Goal: Task Accomplishment & Management: Manage account settings

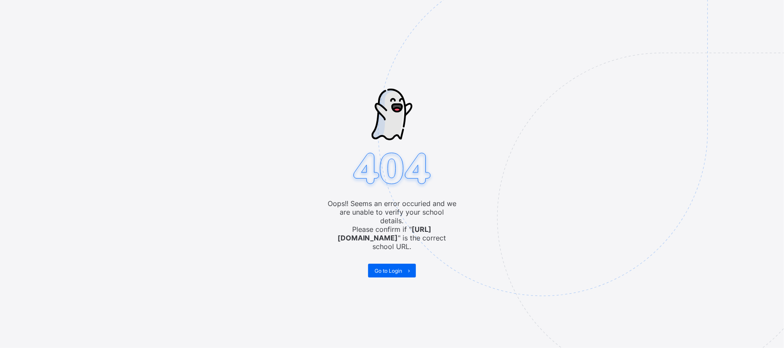
drag, startPoint x: 0, startPoint y: 0, endPoint x: 274, endPoint y: 88, distance: 287.4
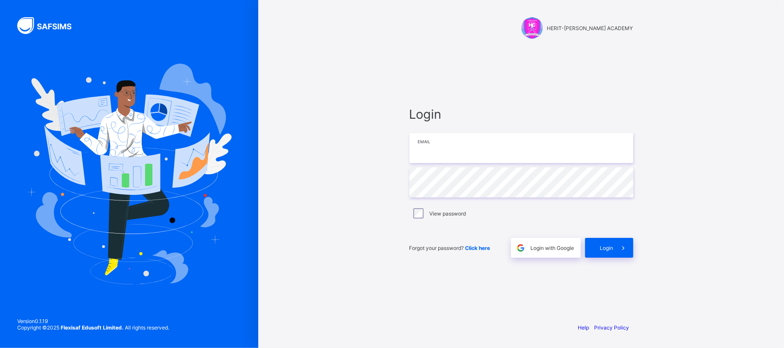
click at [463, 139] on input "email" at bounding box center [521, 148] width 224 height 30
type input "**********"
click at [608, 248] on span "Login" at bounding box center [606, 248] width 13 height 6
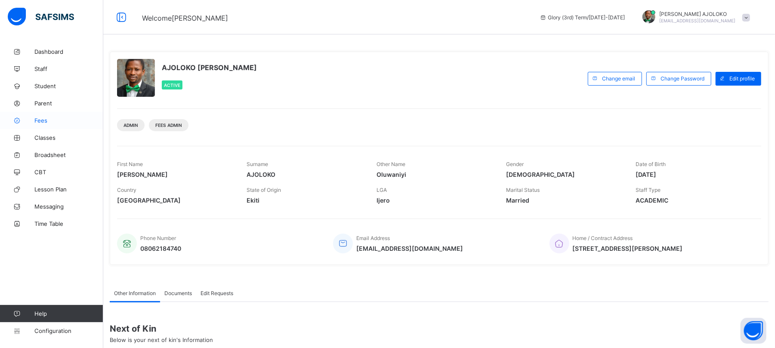
click at [40, 121] on span "Fees" at bounding box center [68, 120] width 69 height 7
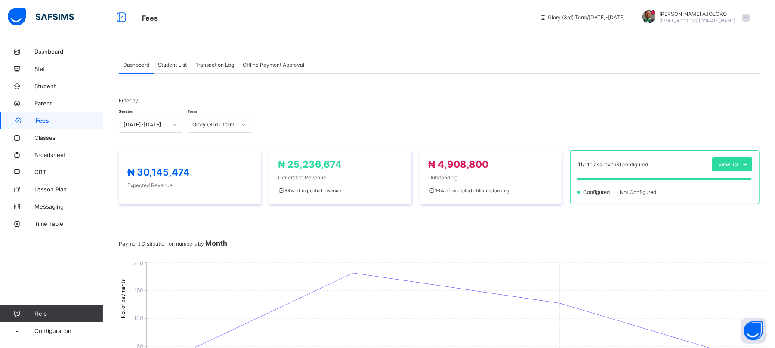
click at [171, 62] on span "Student List" at bounding box center [172, 65] width 29 height 6
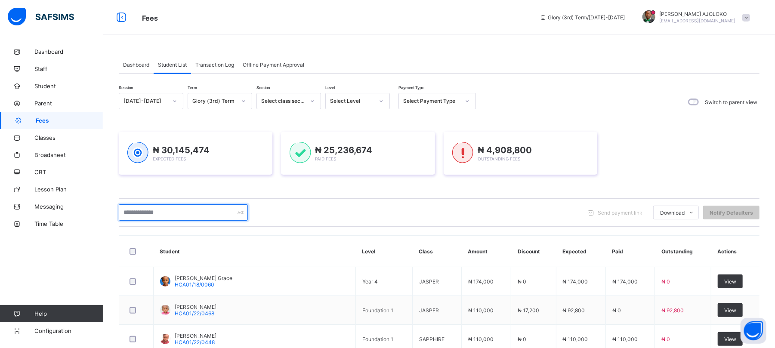
click at [175, 216] on input "text" at bounding box center [183, 212] width 129 height 16
click at [167, 213] on input "text" at bounding box center [183, 212] width 129 height 16
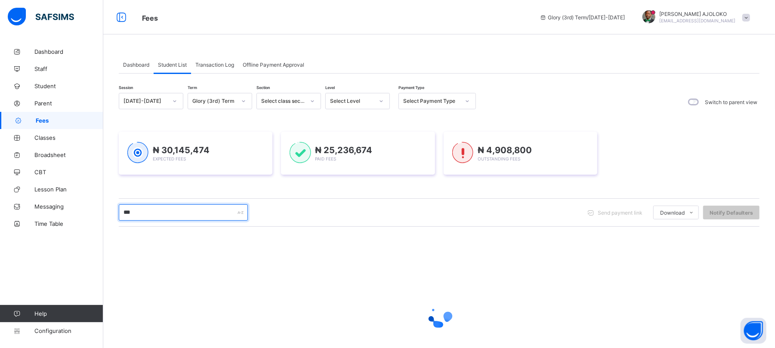
type input "*****"
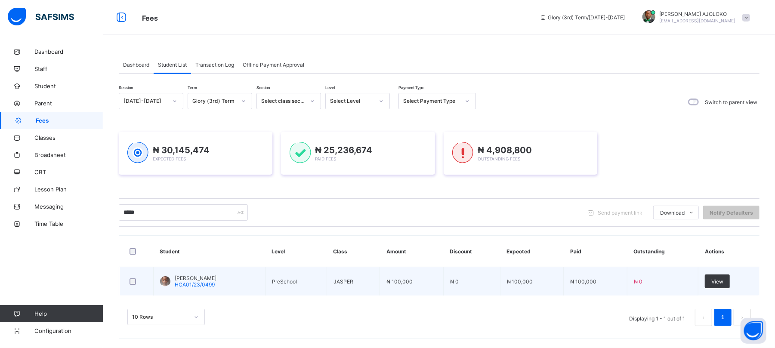
click at [204, 279] on span "[PERSON_NAME]" at bounding box center [196, 278] width 42 height 6
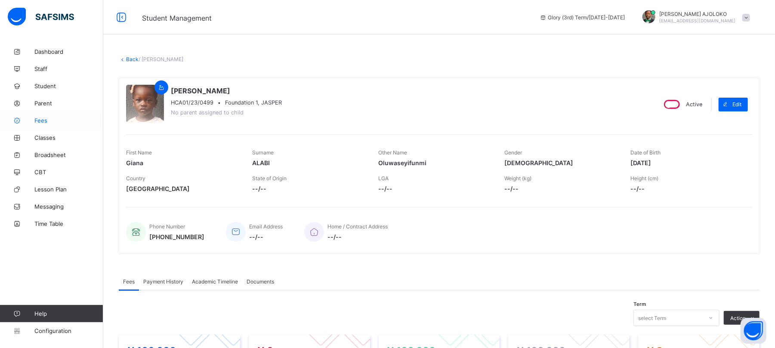
click at [39, 121] on span "Fees" at bounding box center [68, 120] width 69 height 7
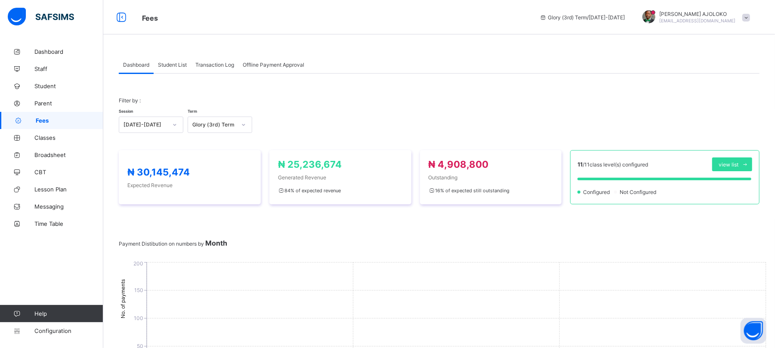
click at [172, 62] on span "Student List" at bounding box center [172, 65] width 29 height 6
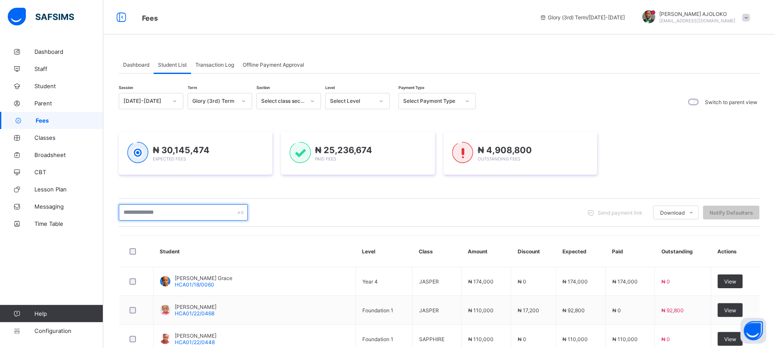
click at [160, 209] on input "text" at bounding box center [183, 212] width 129 height 16
click at [775, 252] on div "Dashboard Student List Transaction Log Offline Payment Approval Student List Mo…" at bounding box center [439, 325] width 672 height 564
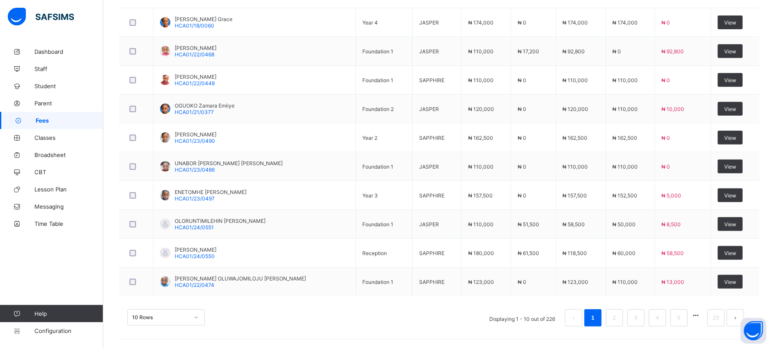
scroll to position [138, 0]
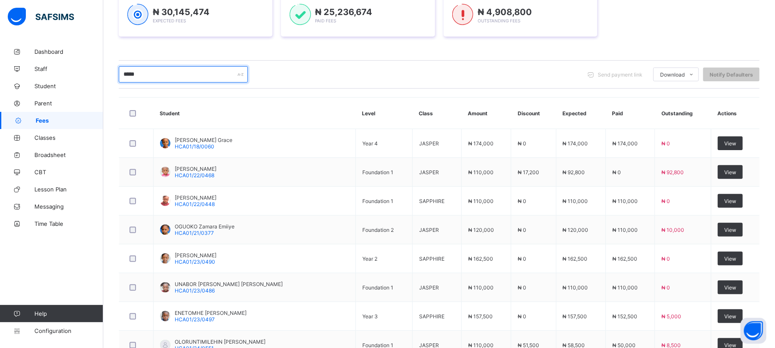
click at [182, 71] on input "*****" at bounding box center [183, 74] width 129 height 16
type input "*"
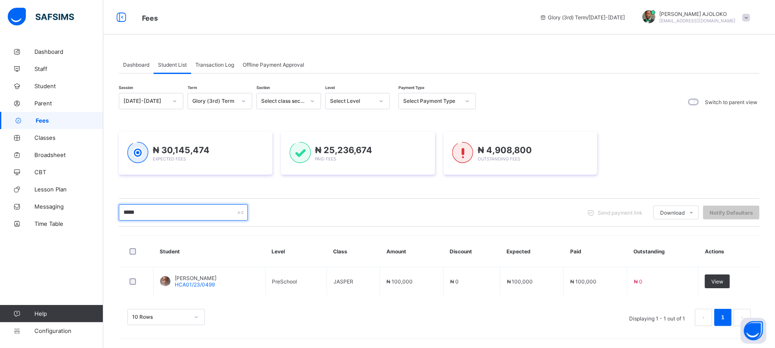
scroll to position [0, 0]
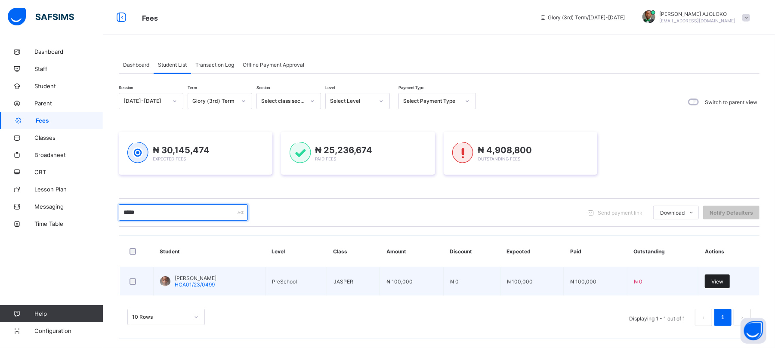
type input "*****"
click at [723, 282] on span "View" at bounding box center [717, 281] width 12 height 6
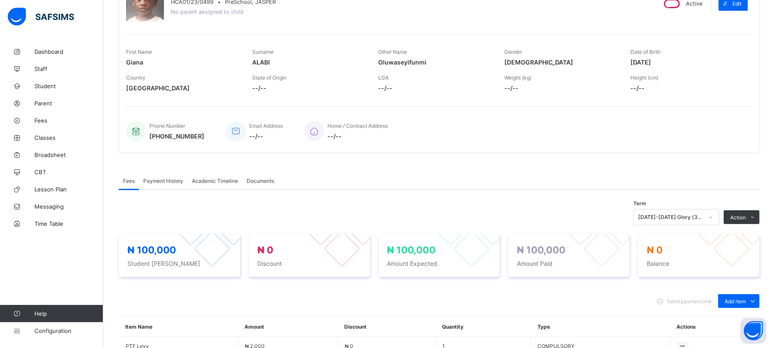
click at [703, 225] on div "[DATE]-[DATE] Glory (3rd) Term" at bounding box center [676, 217] width 86 height 16
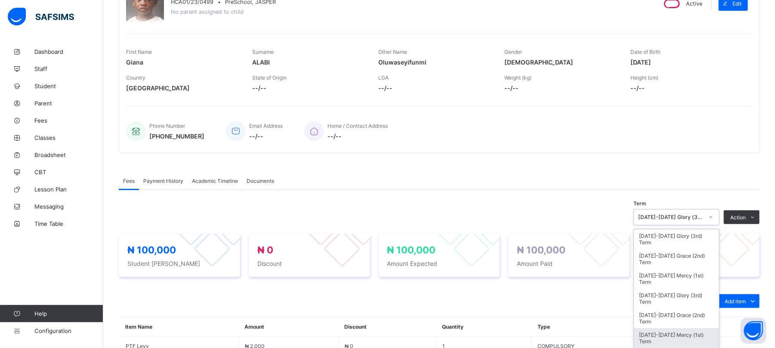
scroll to position [116, 0]
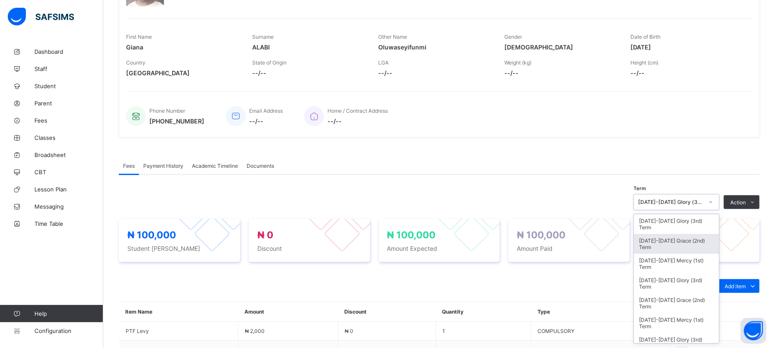
click at [684, 239] on div "[DATE]-[DATE] Grace (2nd) Term" at bounding box center [676, 244] width 85 height 20
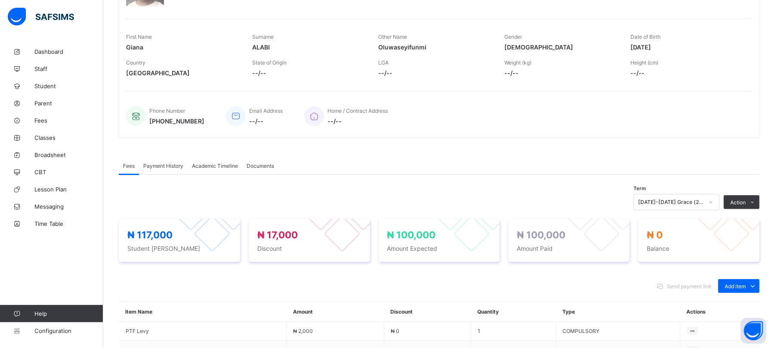
click at [167, 163] on span "Payment History" at bounding box center [163, 166] width 40 height 6
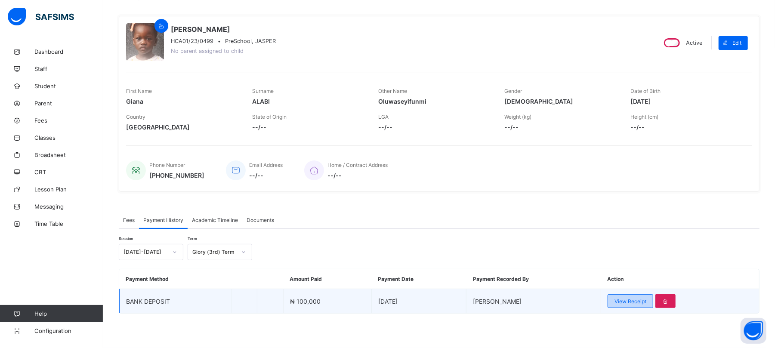
click at [646, 301] on span "View Receipt" at bounding box center [631, 301] width 32 height 6
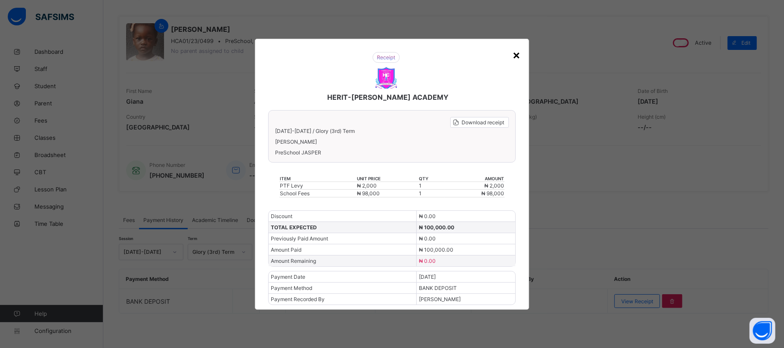
click at [519, 58] on div "×" at bounding box center [516, 54] width 8 height 15
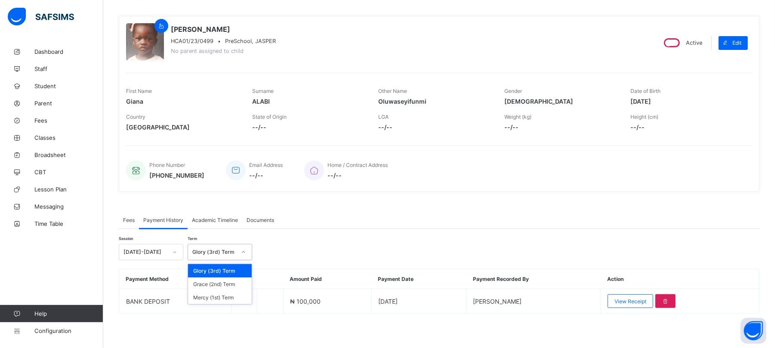
click at [207, 251] on div "Glory (3rd) Term" at bounding box center [214, 252] width 44 height 6
click at [213, 286] on div "Grace (2nd) Term" at bounding box center [220, 284] width 64 height 13
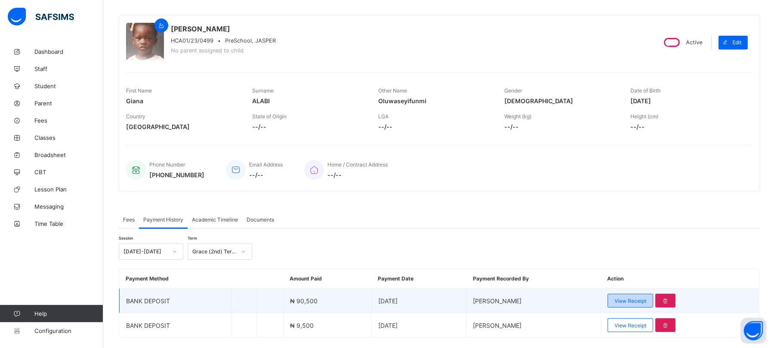
click at [639, 300] on span "View Receipt" at bounding box center [631, 301] width 32 height 6
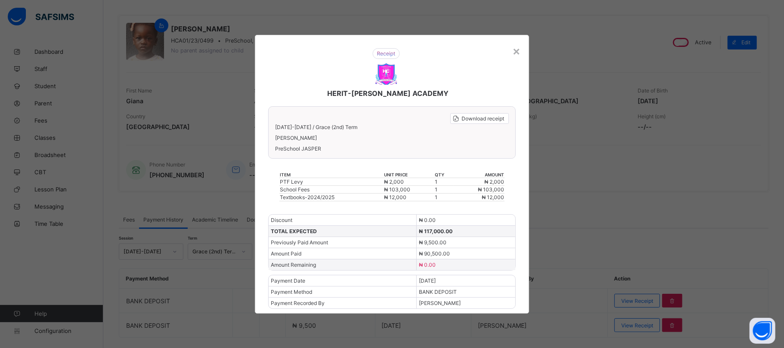
click at [259, 40] on div "HERIT-[PERSON_NAME] ACADEMY" at bounding box center [385, 73] width 253 height 67
click at [512, 35] on div "HERIT-CHRIS ACADEMY Download receipt 2024-2025 / Grace (2nd) Term ALABI Giana O…" at bounding box center [392, 174] width 274 height 279
click at [515, 50] on div "×" at bounding box center [516, 50] width 8 height 15
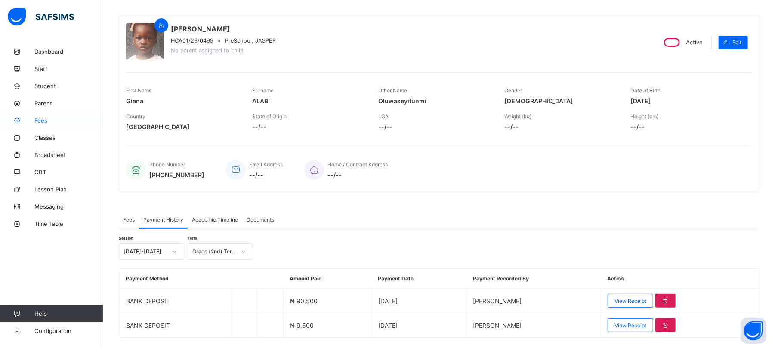
click at [43, 120] on span "Fees" at bounding box center [68, 120] width 69 height 7
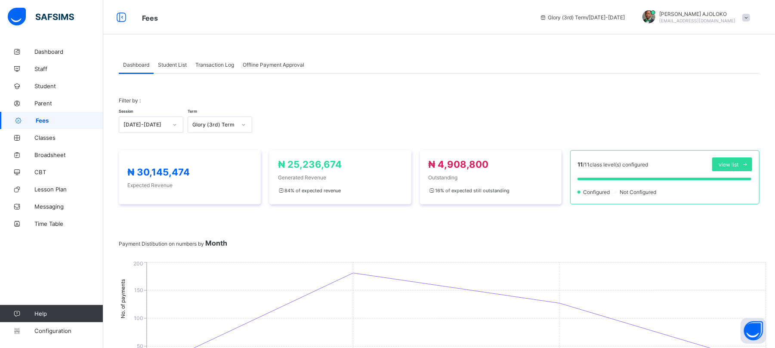
click at [172, 62] on span "Student List" at bounding box center [172, 65] width 29 height 6
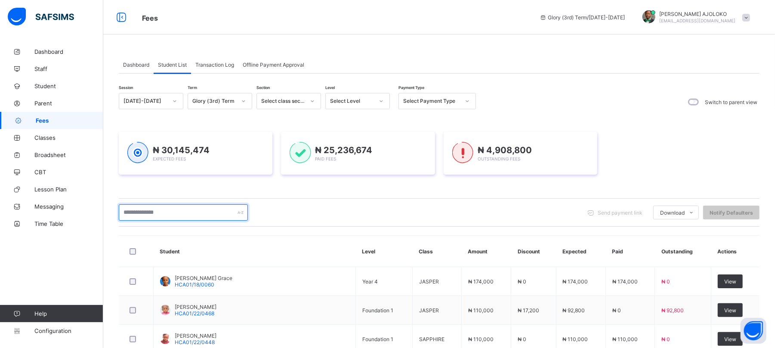
click at [178, 212] on input "text" at bounding box center [183, 212] width 129 height 16
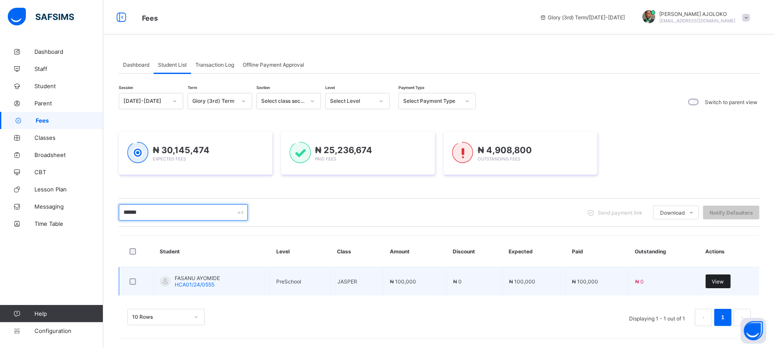
type input "******"
click at [720, 283] on span "View" at bounding box center [718, 281] width 12 height 6
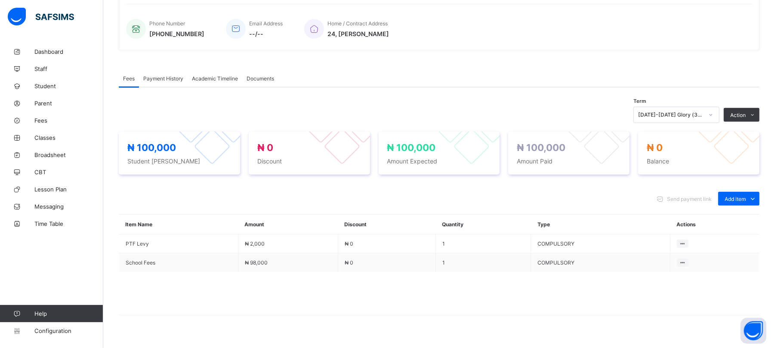
scroll to position [218, 0]
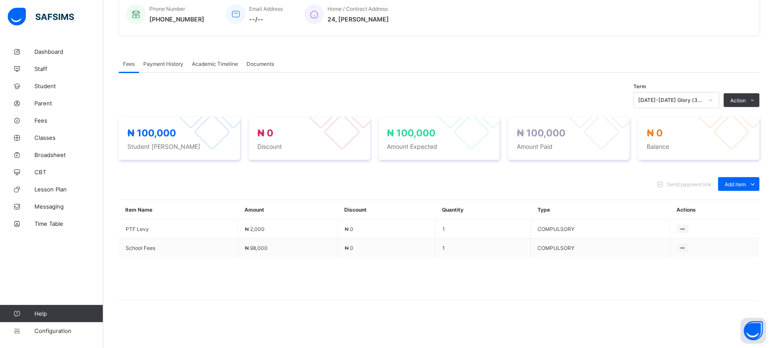
click at [164, 65] on span "Payment History" at bounding box center [163, 64] width 40 height 6
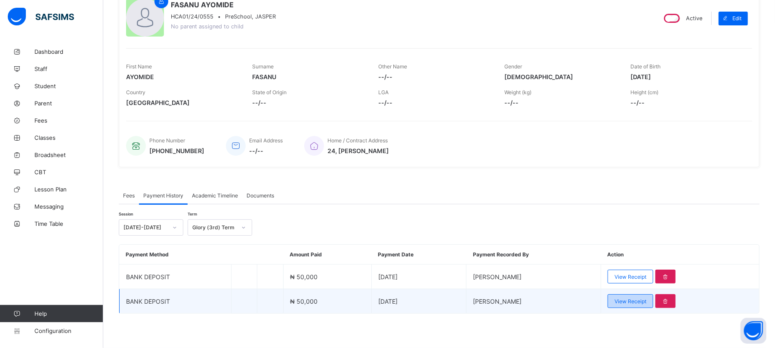
click at [646, 302] on span "View Receipt" at bounding box center [631, 301] width 32 height 6
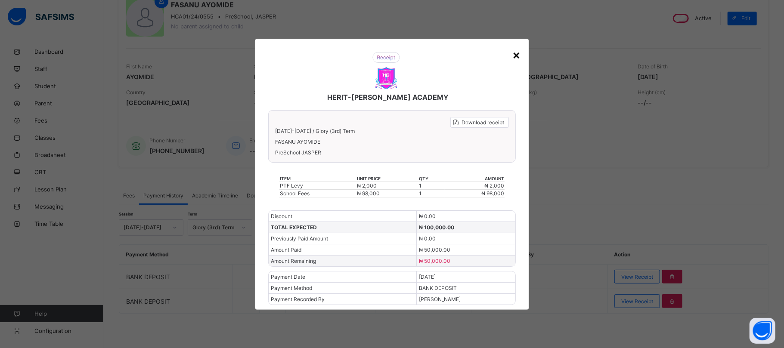
click at [519, 53] on div "×" at bounding box center [516, 54] width 8 height 15
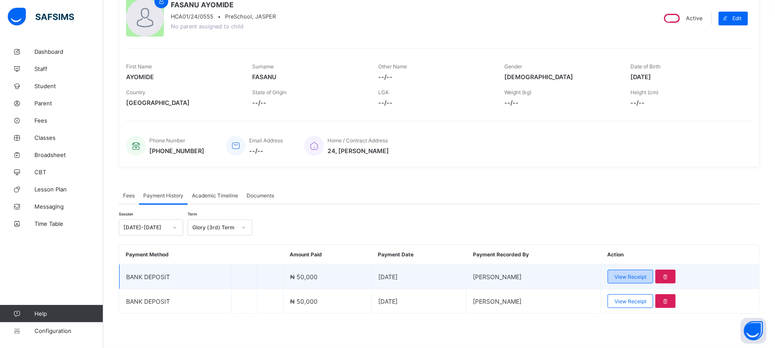
click at [643, 276] on span "View Receipt" at bounding box center [631, 277] width 32 height 6
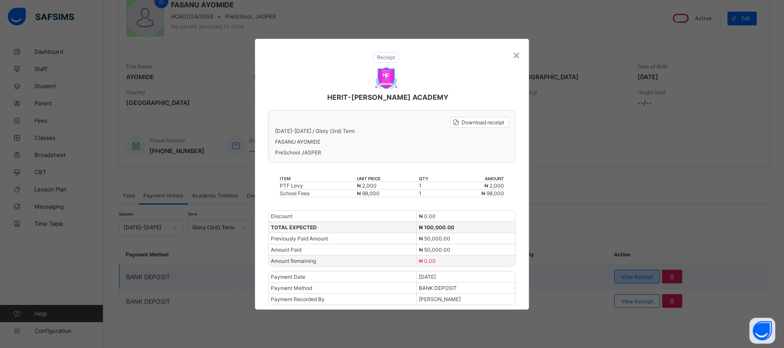
click at [643, 276] on div "× HERIT-CHRIS ACADEMY Download receipt 2024-2025 / Glory (3rd) Term FASANU AYOM…" at bounding box center [392, 174] width 784 height 348
click at [257, 46] on div "HERIT-CHRIS ACADEMY Download receipt 2024-2025 / Glory (3rd) Term FASANU AYOMID…" at bounding box center [392, 174] width 274 height 271
click at [259, 46] on div "HERIT-CHRIS ACADEMY Download receipt 2024-2025 / Glory (3rd) Term FASANU AYOMID…" at bounding box center [392, 174] width 274 height 271
drag, startPoint x: 259, startPoint y: 46, endPoint x: 300, endPoint y: 16, distance: 50.7
click at [300, 16] on div "× HERIT-CHRIS ACADEMY Download receipt 2024-2025 / Glory (3rd) Term FASANU AYOM…" at bounding box center [392, 174] width 784 height 348
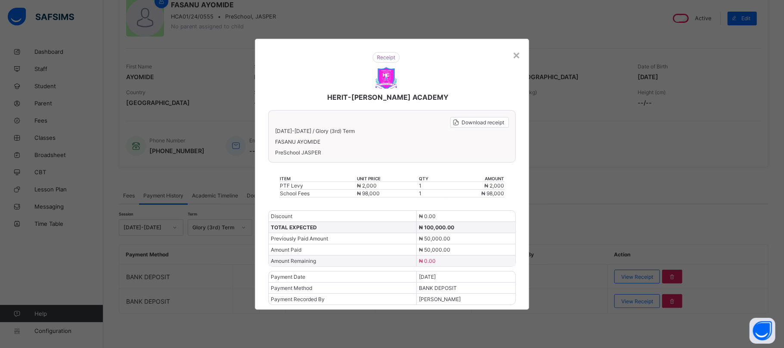
click at [442, 62] on div "HERIT-[PERSON_NAME] ACADEMY" at bounding box center [385, 76] width 253 height 67
click at [519, 55] on div "×" at bounding box center [516, 54] width 8 height 15
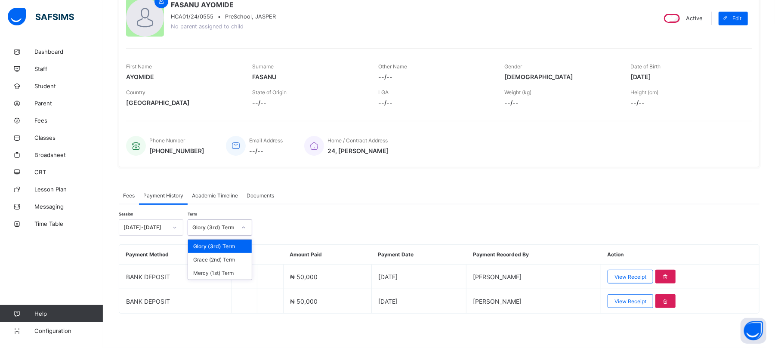
click at [212, 226] on div "Glory (3rd) Term" at bounding box center [214, 228] width 44 height 6
click at [221, 263] on div "Grace (2nd) Term" at bounding box center [220, 259] width 64 height 13
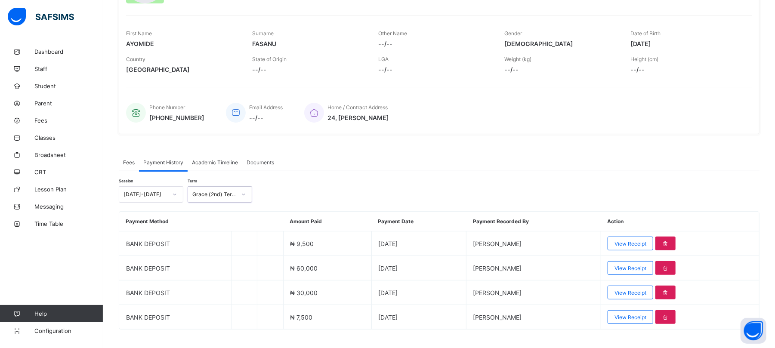
scroll to position [136, 0]
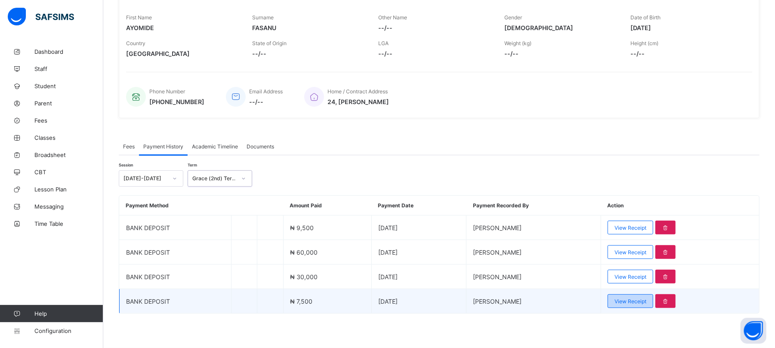
click at [646, 300] on span "View Receipt" at bounding box center [631, 301] width 32 height 6
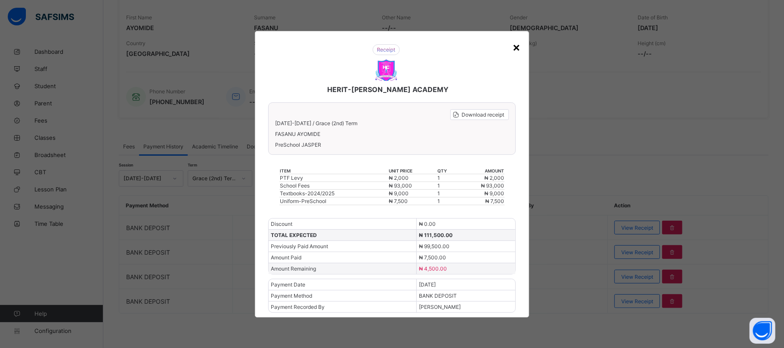
click at [517, 42] on div "×" at bounding box center [516, 47] width 8 height 15
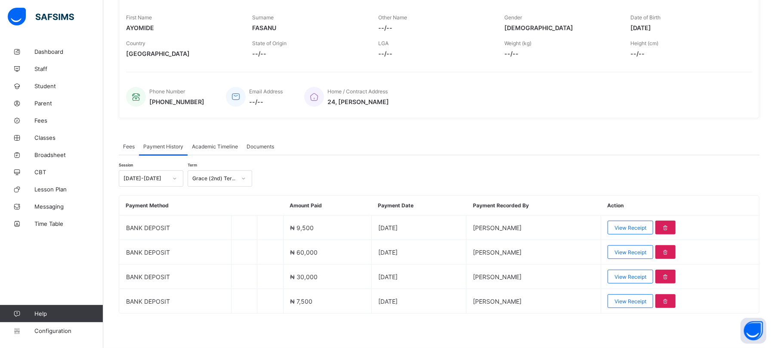
click at [131, 145] on span "Fees" at bounding box center [129, 146] width 12 height 6
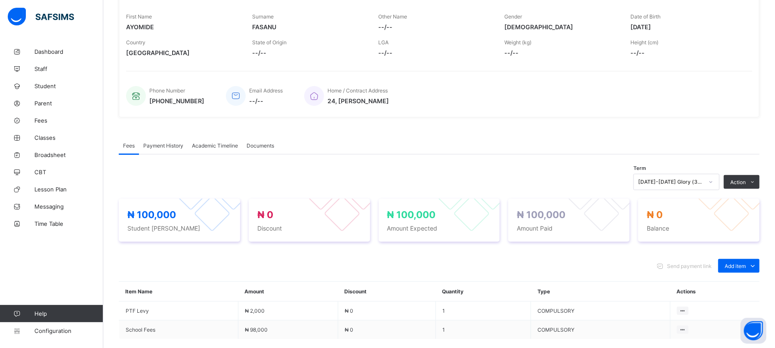
click at [155, 145] on span "Payment History" at bounding box center [163, 145] width 40 height 6
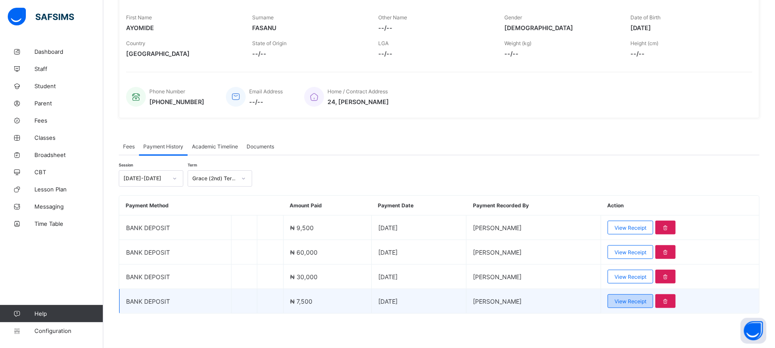
click at [637, 303] on span "View Receipt" at bounding box center [631, 301] width 32 height 6
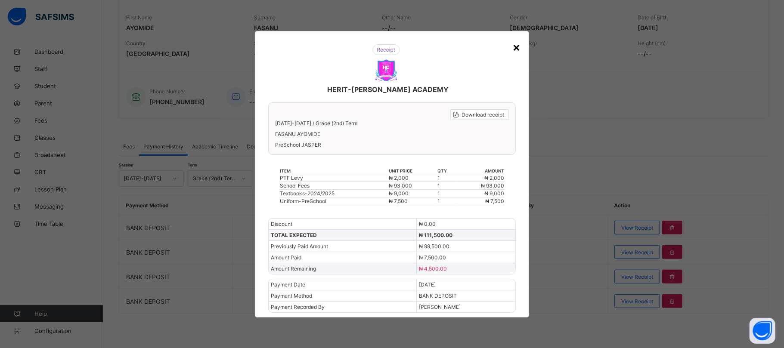
click at [516, 40] on div "×" at bounding box center [516, 47] width 8 height 15
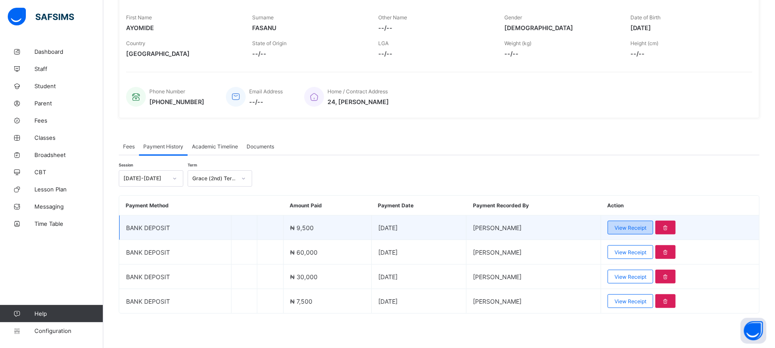
click at [646, 225] on span "View Receipt" at bounding box center [631, 228] width 32 height 6
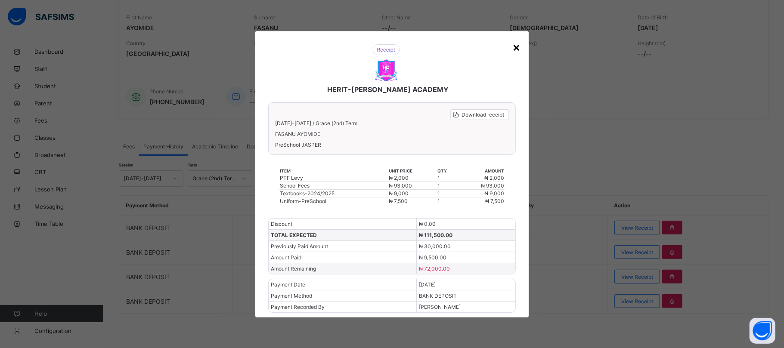
click at [517, 42] on div "×" at bounding box center [516, 47] width 8 height 15
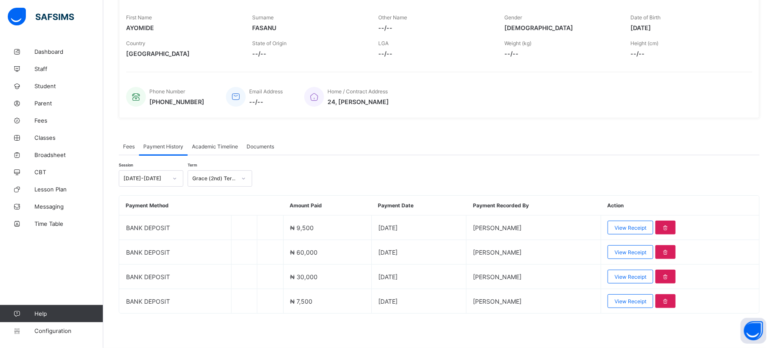
click at [646, 256] on div "View Receipt" at bounding box center [631, 252] width 46 height 14
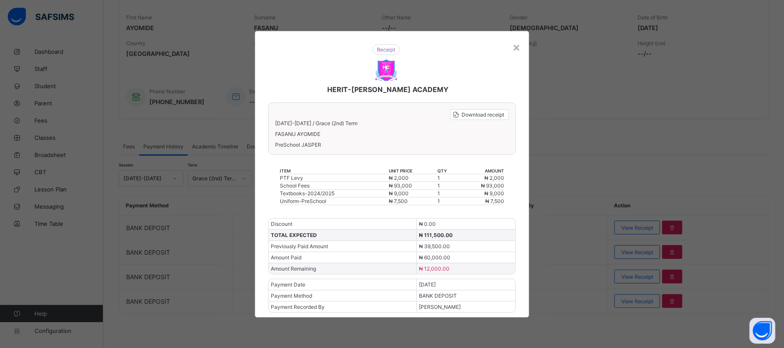
click at [646, 256] on div "× HERIT-CHRIS ACADEMY Download receipt 2024-2025 / Grace (2nd) Term FASANU AYOM…" at bounding box center [392, 174] width 784 height 348
click at [514, 45] on div "×" at bounding box center [516, 47] width 8 height 15
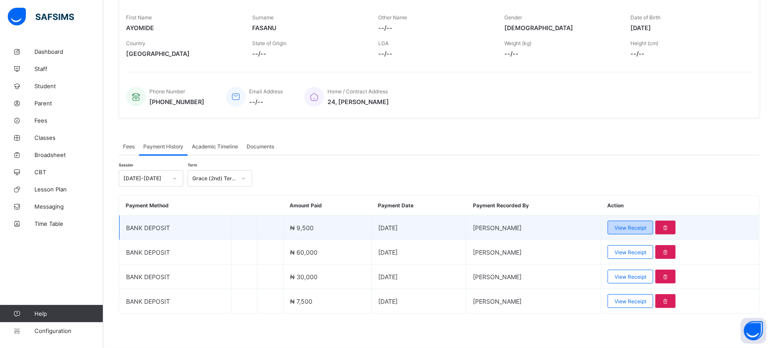
click at [639, 225] on span "View Receipt" at bounding box center [631, 228] width 32 height 6
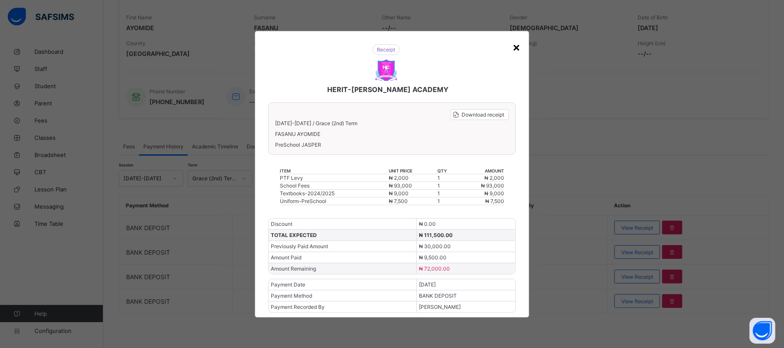
click at [517, 43] on div "×" at bounding box center [516, 47] width 8 height 15
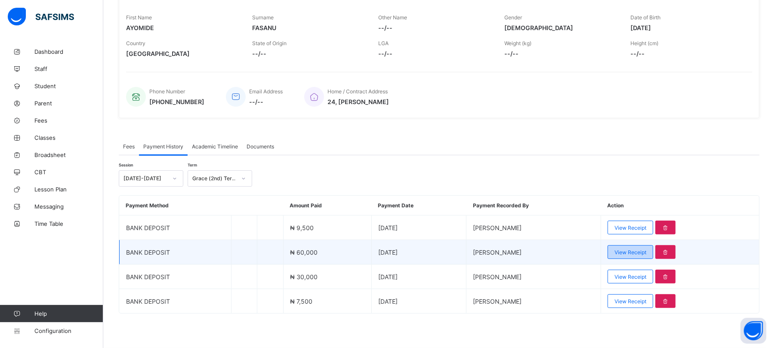
click at [646, 255] on div "View Receipt" at bounding box center [631, 252] width 46 height 14
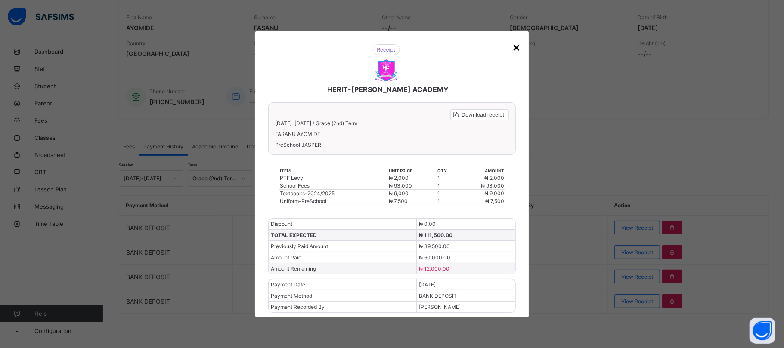
click at [517, 43] on div "×" at bounding box center [516, 47] width 8 height 15
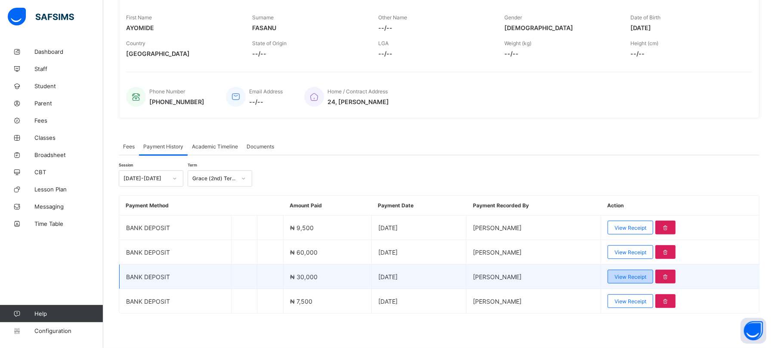
click at [642, 278] on span "View Receipt" at bounding box center [631, 277] width 32 height 6
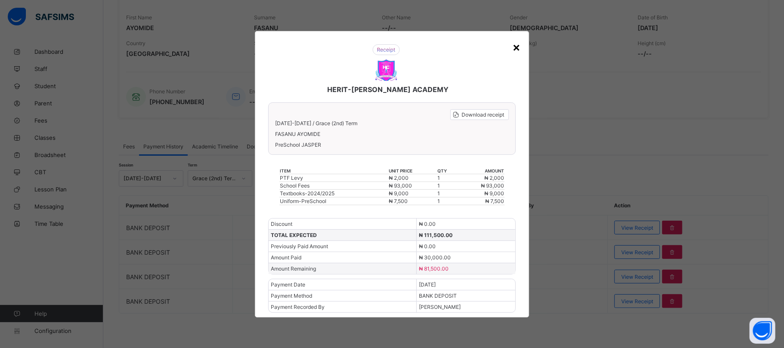
click at [517, 46] on div "×" at bounding box center [516, 47] width 8 height 15
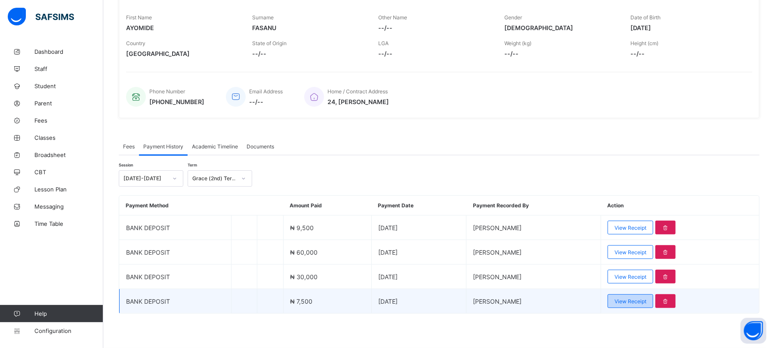
click at [637, 300] on span "View Receipt" at bounding box center [631, 301] width 32 height 6
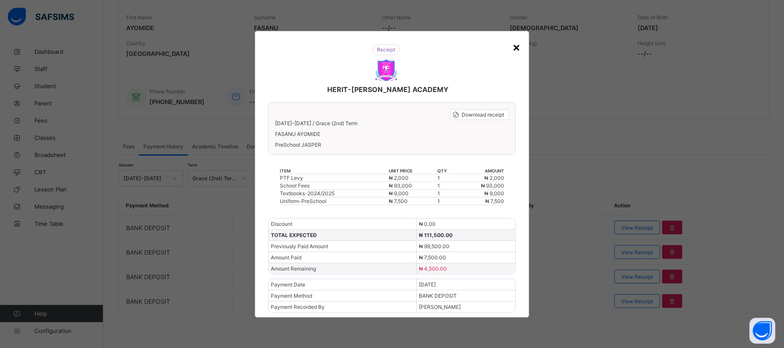
click at [518, 48] on div "×" at bounding box center [516, 47] width 8 height 15
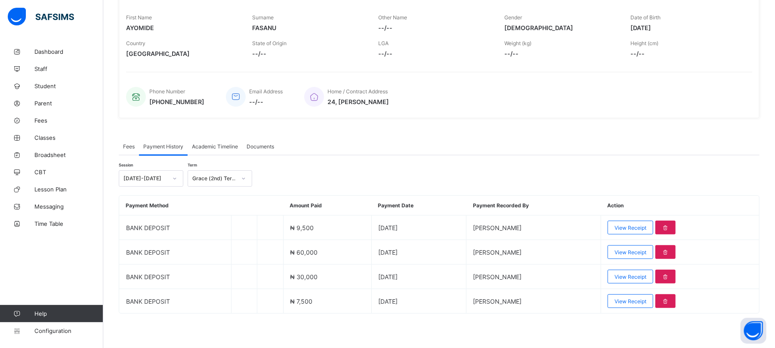
click at [129, 148] on span "Fees" at bounding box center [129, 146] width 12 height 6
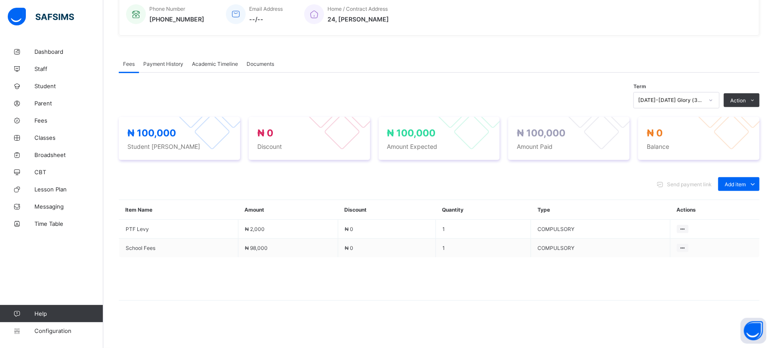
scroll to position [200, 0]
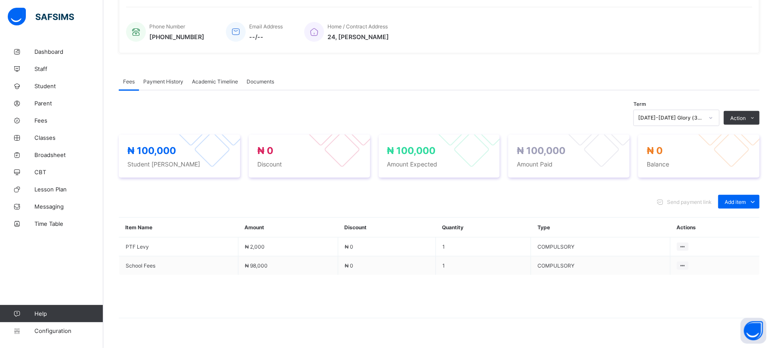
click at [670, 119] on div "[DATE]-[DATE] Glory (3rd) Term" at bounding box center [670, 118] width 65 height 6
click at [163, 80] on span "Payment History" at bounding box center [163, 81] width 40 height 6
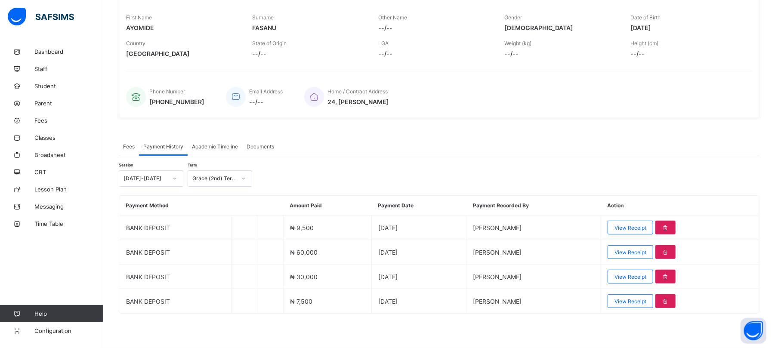
scroll to position [136, 0]
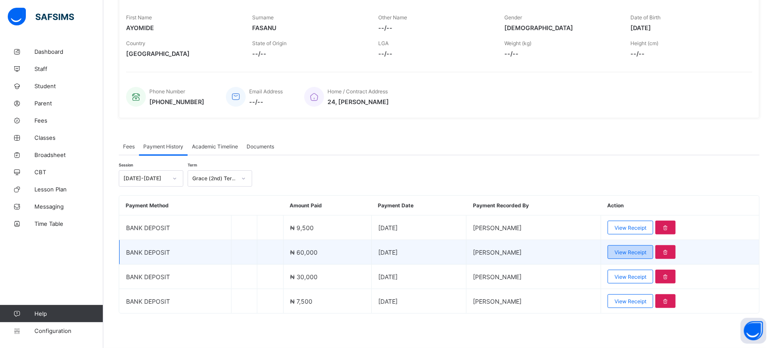
click at [644, 252] on span "View Receipt" at bounding box center [631, 252] width 32 height 6
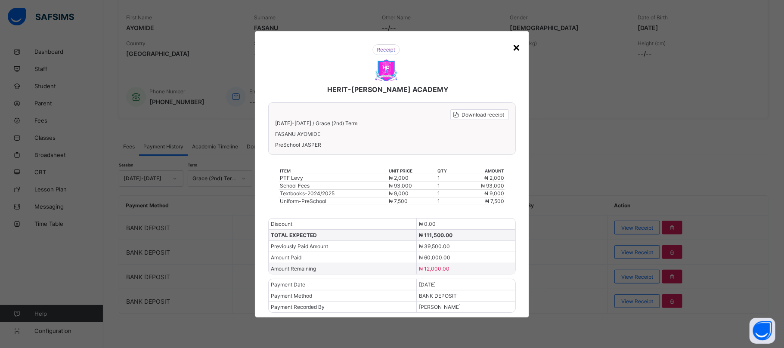
click at [515, 48] on div "×" at bounding box center [516, 47] width 8 height 15
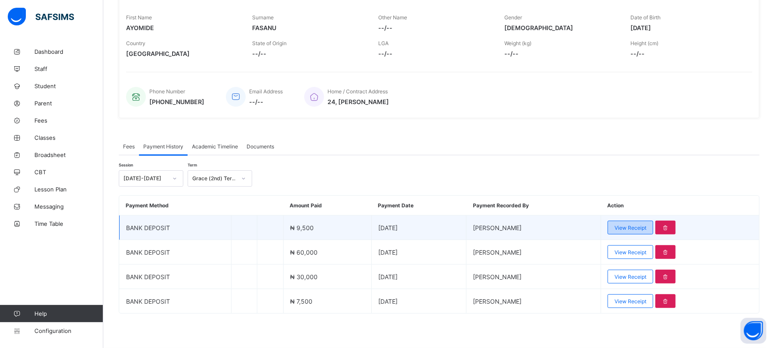
click at [646, 225] on span "View Receipt" at bounding box center [631, 228] width 32 height 6
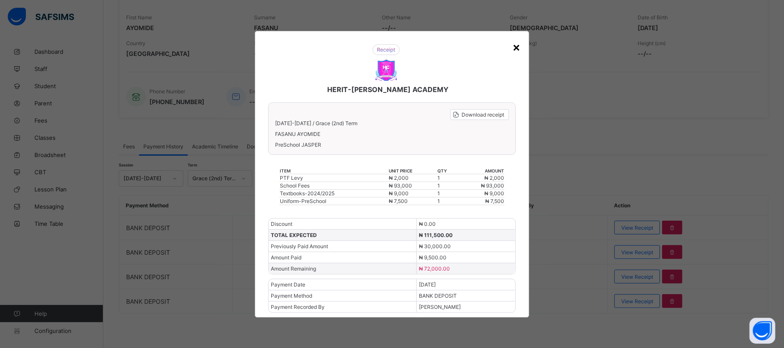
click at [516, 45] on div "×" at bounding box center [516, 47] width 8 height 15
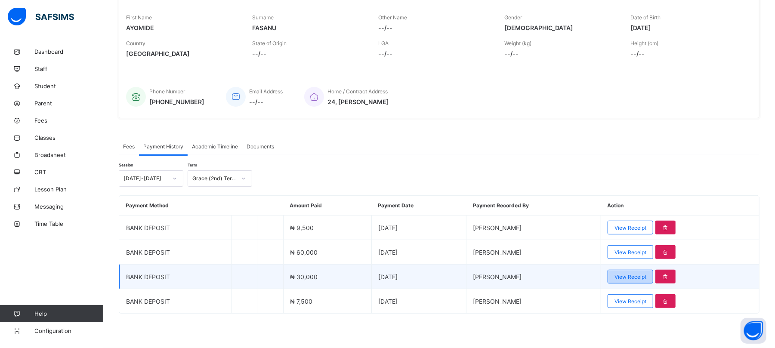
click at [646, 274] on span "View Receipt" at bounding box center [631, 277] width 32 height 6
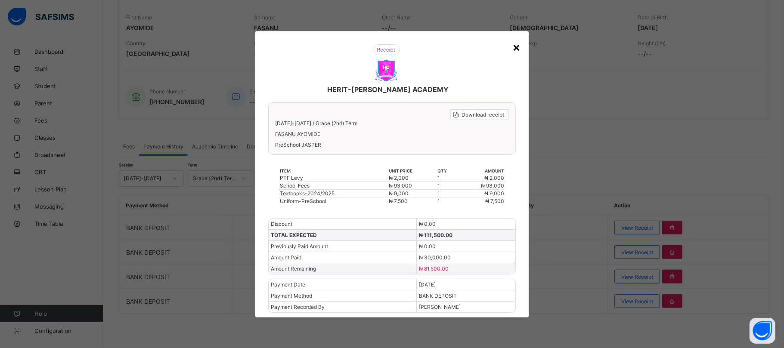
click at [514, 45] on div "×" at bounding box center [516, 47] width 8 height 15
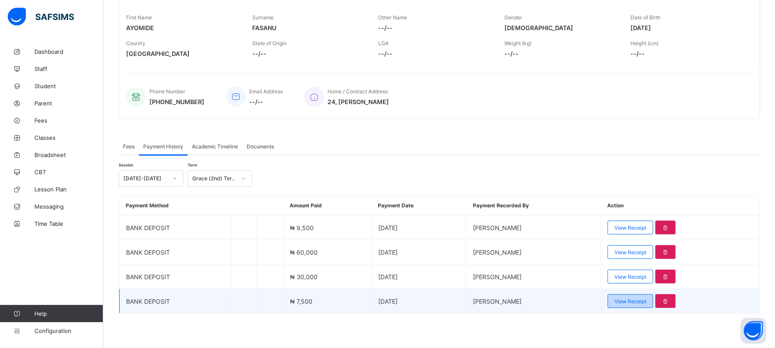
click at [646, 300] on span "View Receipt" at bounding box center [631, 301] width 32 height 6
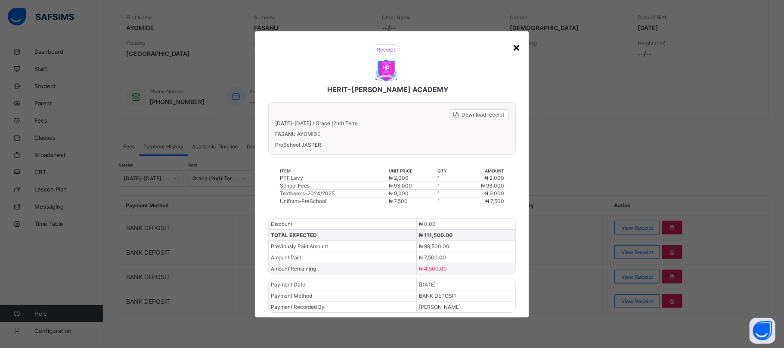
click at [513, 45] on div "×" at bounding box center [516, 47] width 8 height 15
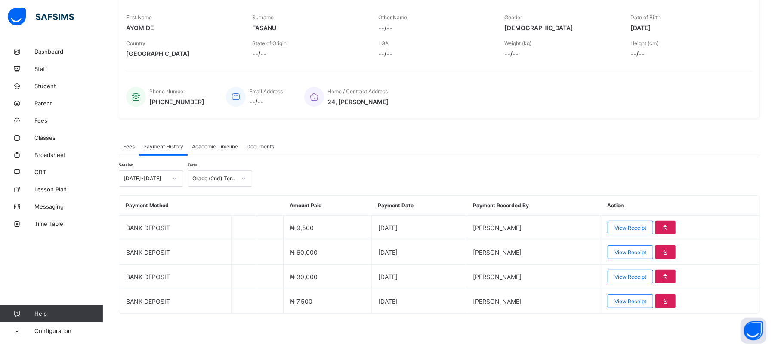
click at [128, 145] on span "Fees" at bounding box center [129, 146] width 12 height 6
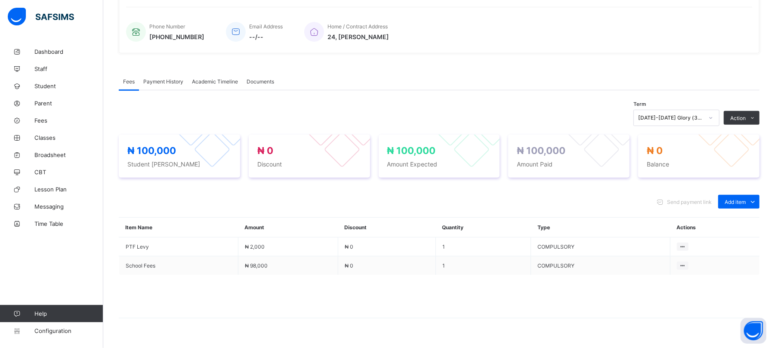
click at [157, 82] on span "Payment History" at bounding box center [163, 81] width 40 height 6
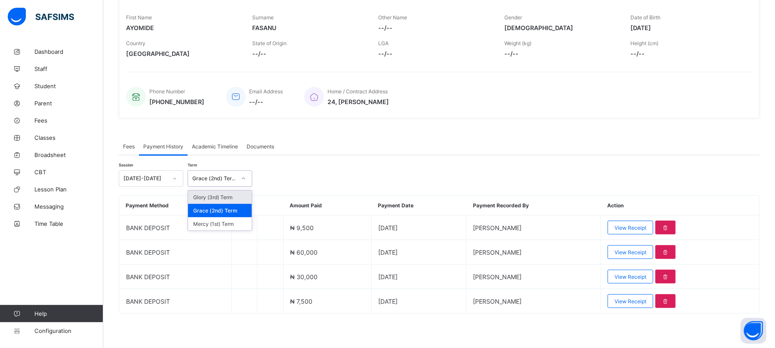
click at [202, 177] on div "Grace (2nd) Term" at bounding box center [214, 179] width 44 height 6
click at [210, 195] on div "Glory (3rd) Term" at bounding box center [220, 197] width 64 height 13
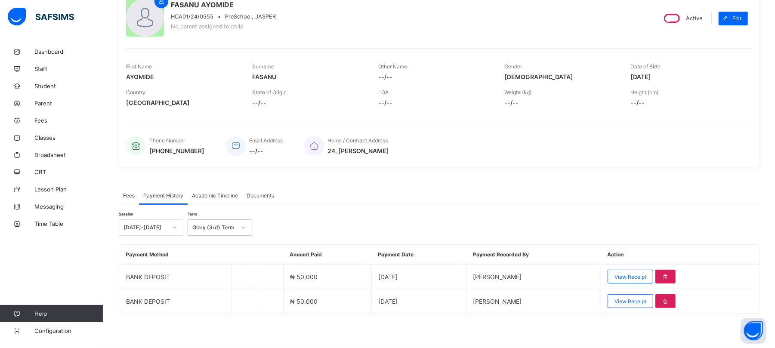
scroll to position [86, 0]
click at [207, 225] on div "Glory (3rd) Term" at bounding box center [214, 228] width 44 height 6
click at [219, 260] on div "Grace (2nd) Term" at bounding box center [220, 259] width 64 height 13
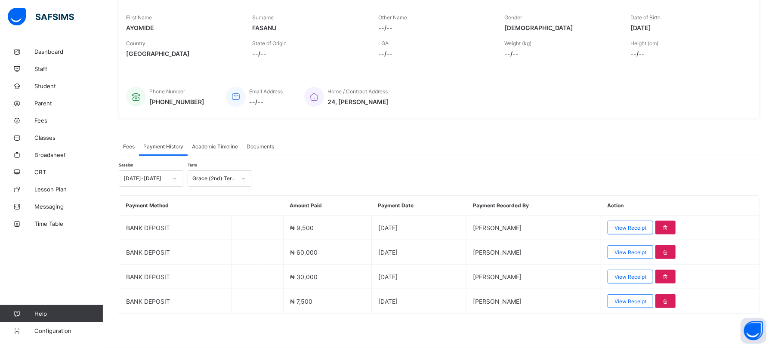
click at [130, 145] on span "Fees" at bounding box center [129, 146] width 12 height 6
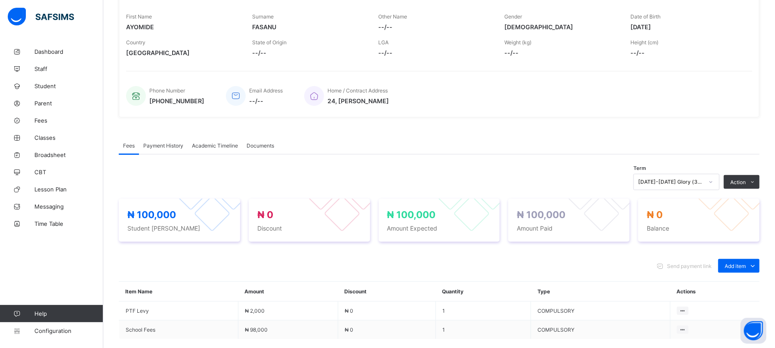
scroll to position [218, 0]
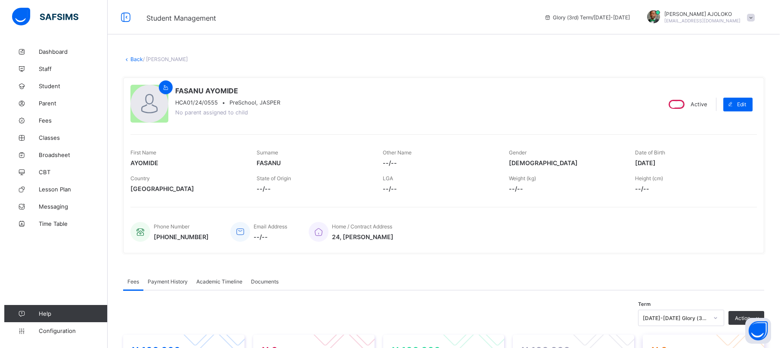
scroll to position [218, 0]
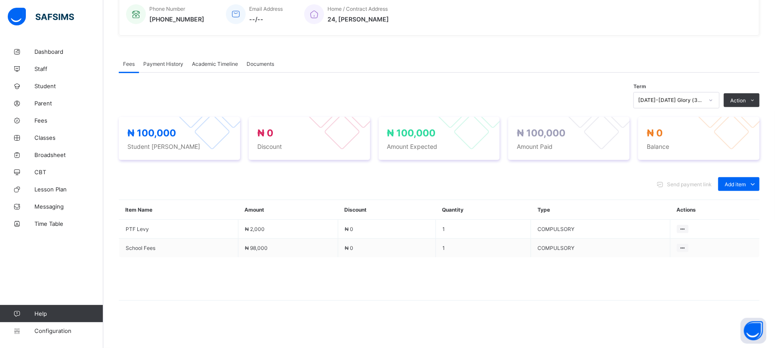
click at [696, 103] on div "[DATE]-[DATE] Glory (3rd) Term" at bounding box center [670, 100] width 65 height 6
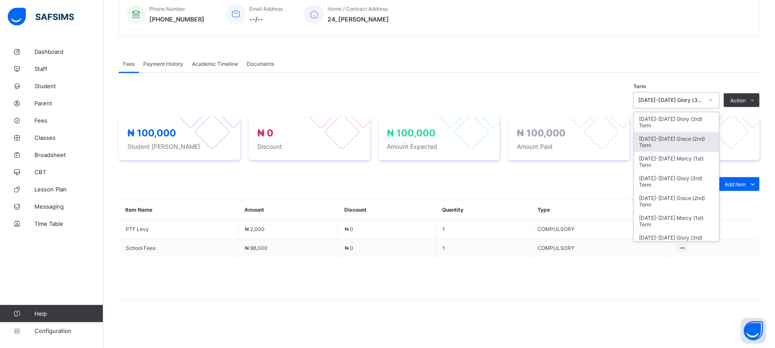
click at [691, 143] on div "[DATE]-[DATE] Grace (2nd) Term" at bounding box center [676, 142] width 85 height 20
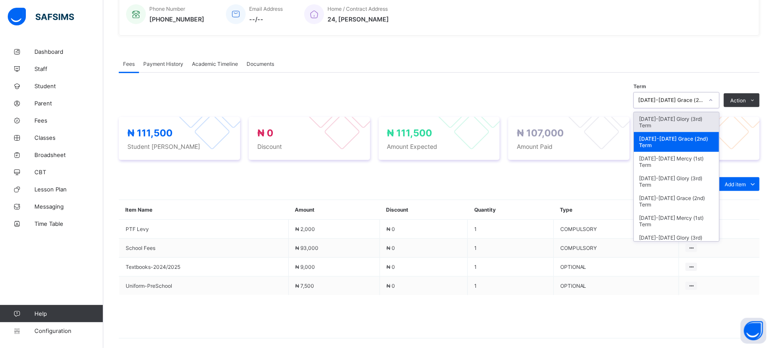
click at [685, 100] on div "[DATE]-[DATE] Grace (2nd) Term" at bounding box center [670, 100] width 65 height 6
click at [684, 160] on div "[DATE]-[DATE] Mercy (1st) Term" at bounding box center [676, 162] width 85 height 20
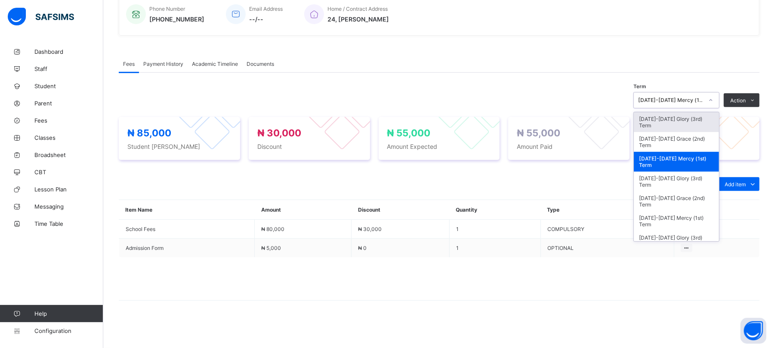
click at [689, 99] on div "[DATE]-[DATE] Mercy (1st) Term" at bounding box center [670, 100] width 65 height 6
click at [676, 142] on div "[DATE]-[DATE] Grace (2nd) Term" at bounding box center [676, 142] width 85 height 20
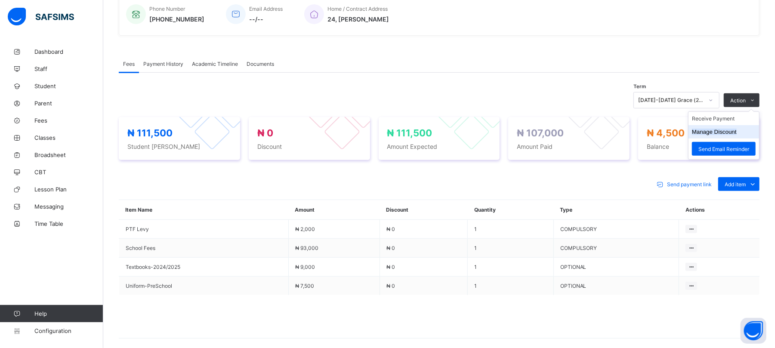
click at [720, 132] on button "Manage Discount" at bounding box center [714, 132] width 45 height 6
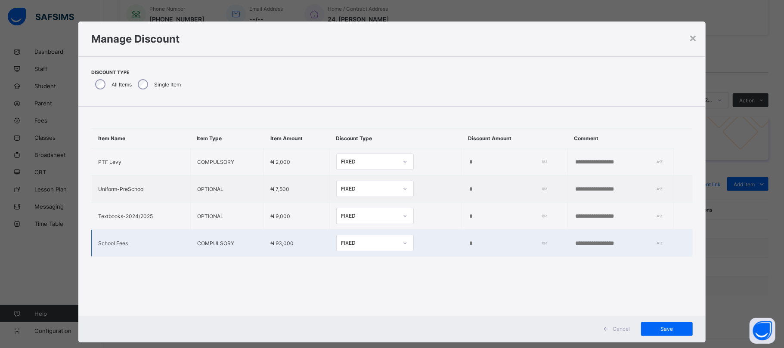
click at [468, 245] on input "*" at bounding box center [505, 243] width 75 height 7
type input "****"
click at [574, 243] on input "text" at bounding box center [603, 243] width 59 height 7
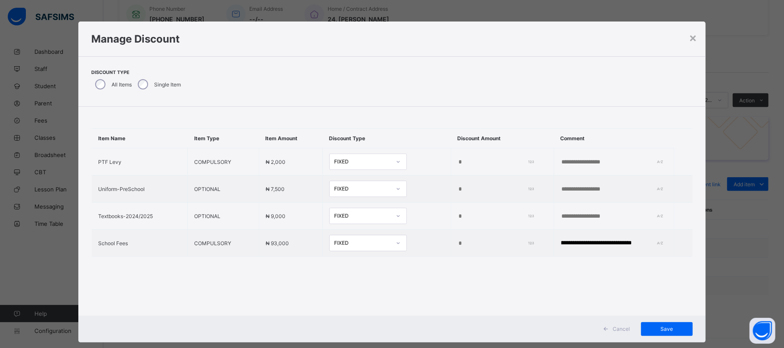
scroll to position [0, 68]
type input "**********"
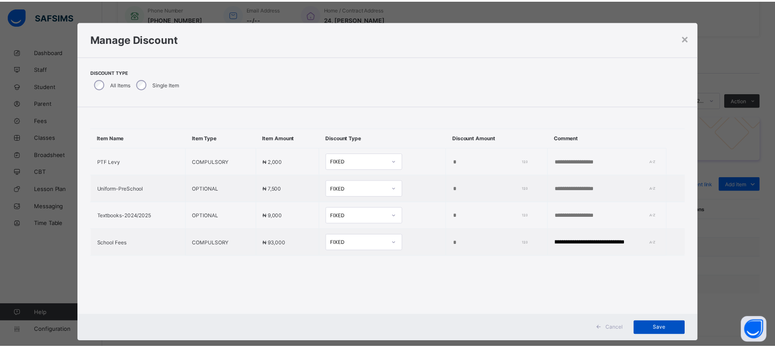
scroll to position [0, 0]
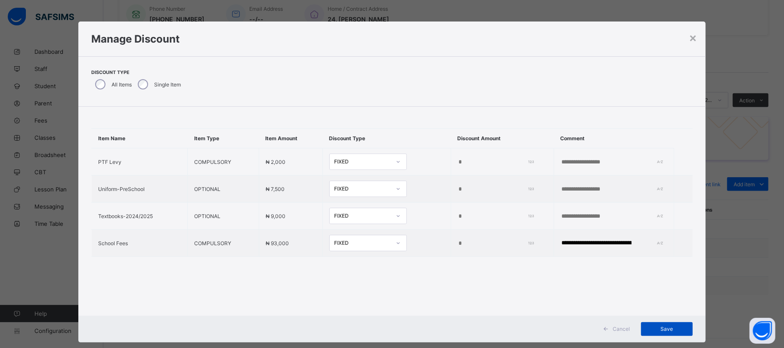
click at [666, 327] on span "Save" at bounding box center [666, 329] width 39 height 6
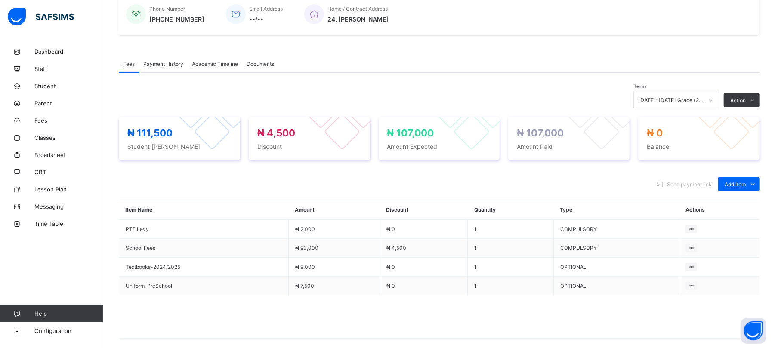
click at [165, 64] on span "Payment History" at bounding box center [163, 64] width 40 height 6
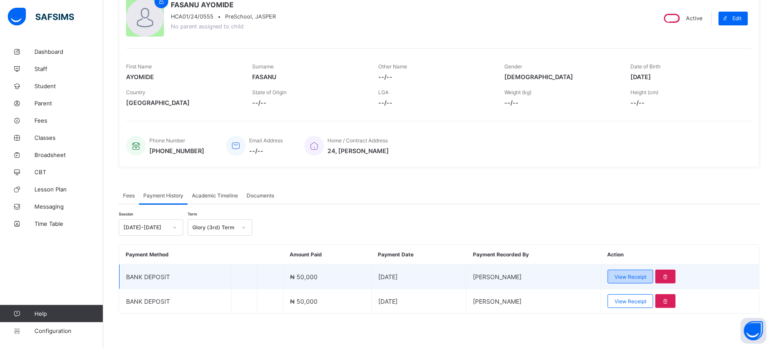
click at [639, 274] on span "View Receipt" at bounding box center [631, 277] width 32 height 6
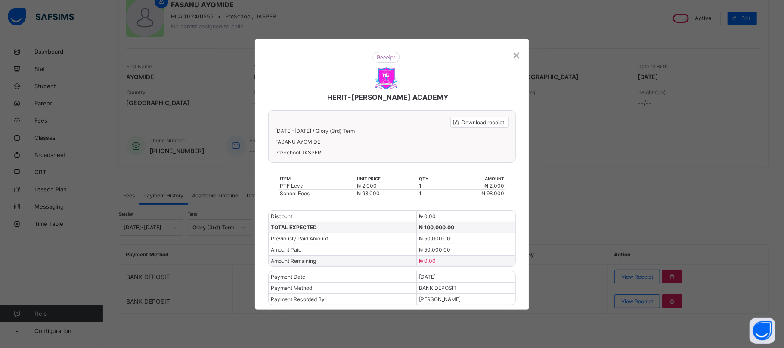
click at [516, 46] on div "HERIT-CHRIS ACADEMY Download receipt 2024-2025 / Glory (3rd) Term FASANU AYOMID…" at bounding box center [392, 174] width 274 height 271
click at [514, 56] on div "×" at bounding box center [516, 54] width 8 height 15
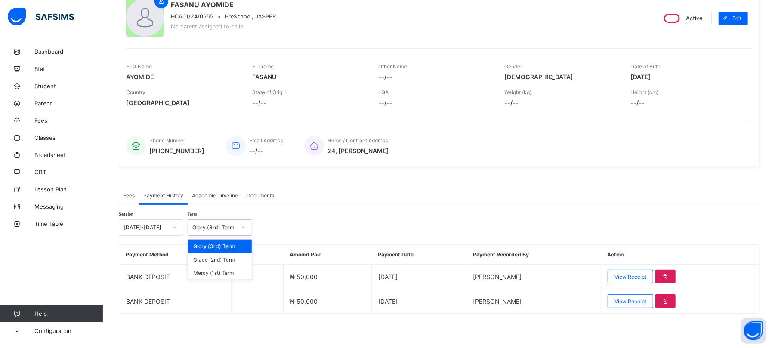
click at [213, 222] on div "Glory (3rd) Term" at bounding box center [211, 228] width 47 height 12
click at [218, 261] on div "Grace (2nd) Term" at bounding box center [220, 259] width 64 height 13
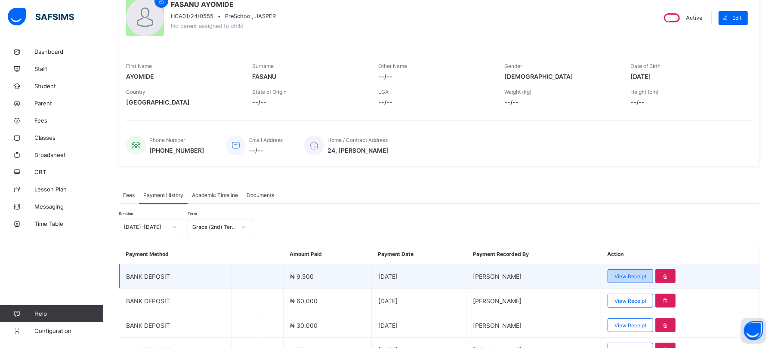
click at [639, 278] on span "View Receipt" at bounding box center [631, 276] width 32 height 6
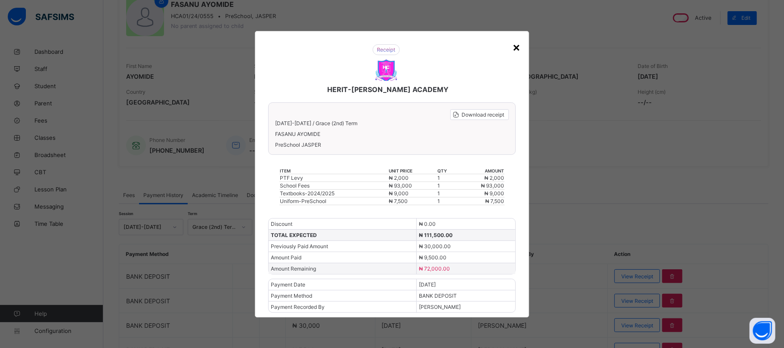
click at [517, 45] on div "×" at bounding box center [516, 47] width 8 height 15
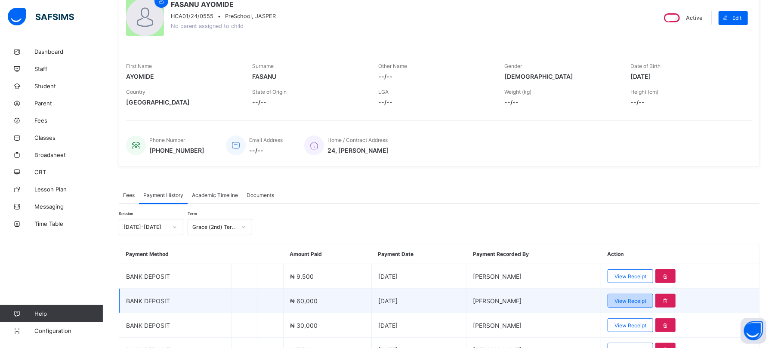
click at [646, 304] on span "View Receipt" at bounding box center [631, 301] width 32 height 6
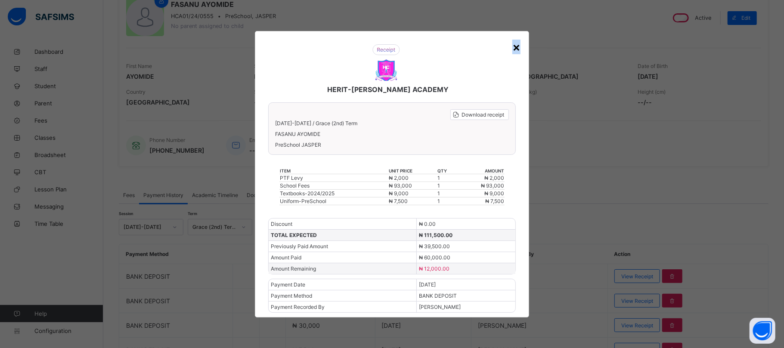
click at [516, 46] on div "×" at bounding box center [516, 47] width 8 height 15
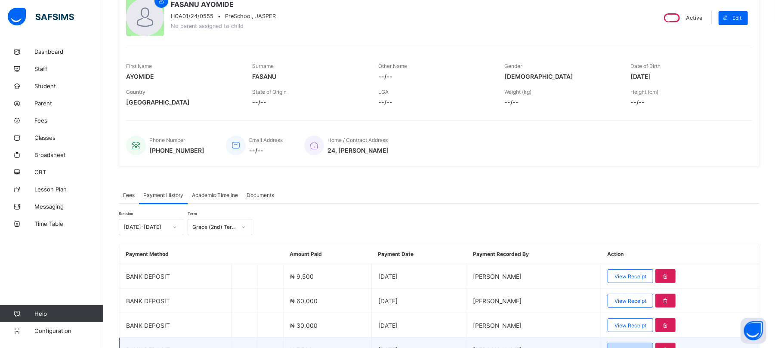
click at [653, 345] on div "View Receipt" at bounding box center [631, 350] width 46 height 14
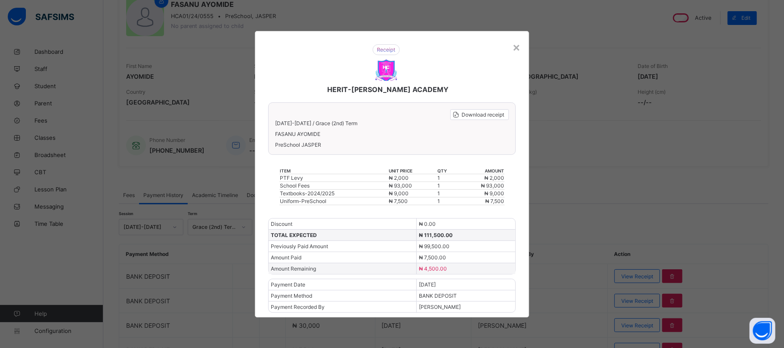
click at [775, 179] on div "× HERIT-CHRIS ACADEMY Download receipt 2024-2025 / Grace (2nd) Term FASANU AYOM…" at bounding box center [392, 174] width 784 height 348
click at [511, 52] on div "HERIT-[PERSON_NAME] ACADEMY" at bounding box center [385, 69] width 253 height 67
click at [516, 47] on div "×" at bounding box center [516, 47] width 8 height 15
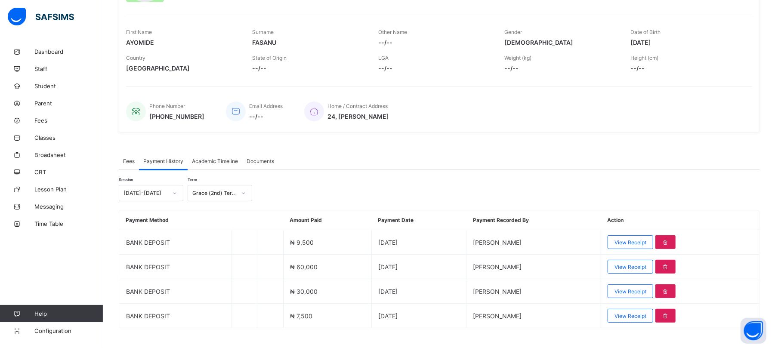
scroll to position [136, 0]
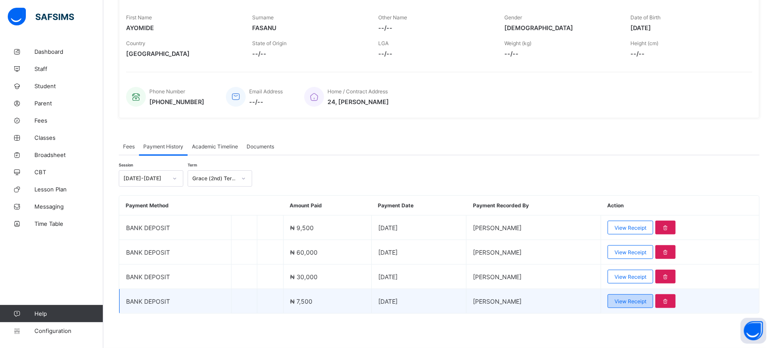
click at [646, 300] on span "View Receipt" at bounding box center [631, 301] width 32 height 6
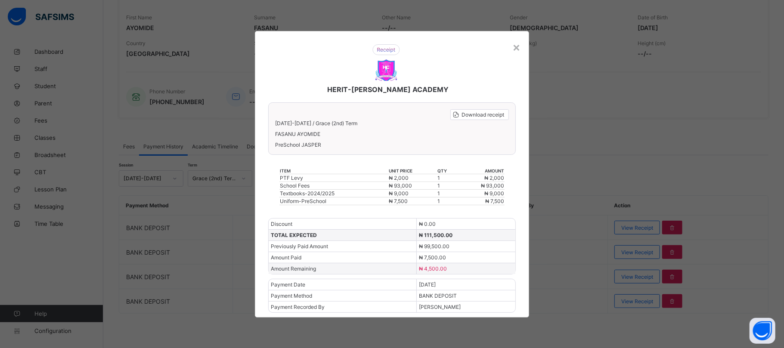
click at [723, 281] on div "× HERIT-CHRIS ACADEMY Download receipt 2024-2025 / Grace (2nd) Term FASANU AYOM…" at bounding box center [392, 174] width 784 height 348
click at [516, 44] on div "×" at bounding box center [516, 47] width 8 height 15
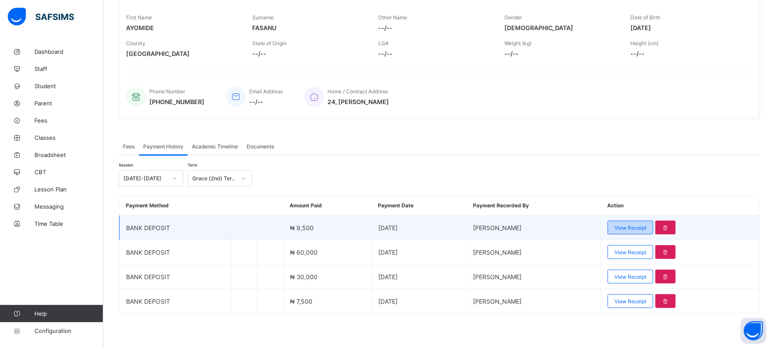
click at [641, 228] on span "View Receipt" at bounding box center [631, 228] width 32 height 6
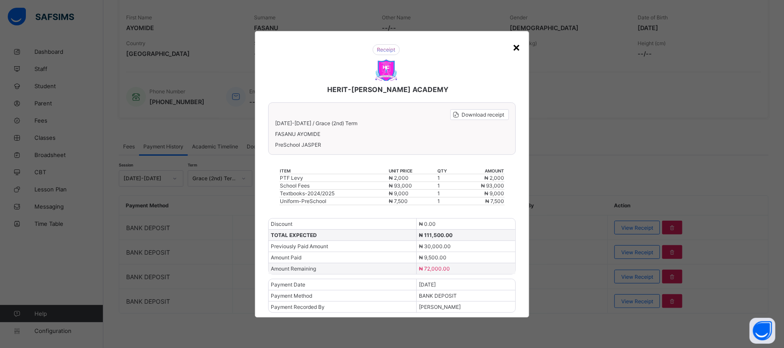
click at [518, 48] on div "×" at bounding box center [516, 47] width 8 height 15
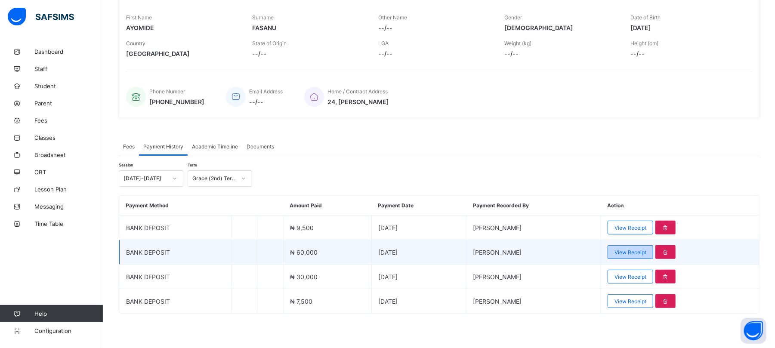
click at [646, 252] on span "View Receipt" at bounding box center [631, 252] width 32 height 6
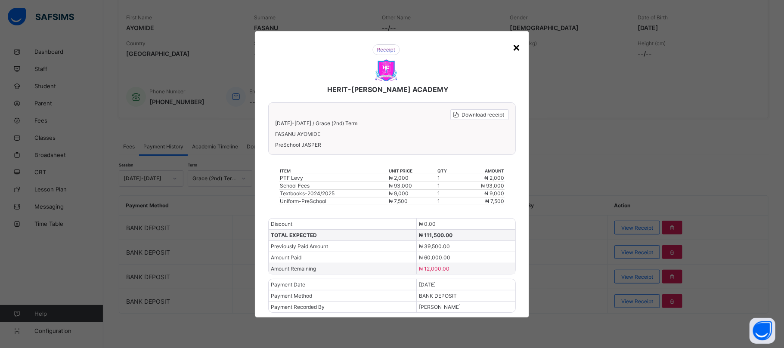
click at [516, 45] on div "×" at bounding box center [516, 47] width 8 height 15
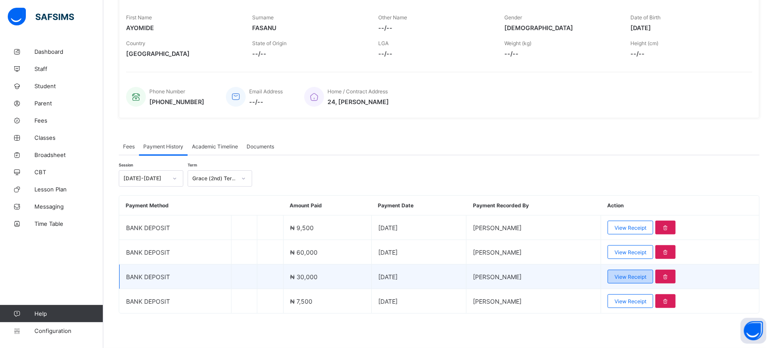
click at [646, 275] on span "View Receipt" at bounding box center [631, 277] width 32 height 6
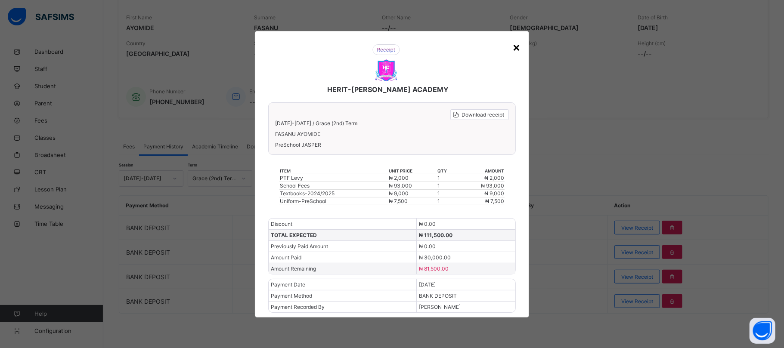
click at [515, 47] on div "×" at bounding box center [516, 47] width 8 height 15
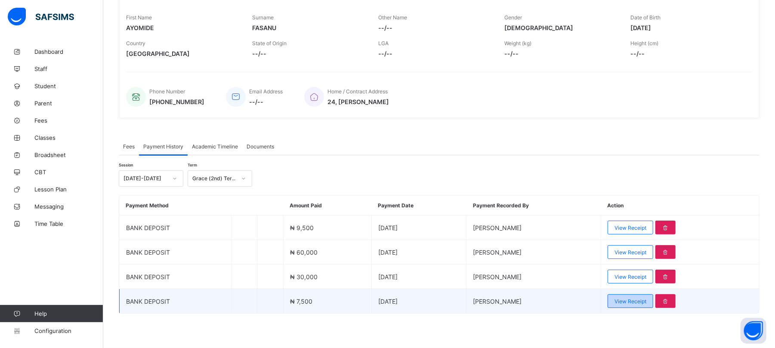
click at [646, 302] on span "View Receipt" at bounding box center [631, 301] width 32 height 6
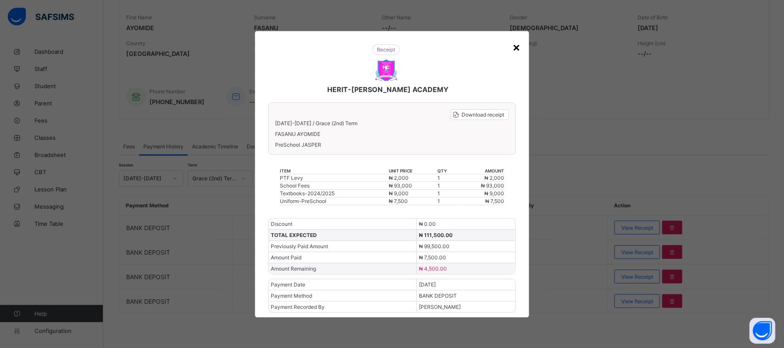
click at [517, 47] on div "×" at bounding box center [516, 47] width 8 height 15
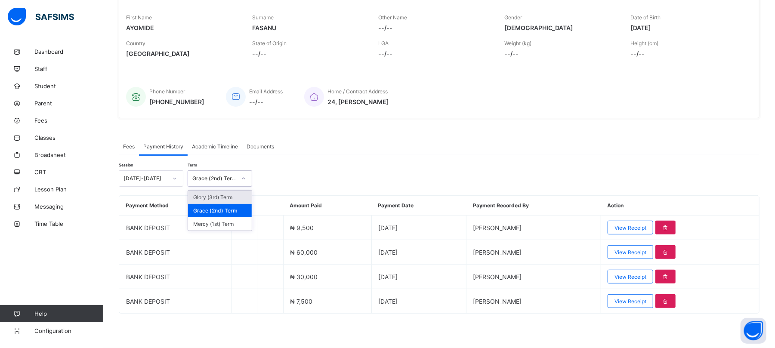
click at [238, 178] on div at bounding box center [243, 179] width 15 height 14
click at [228, 210] on div "Grace (2nd) Term" at bounding box center [220, 210] width 64 height 13
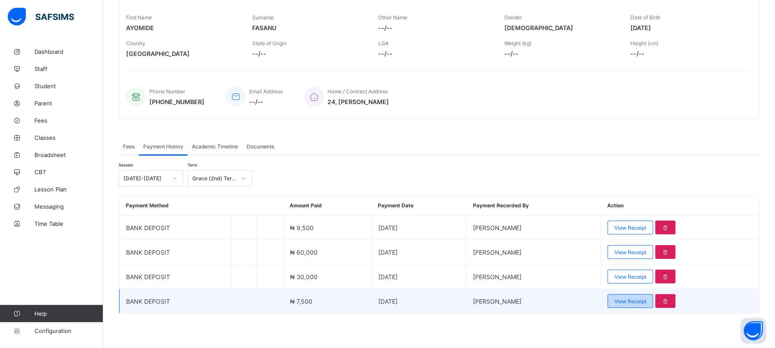
click at [635, 303] on span "View Receipt" at bounding box center [631, 301] width 32 height 6
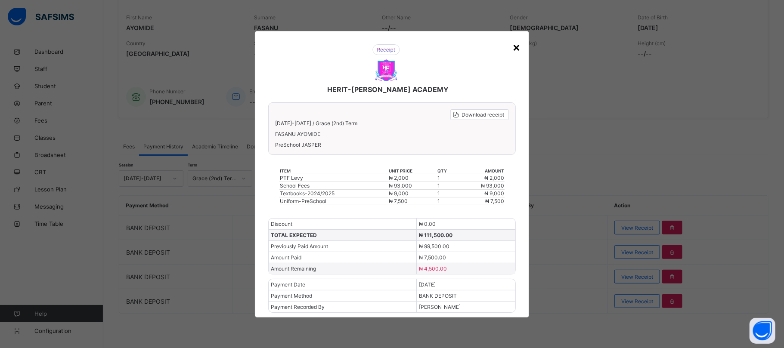
click at [515, 47] on div "×" at bounding box center [516, 47] width 8 height 15
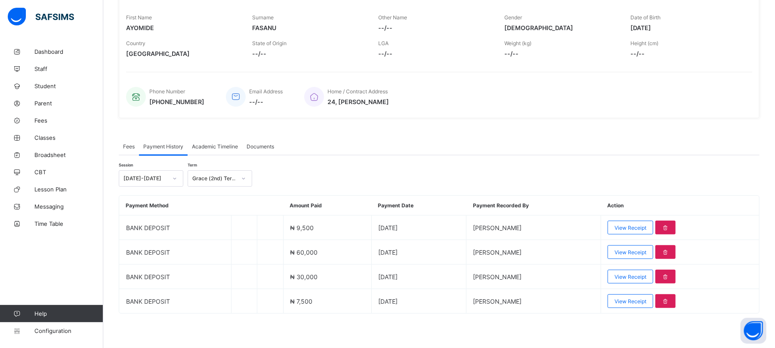
click at [128, 148] on span "Fees" at bounding box center [129, 146] width 12 height 6
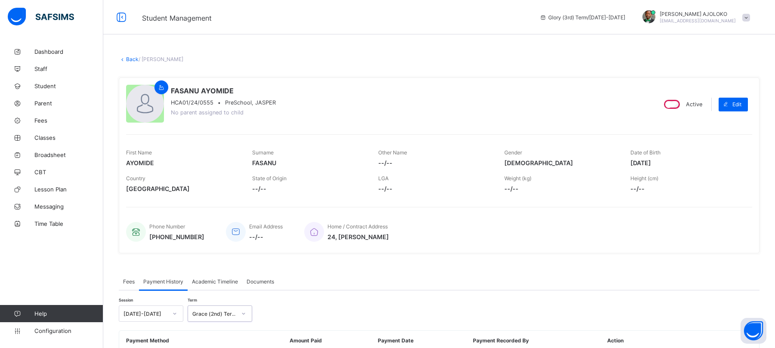
scroll to position [136, 0]
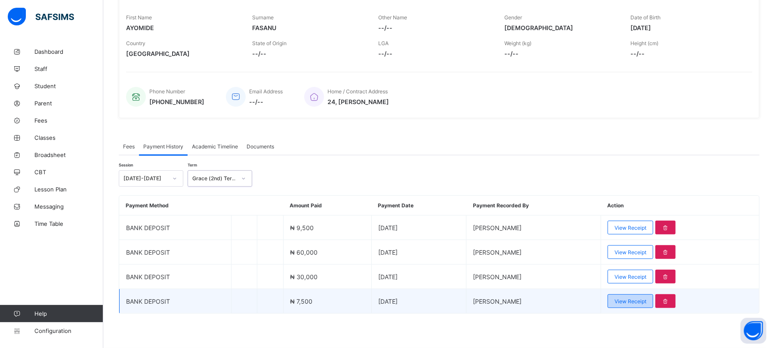
click at [645, 300] on span "View Receipt" at bounding box center [631, 301] width 32 height 6
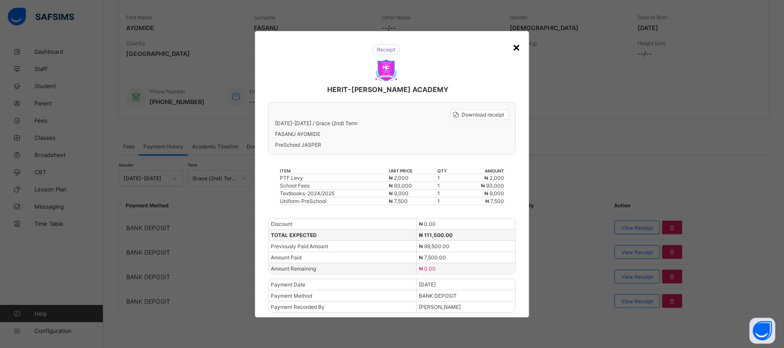
click at [513, 43] on div "×" at bounding box center [516, 47] width 8 height 15
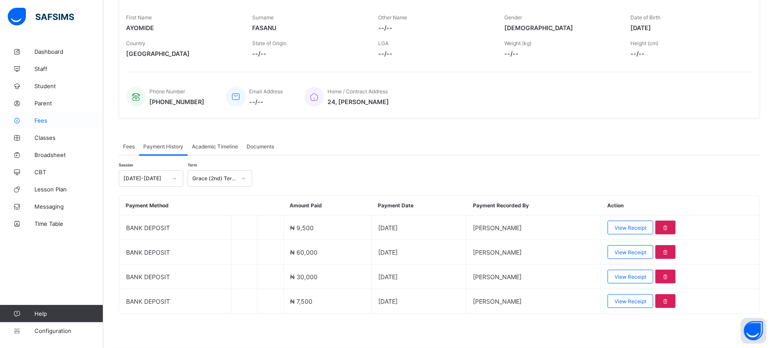
click at [40, 117] on span "Fees" at bounding box center [68, 120] width 69 height 7
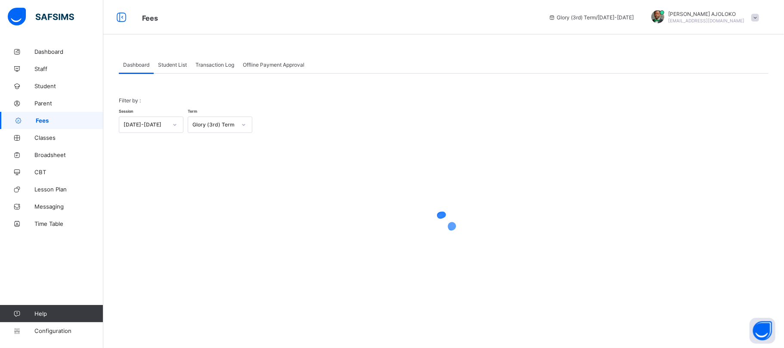
click at [172, 60] on div "Student List" at bounding box center [172, 64] width 37 height 17
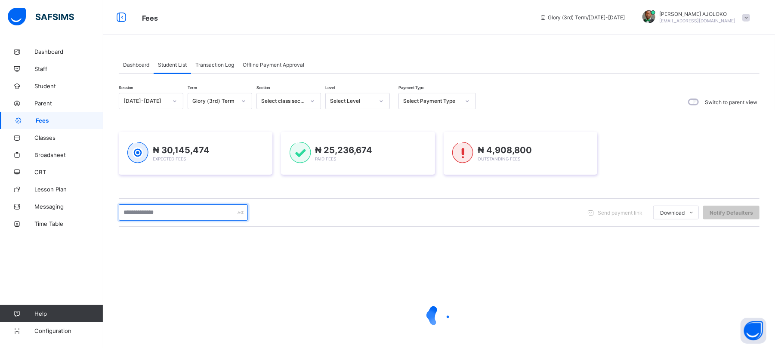
click at [150, 216] on input "text" at bounding box center [183, 212] width 129 height 16
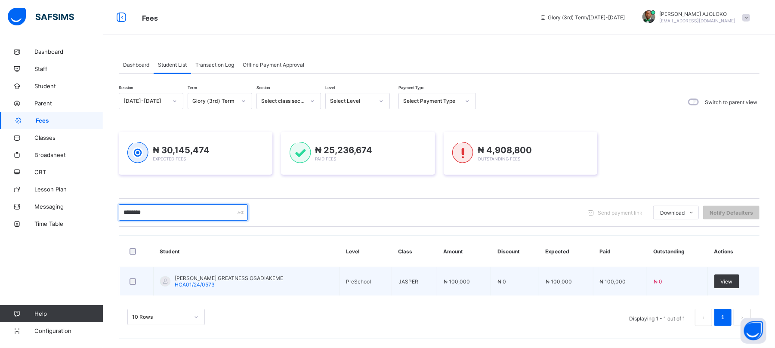
type input "********"
click at [188, 279] on span "LAWRENCE GREATNESS OSADIAKEME" at bounding box center [229, 278] width 108 height 6
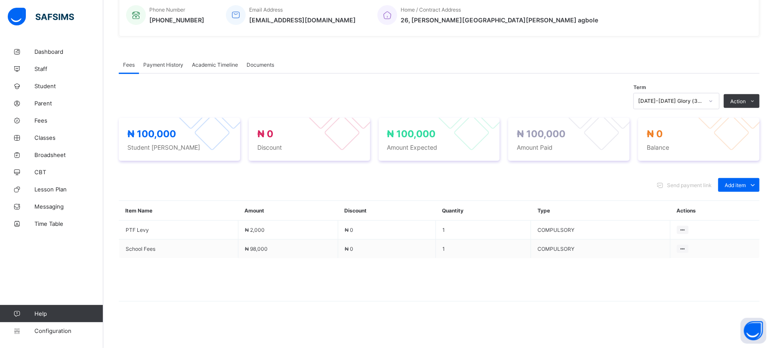
scroll to position [218, 0]
click at [159, 62] on span "Payment History" at bounding box center [163, 64] width 40 height 6
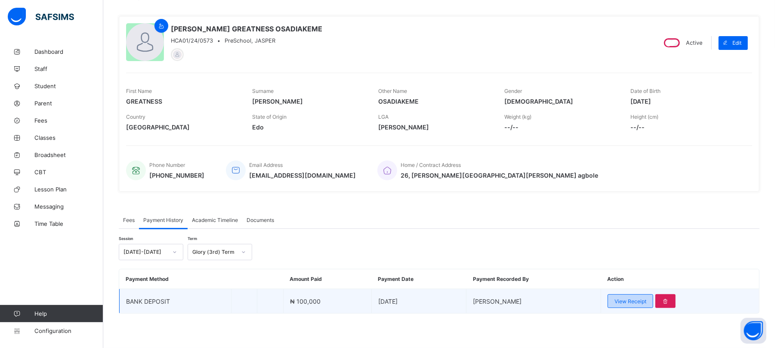
click at [646, 299] on span "View Receipt" at bounding box center [631, 301] width 32 height 6
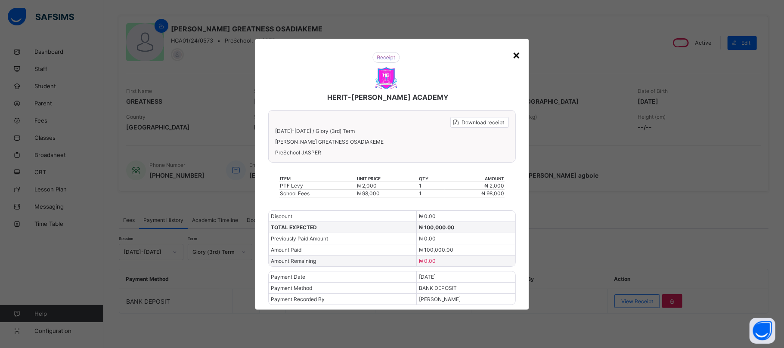
click at [515, 56] on div "×" at bounding box center [516, 54] width 8 height 15
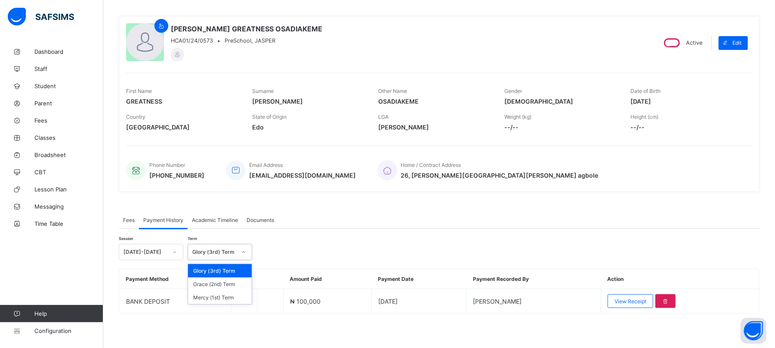
click at [197, 252] on div "Glory (3rd) Term" at bounding box center [214, 252] width 44 height 6
click at [216, 286] on div "Grace (2nd) Term" at bounding box center [220, 284] width 64 height 13
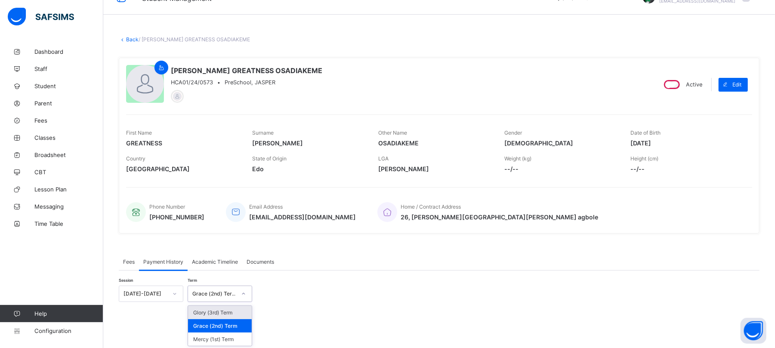
scroll to position [22, 0]
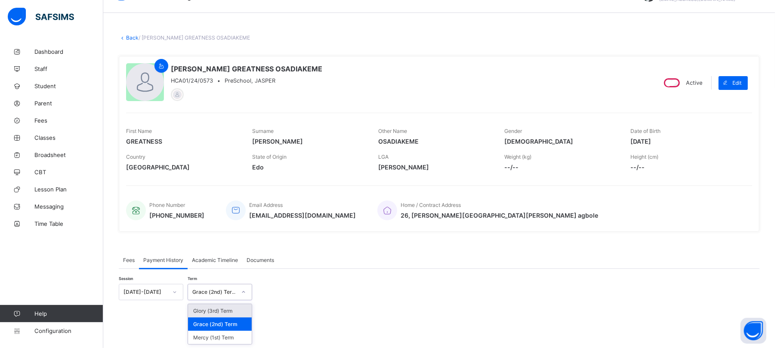
click at [216, 300] on div "option Grace (2nd) Term, selected. option Glory (3rd) Term focused, 1 of 3. 3 r…" at bounding box center [220, 292] width 65 height 16
click at [124, 257] on span "Fees" at bounding box center [129, 260] width 12 height 6
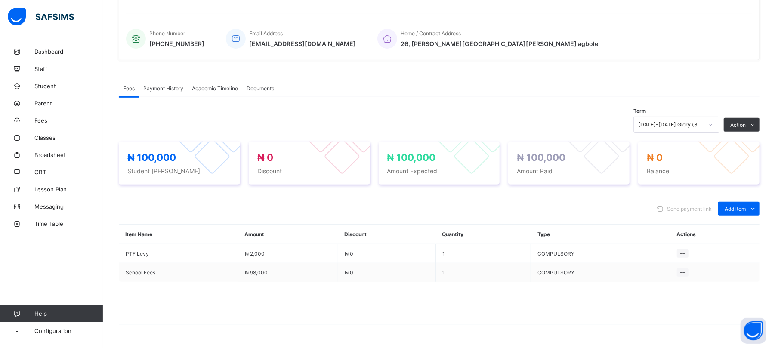
scroll to position [195, 0]
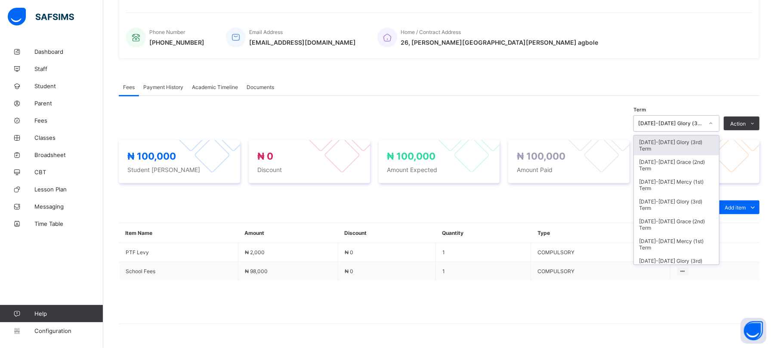
click at [714, 122] on div at bounding box center [711, 124] width 15 height 14
click at [694, 161] on div "[DATE]-[DATE] Grace (2nd) Term" at bounding box center [676, 165] width 85 height 20
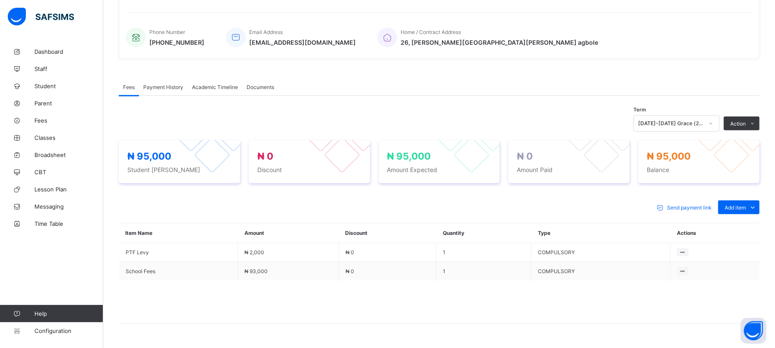
click at [160, 86] on span "Payment History" at bounding box center [163, 87] width 40 height 6
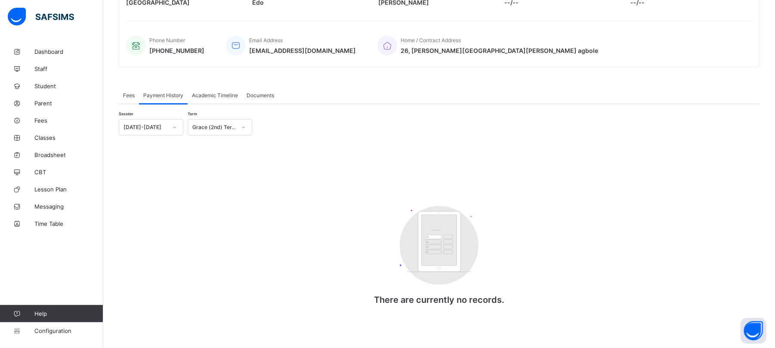
scroll to position [188, 0]
click at [205, 126] on div "Grace (2nd) Term" at bounding box center [214, 127] width 44 height 6
click at [214, 155] on div "Grace (2nd) Term" at bounding box center [220, 159] width 64 height 13
click at [154, 94] on span "Payment History" at bounding box center [163, 95] width 40 height 6
click at [128, 95] on span "Fees" at bounding box center [129, 95] width 12 height 6
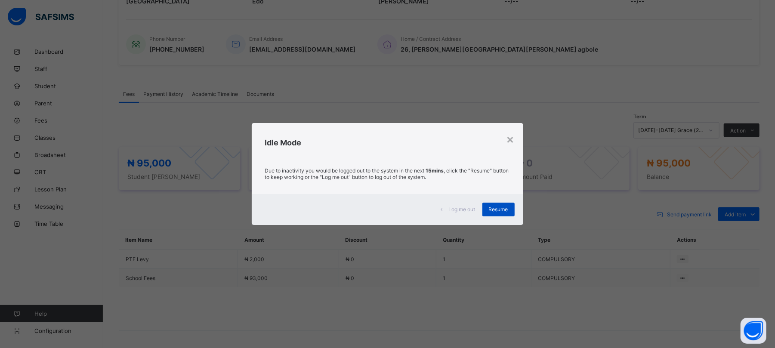
click at [494, 213] on div "Resume" at bounding box center [498, 210] width 32 height 14
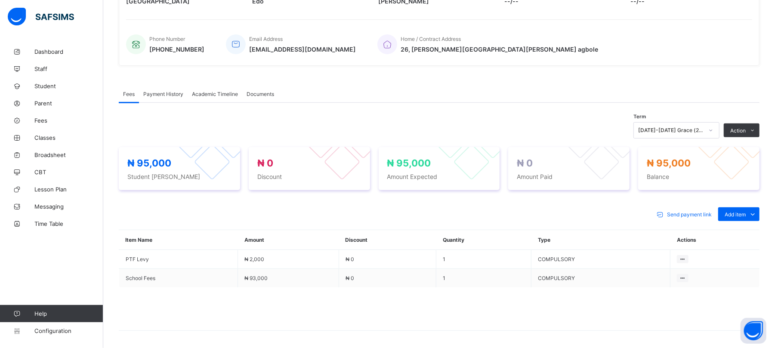
click at [704, 128] on div "[DATE]-[DATE] Grace (2nd) Term" at bounding box center [670, 130] width 65 height 6
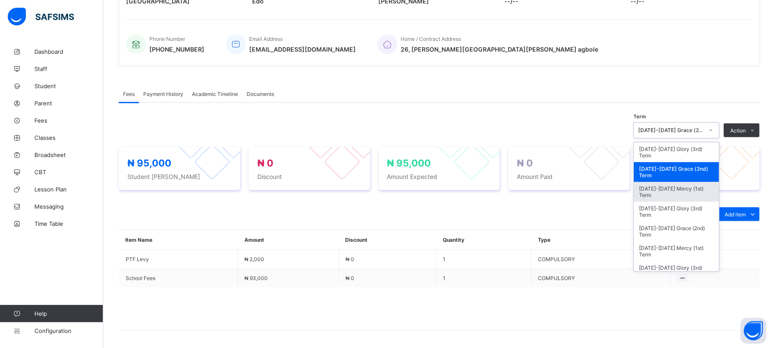
click at [692, 188] on div "[DATE]-[DATE] Mercy (1st) Term" at bounding box center [676, 192] width 85 height 20
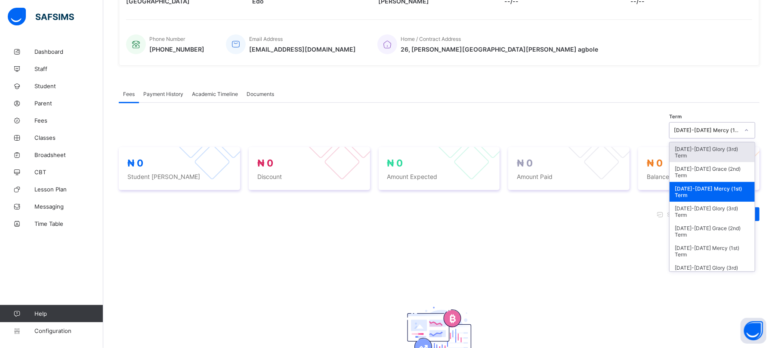
click at [733, 130] on div "[DATE]-[DATE] Mercy (1st) Term" at bounding box center [706, 130] width 65 height 6
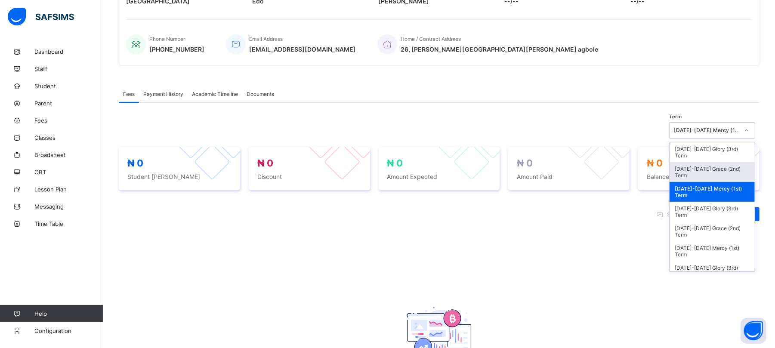
click at [719, 169] on div "[DATE]-[DATE] Grace (2nd) Term" at bounding box center [712, 172] width 85 height 20
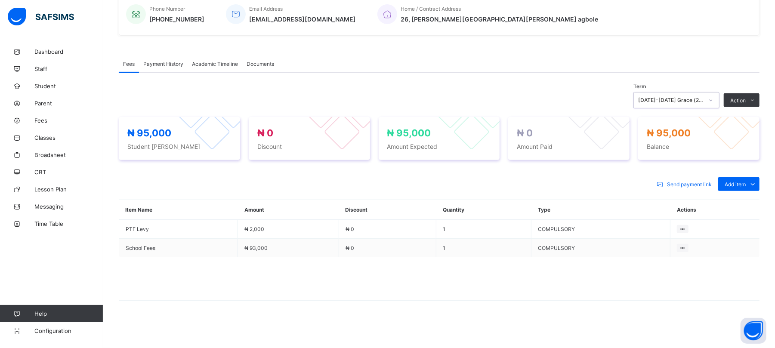
scroll to position [184, 0]
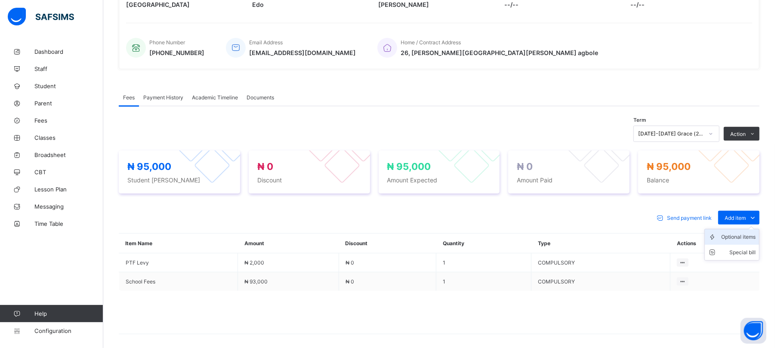
click at [742, 240] on div "Optional items" at bounding box center [738, 237] width 34 height 9
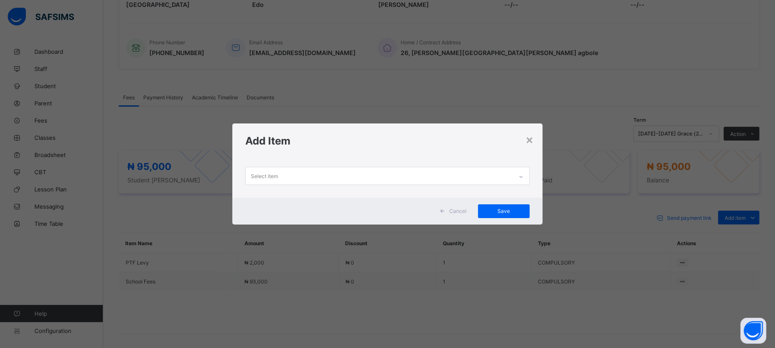
click at [511, 175] on div "Select item" at bounding box center [379, 175] width 267 height 17
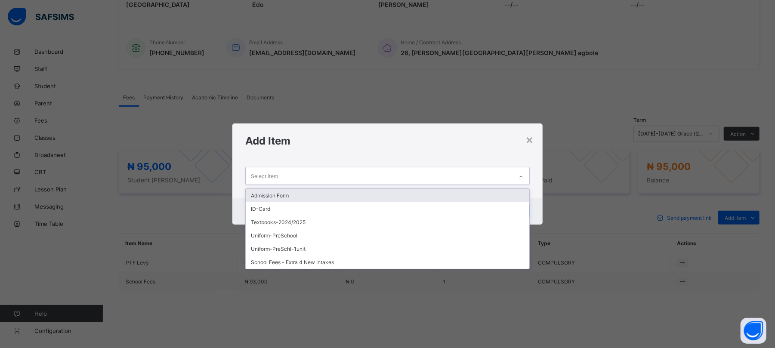
click at [288, 195] on div "Admission Form" at bounding box center [387, 195] width 283 height 13
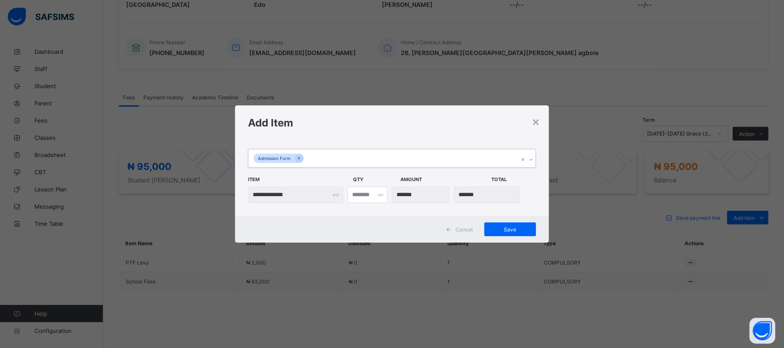
click at [383, 157] on div "Admission Form" at bounding box center [383, 158] width 270 height 18
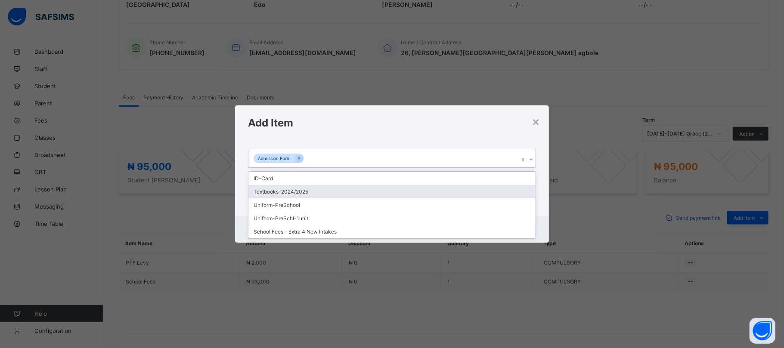
click at [307, 195] on div "Textbooks-2024/2025" at bounding box center [391, 191] width 287 height 13
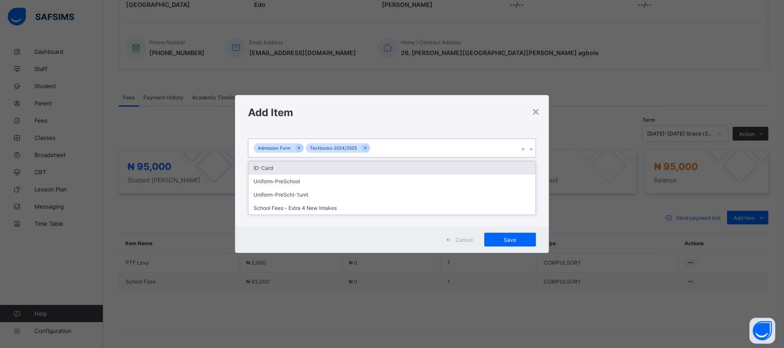
click at [388, 152] on div "Admission Form Textbooks-2024/2025" at bounding box center [383, 148] width 270 height 18
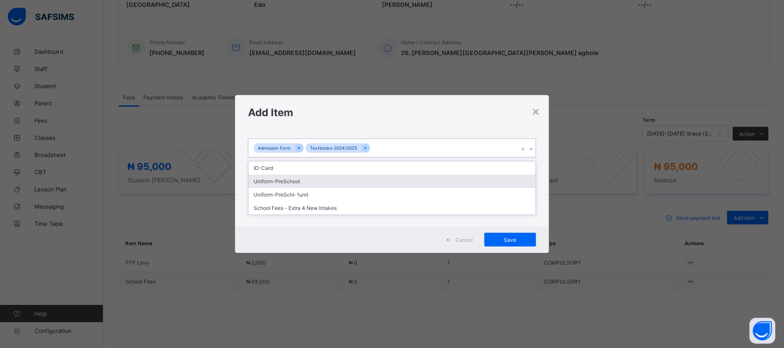
click at [292, 186] on div "Uniform-PreSchool" at bounding box center [391, 181] width 287 height 13
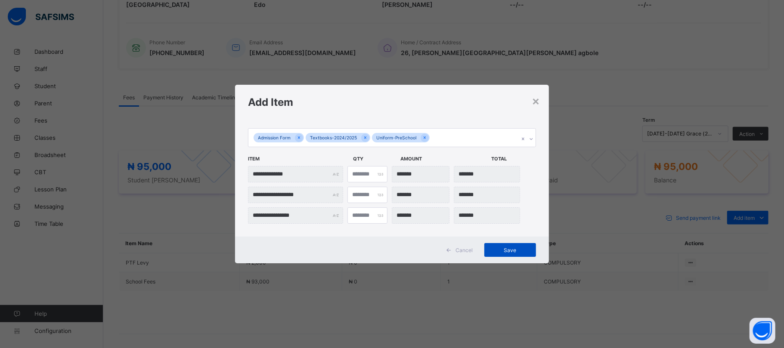
click at [511, 252] on span "Save" at bounding box center [510, 250] width 39 height 6
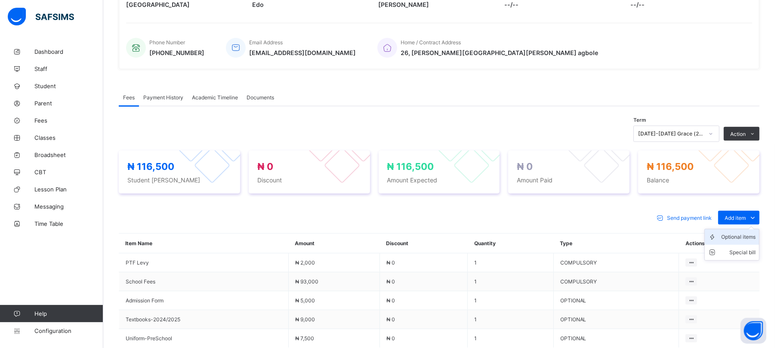
click at [735, 237] on div "Optional items" at bounding box center [738, 237] width 34 height 9
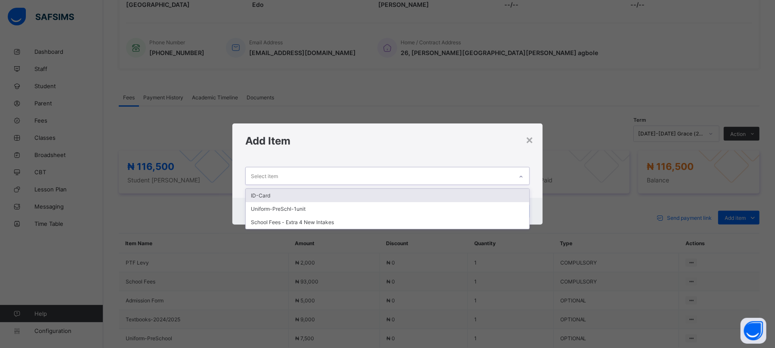
click at [429, 174] on div "Select item" at bounding box center [379, 175] width 267 height 17
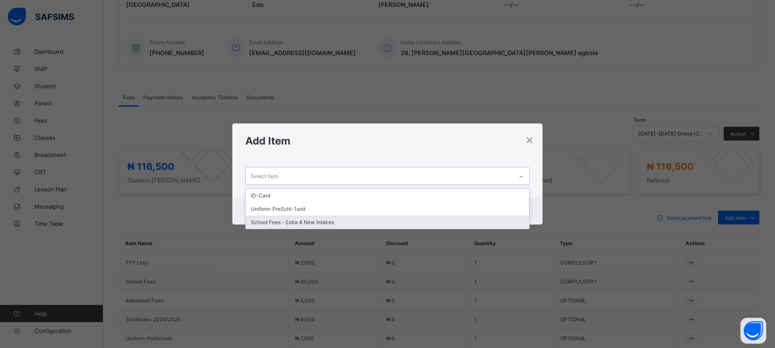
click at [326, 219] on div "School Fees - Extra 4 New Intakes" at bounding box center [387, 222] width 283 height 13
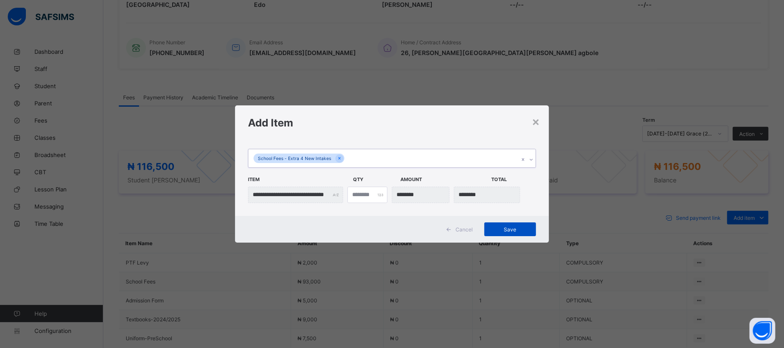
click at [510, 225] on div "Save" at bounding box center [510, 229] width 52 height 14
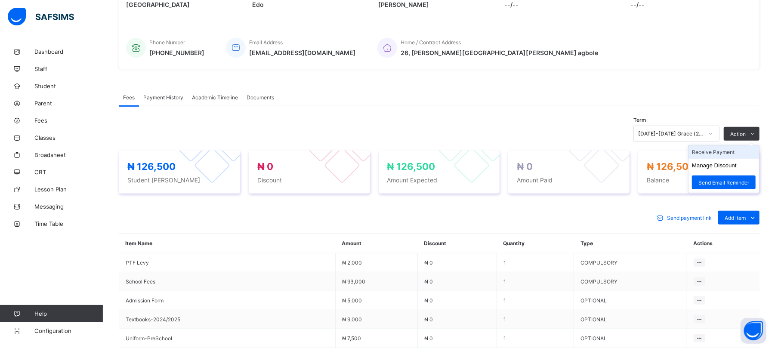
click at [721, 152] on li "Receive Payment" at bounding box center [724, 151] width 71 height 13
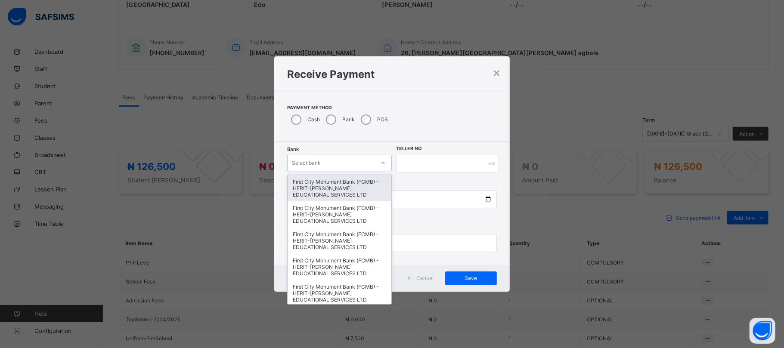
click at [326, 164] on div "Select bank" at bounding box center [330, 163] width 87 height 12
click at [336, 182] on div "First City Monument Bank (FCMB) - HERIT-[PERSON_NAME] EDUCATIONAL SERVICES LTD" at bounding box center [339, 188] width 104 height 26
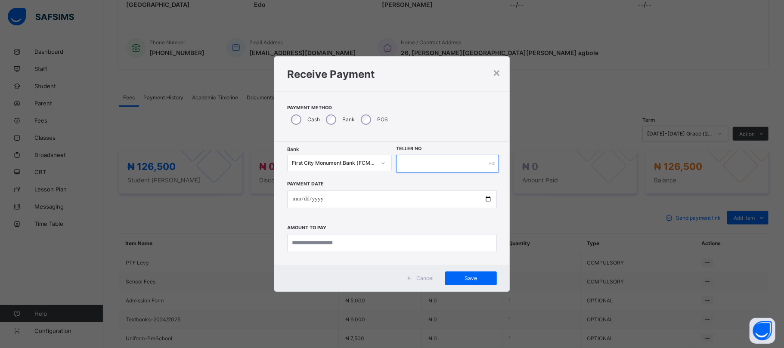
click at [424, 169] on input "text" at bounding box center [447, 164] width 102 height 18
click at [418, 164] on input "text" at bounding box center [447, 164] width 102 height 18
click at [427, 292] on div "× Receive Payment Payment Method Cash Bank POS Bank First City Monument Bank (F…" at bounding box center [392, 174] width 784 height 348
click at [420, 160] on input "text" at bounding box center [447, 164] width 102 height 18
type input "******"
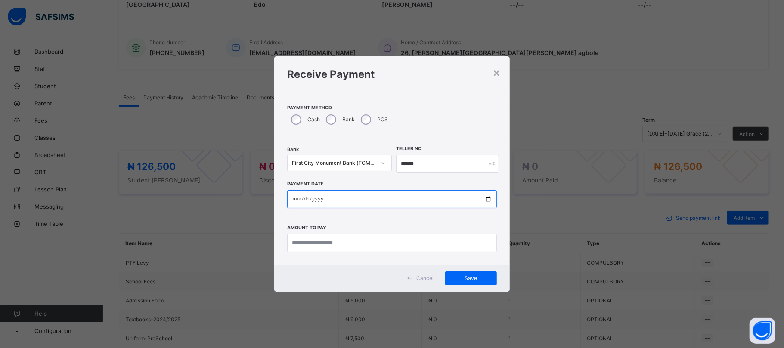
click at [487, 198] on input "date" at bounding box center [391, 199] width 209 height 18
type input "**********"
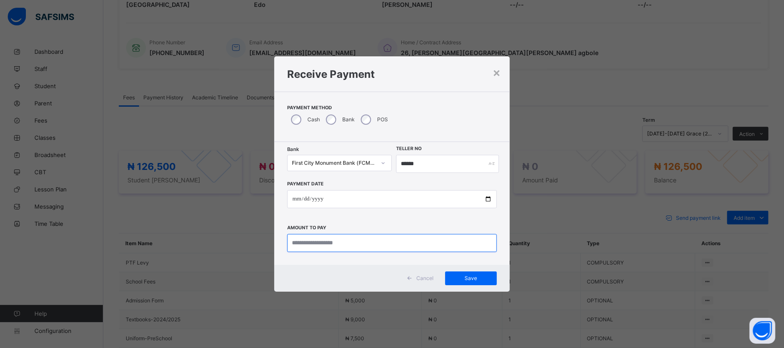
click at [333, 241] on input "currency" at bounding box center [391, 243] width 209 height 18
type input "*********"
click at [465, 278] on span "Save" at bounding box center [470, 278] width 39 height 6
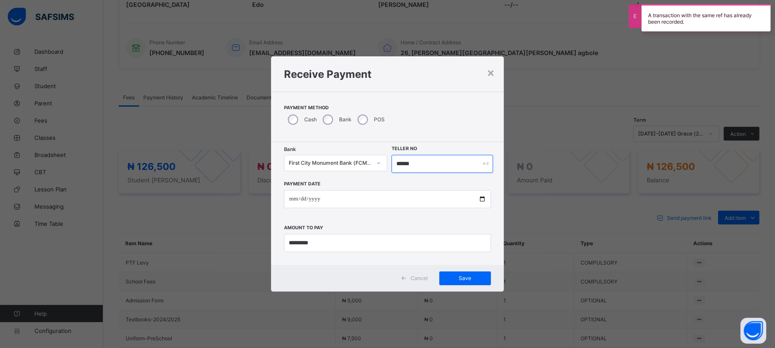
click at [420, 165] on input "******" at bounding box center [442, 164] width 101 height 18
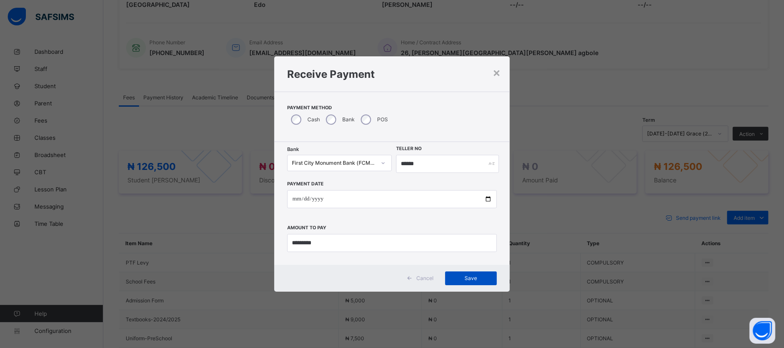
click at [474, 279] on span "Save" at bounding box center [470, 278] width 39 height 6
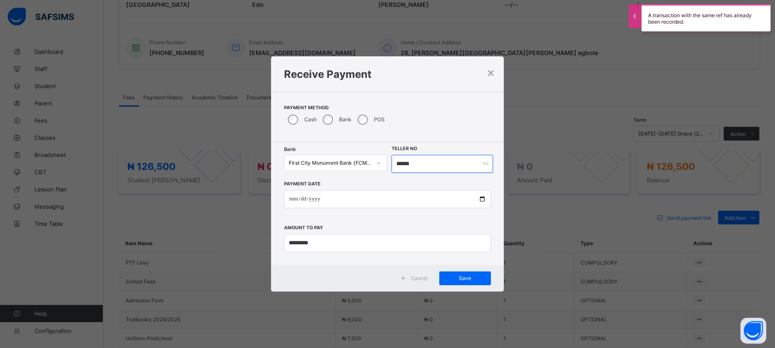
click at [424, 162] on input "******" at bounding box center [442, 164] width 101 height 18
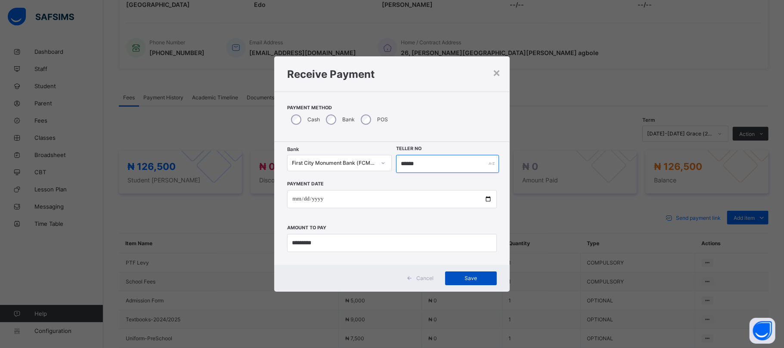
type input "******"
click at [470, 277] on span "Save" at bounding box center [470, 278] width 39 height 6
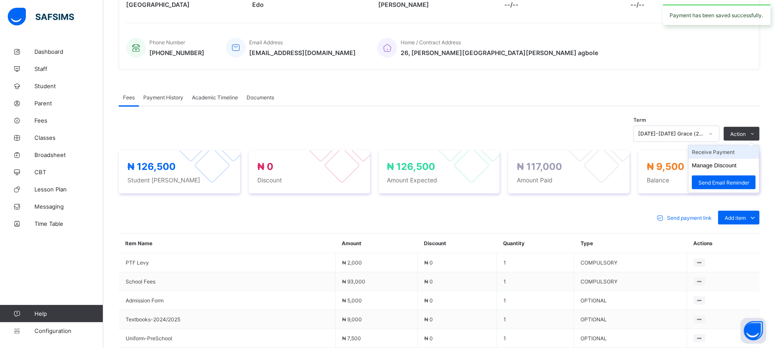
click at [724, 151] on li "Receive Payment" at bounding box center [724, 151] width 71 height 13
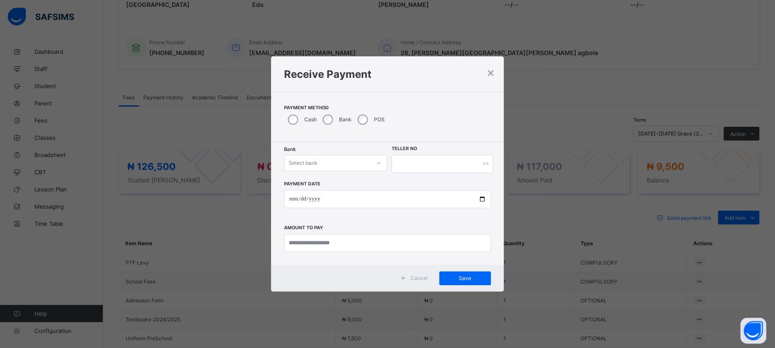
click at [348, 166] on div "Select bank" at bounding box center [327, 163] width 86 height 12
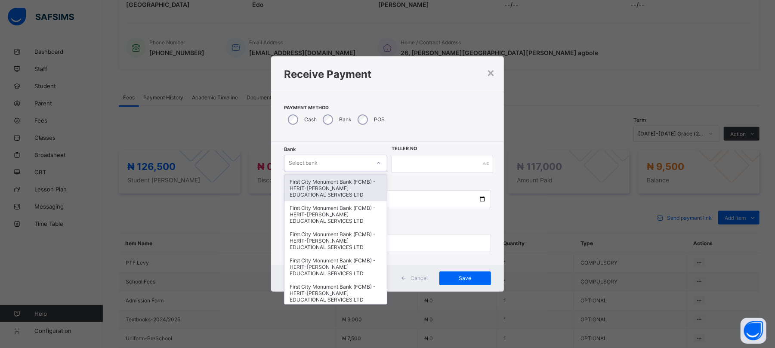
click at [342, 183] on div "First City Monument Bank (FCMB) - HERIT-[PERSON_NAME] EDUCATIONAL SERVICES LTD" at bounding box center [335, 188] width 102 height 26
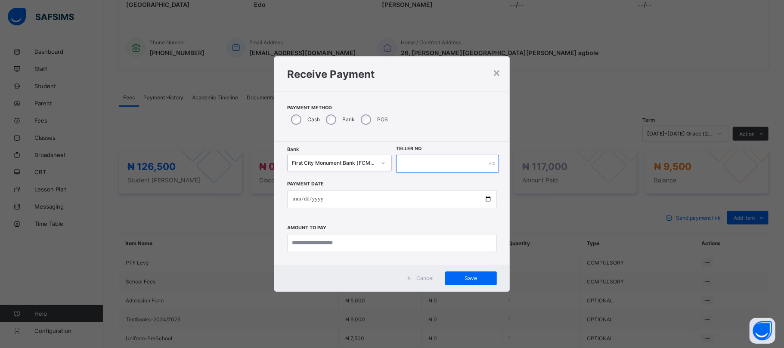
click at [402, 162] on input "text" at bounding box center [447, 164] width 102 height 18
type input "******"
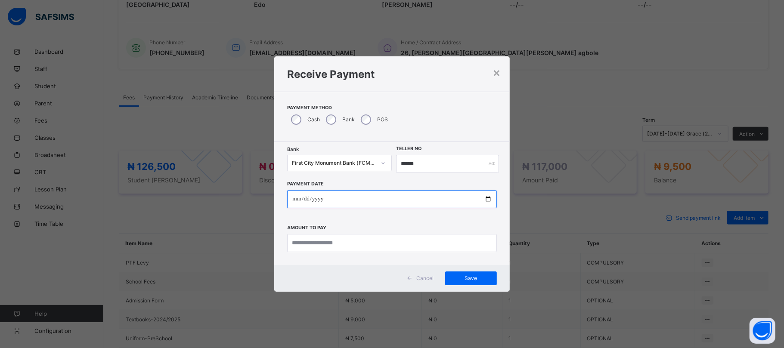
click at [486, 198] on input "date" at bounding box center [391, 199] width 209 height 18
type input "**********"
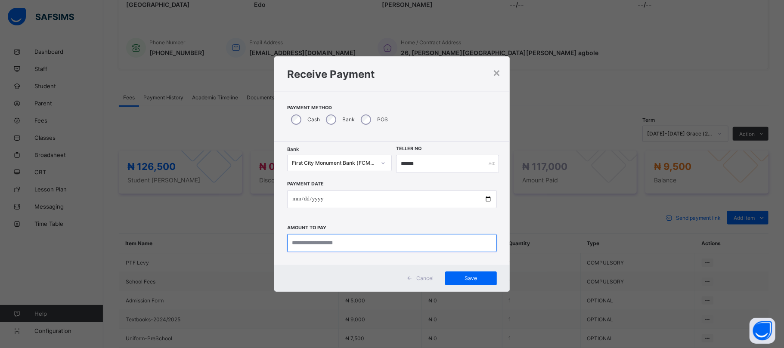
click at [333, 241] on input "currency" at bounding box center [391, 243] width 209 height 18
click at [344, 241] on input "currency" at bounding box center [391, 243] width 209 height 18
type input "*******"
click at [470, 276] on span "Save" at bounding box center [470, 278] width 39 height 6
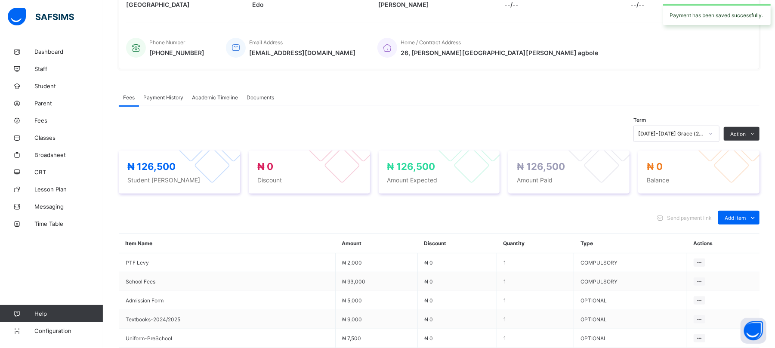
click at [155, 98] on span "Payment History" at bounding box center [163, 97] width 40 height 6
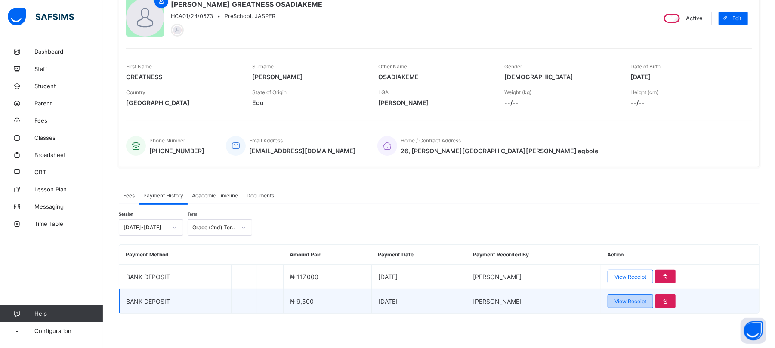
click at [641, 300] on span "View Receipt" at bounding box center [631, 301] width 32 height 6
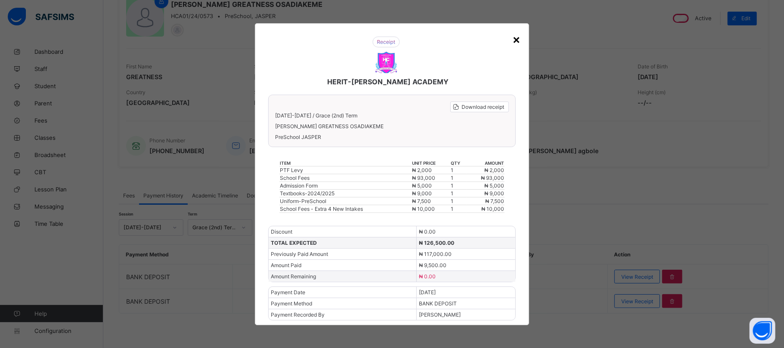
click at [515, 40] on div "×" at bounding box center [516, 39] width 8 height 15
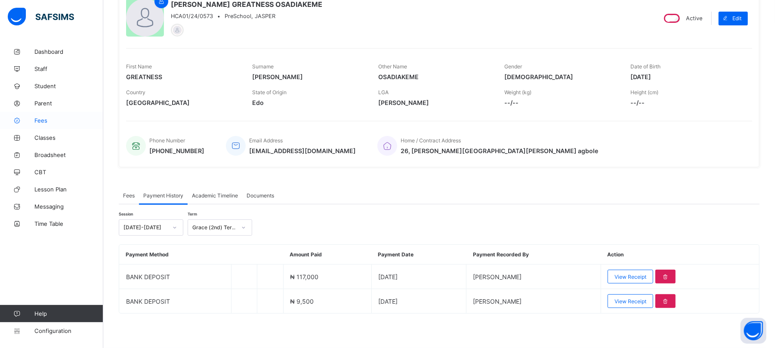
click at [40, 120] on span "Fees" at bounding box center [68, 120] width 69 height 7
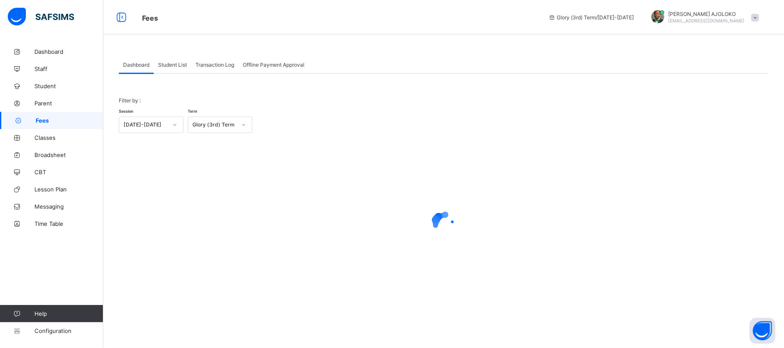
click at [173, 62] on span "Student List" at bounding box center [172, 65] width 29 height 6
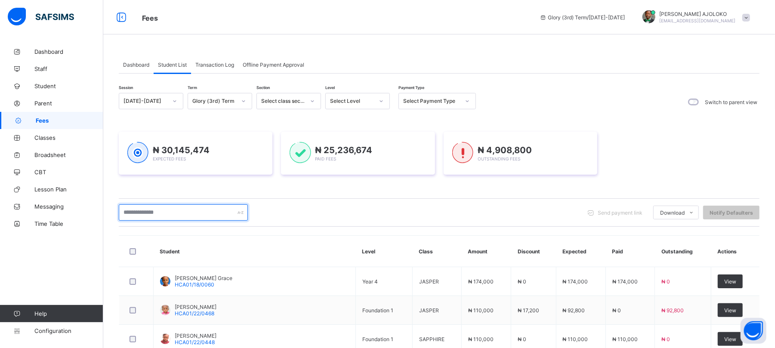
click at [163, 212] on input "text" at bounding box center [183, 212] width 129 height 16
type input "*"
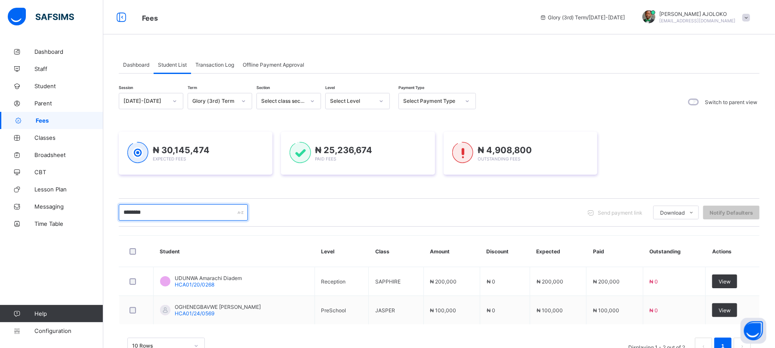
type input "********"
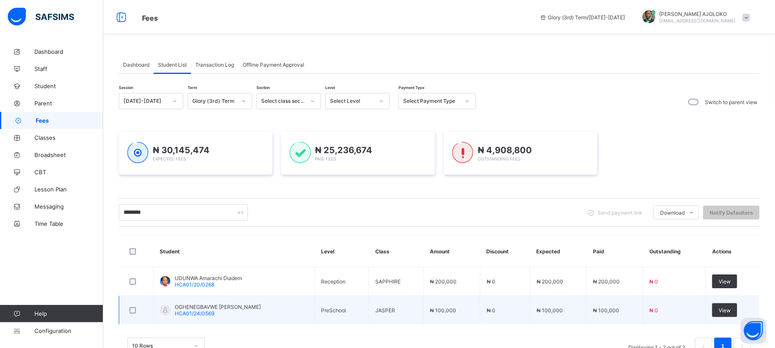
click at [203, 310] on span "OGHENEGBAVWE [PERSON_NAME]" at bounding box center [218, 307] width 86 height 6
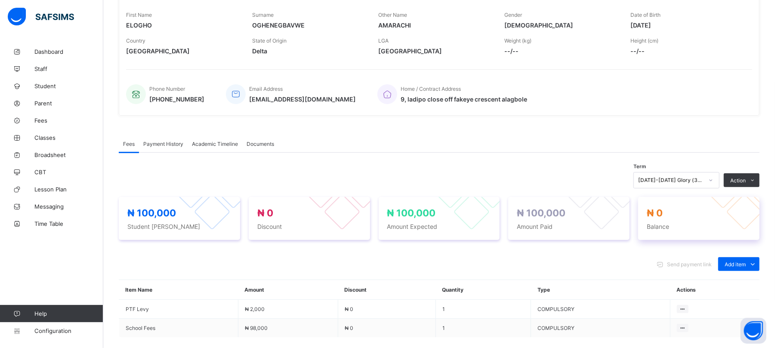
scroll to position [126, 0]
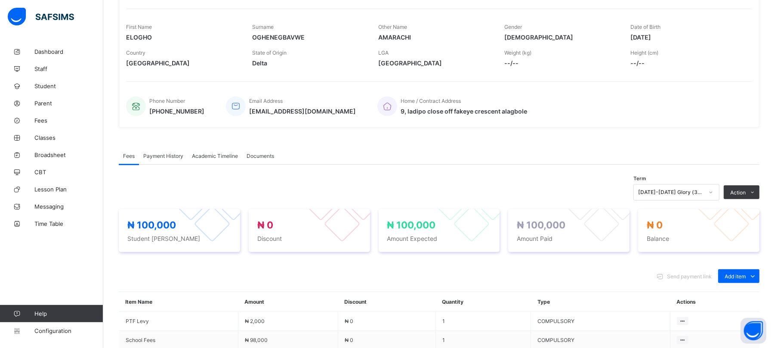
click at [695, 192] on div "[DATE]-[DATE] Glory (3rd) Term" at bounding box center [670, 192] width 65 height 6
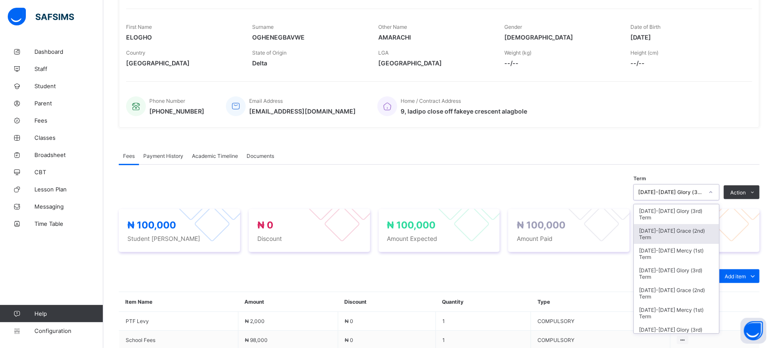
click at [692, 232] on div "[DATE]-[DATE] Grace (2nd) Term" at bounding box center [676, 234] width 85 height 20
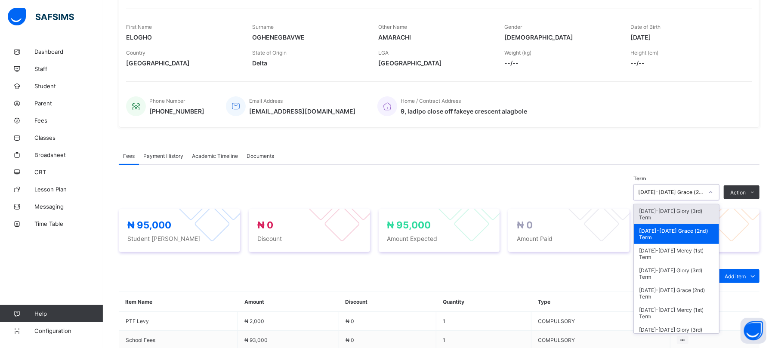
click at [677, 188] on div "[DATE]-[DATE] Grace (2nd) Term" at bounding box center [668, 192] width 69 height 12
click at [679, 210] on div "[DATE]-[DATE] Glory (3rd) Term" at bounding box center [676, 214] width 85 height 20
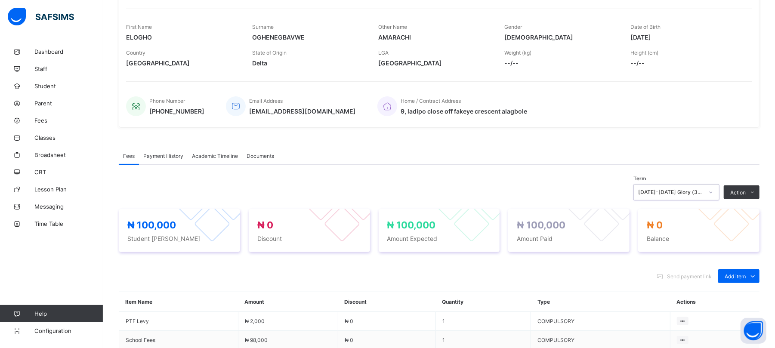
click at [687, 190] on div "[DATE]-[DATE] Glory (3rd) Term" at bounding box center [670, 192] width 65 height 6
click at [628, 135] on div "Fees Payment History Academic Timeline Documents Fees More Options Term [DATE]-…" at bounding box center [439, 280] width 641 height 293
click at [158, 158] on span "Payment History" at bounding box center [163, 156] width 40 height 6
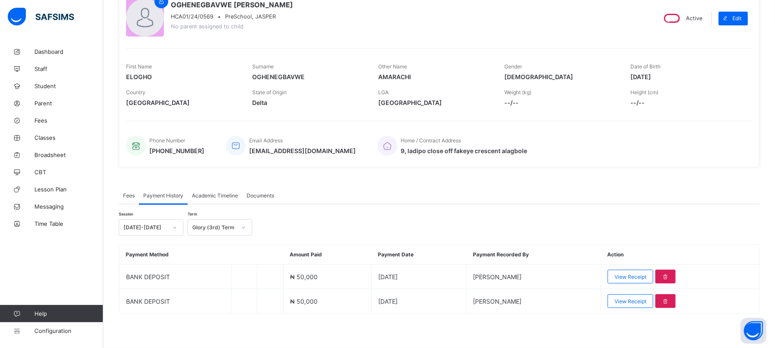
scroll to position [86, 0]
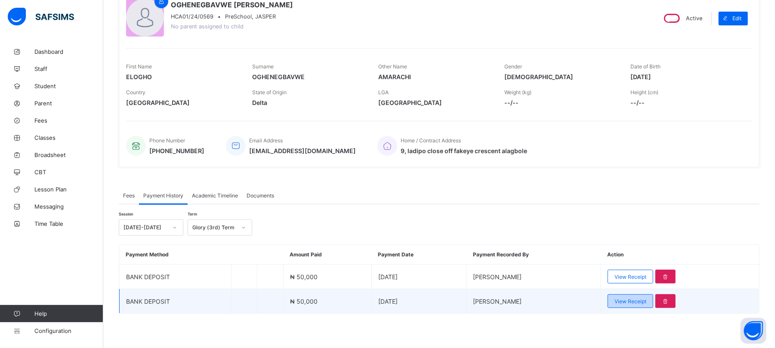
click at [646, 298] on span "View Receipt" at bounding box center [631, 301] width 32 height 6
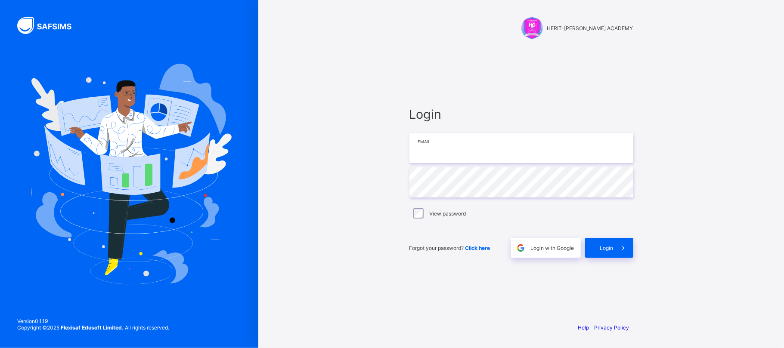
drag, startPoint x: 0, startPoint y: 0, endPoint x: 511, endPoint y: 155, distance: 534.2
click at [511, 155] on input "email" at bounding box center [521, 148] width 224 height 30
type input "**********"
click at [644, 12] on div "**********" at bounding box center [521, 174] width 258 height 348
click at [609, 245] on span "Login" at bounding box center [606, 248] width 13 height 6
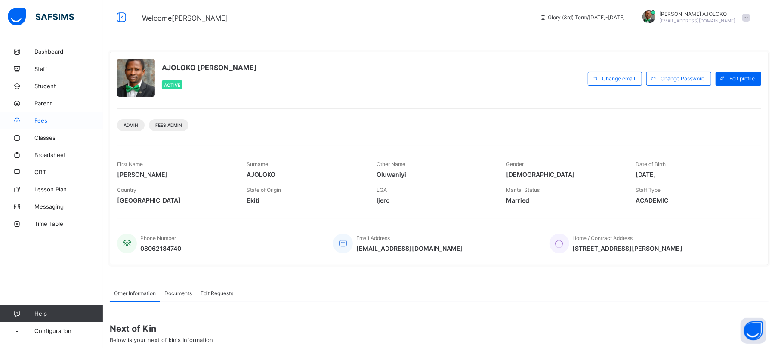
click at [41, 119] on span "Fees" at bounding box center [68, 120] width 69 height 7
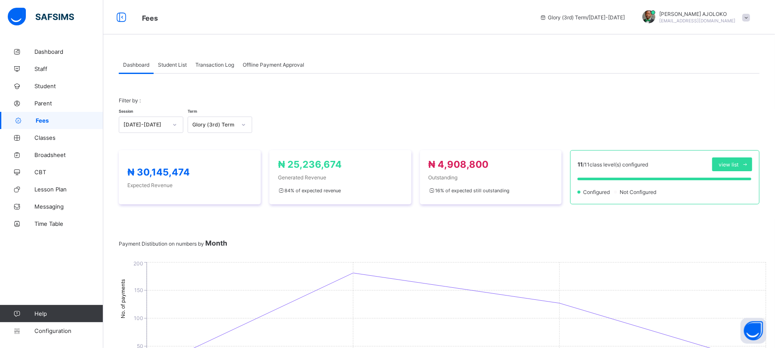
click at [171, 65] on span "Student List" at bounding box center [172, 65] width 29 height 6
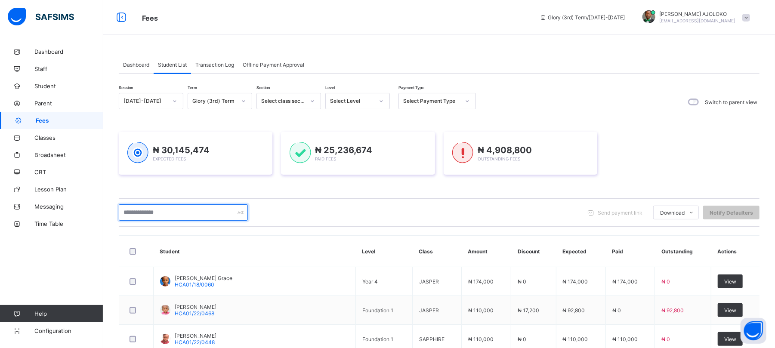
click at [178, 216] on input "text" at bounding box center [183, 212] width 129 height 16
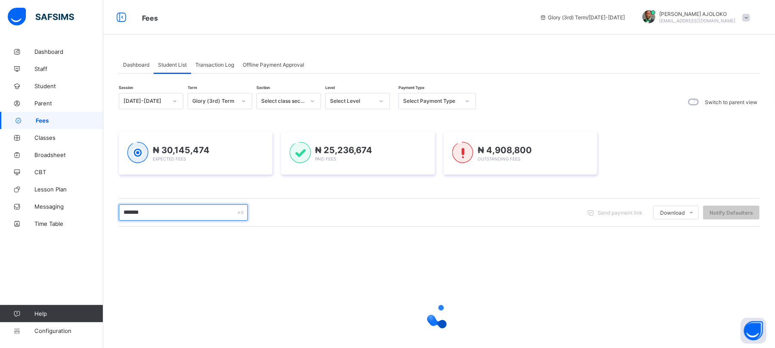
type input "********"
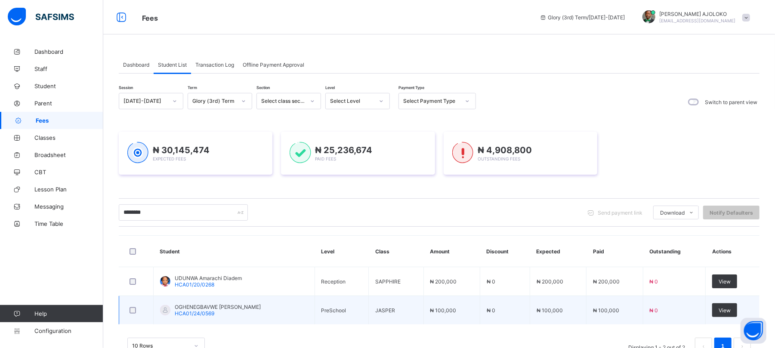
click at [188, 315] on span "HCA01/24/0569" at bounding box center [195, 313] width 40 height 6
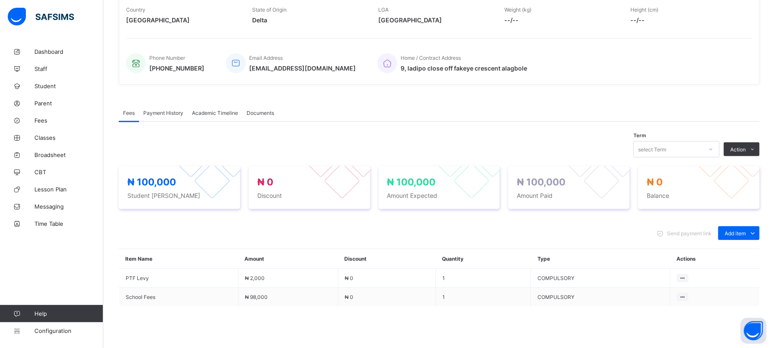
scroll to position [189, 0]
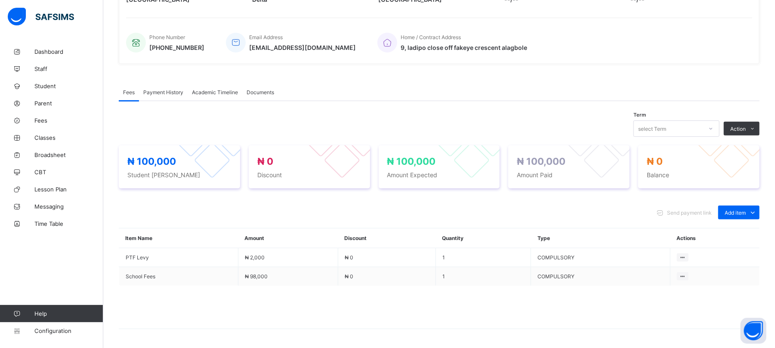
click at [703, 128] on div "select Term" at bounding box center [668, 129] width 69 height 12
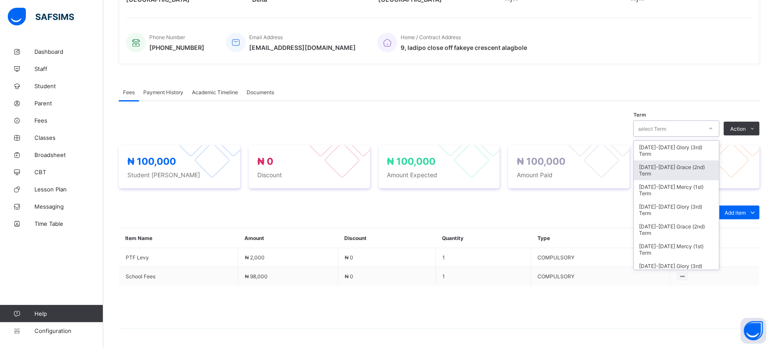
click at [686, 168] on div "[DATE]-[DATE] Grace (2nd) Term" at bounding box center [676, 171] width 85 height 20
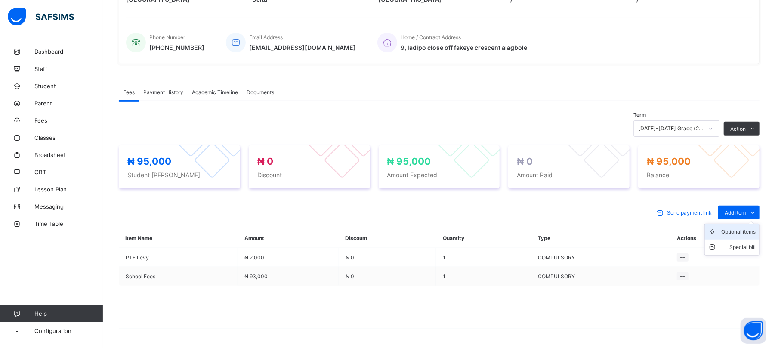
click at [742, 230] on div "Optional items" at bounding box center [738, 232] width 34 height 9
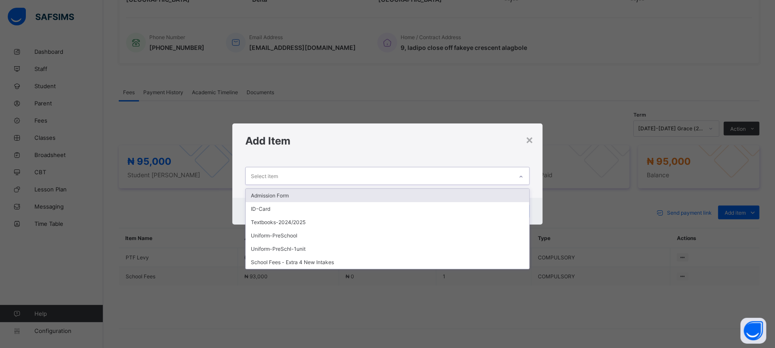
click at [497, 171] on div "Select item" at bounding box center [379, 175] width 267 height 17
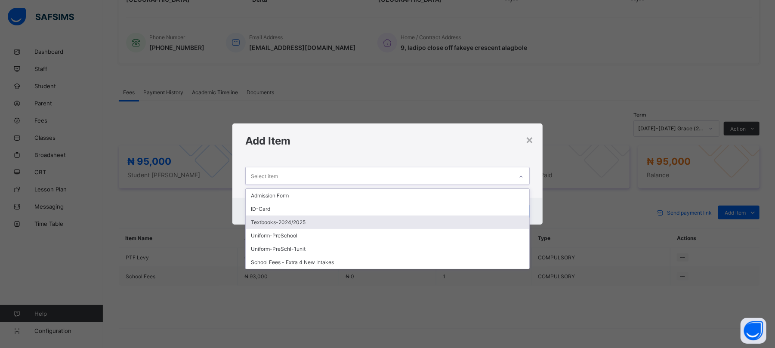
click at [265, 221] on div "Textbooks-2024/2025" at bounding box center [387, 222] width 283 height 13
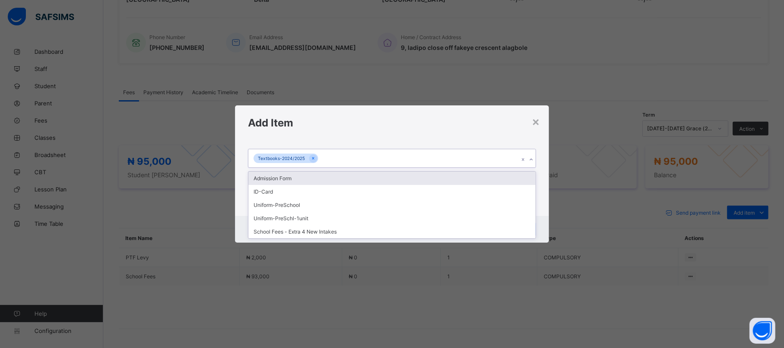
click at [330, 159] on div "Textbooks-2024/2025" at bounding box center [383, 158] width 270 height 18
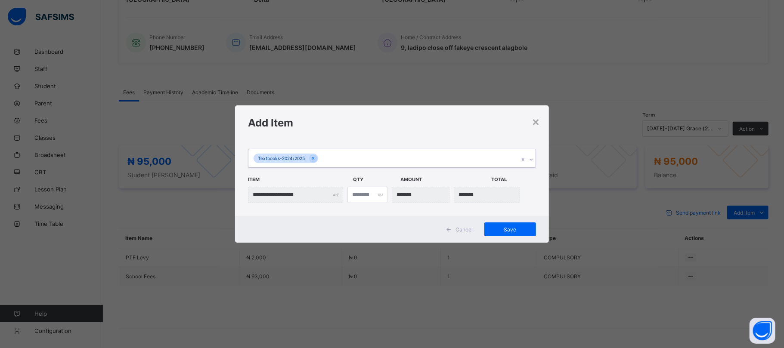
click at [252, 159] on div "Textbooks-2024/2025" at bounding box center [383, 158] width 270 height 18
click at [312, 157] on icon at bounding box center [313, 158] width 5 height 6
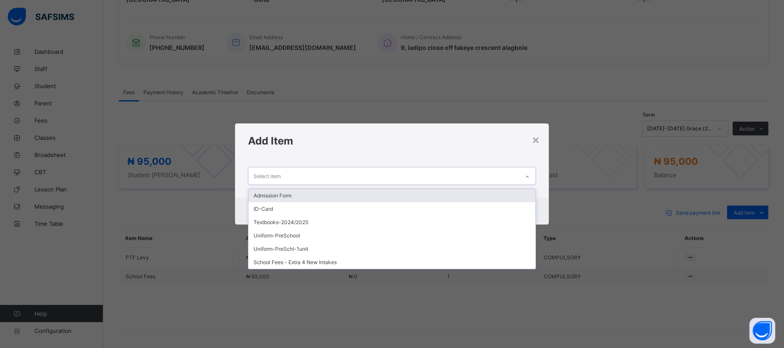
click at [297, 176] on div "Select item" at bounding box center [383, 175] width 270 height 17
click at [275, 197] on div "Admission Form" at bounding box center [391, 195] width 287 height 13
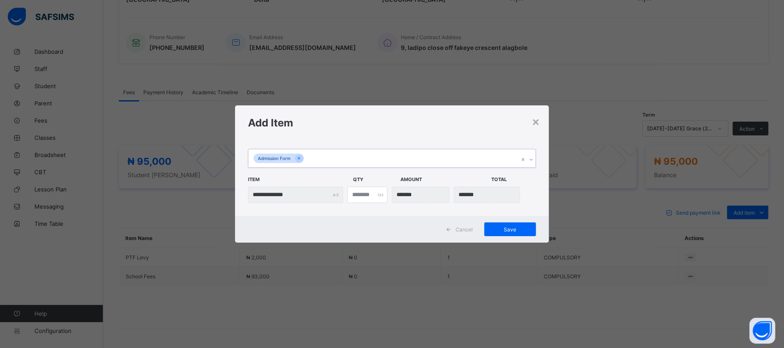
click at [313, 158] on div "Admission Form" at bounding box center [383, 158] width 270 height 18
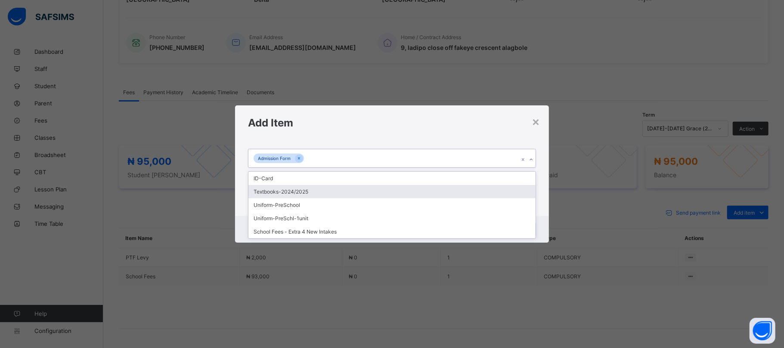
click at [292, 189] on div "Textbooks-2024/2025" at bounding box center [391, 191] width 287 height 13
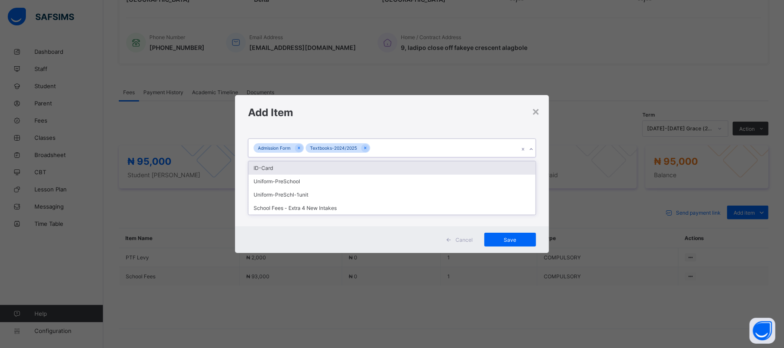
click at [391, 141] on div "Admission Form Textbooks-2024/2025" at bounding box center [383, 148] width 270 height 18
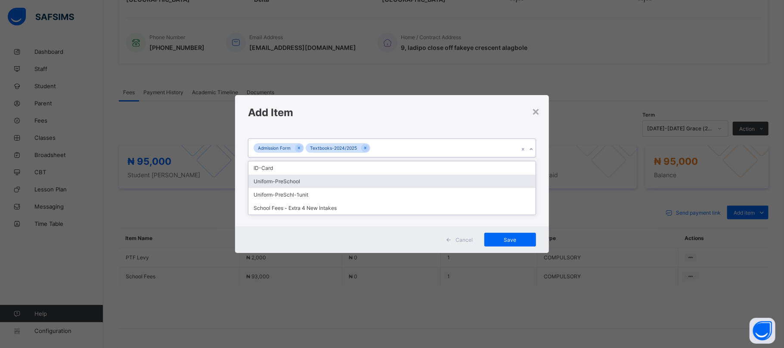
click at [283, 182] on div "Uniform-PreSchool" at bounding box center [391, 181] width 287 height 13
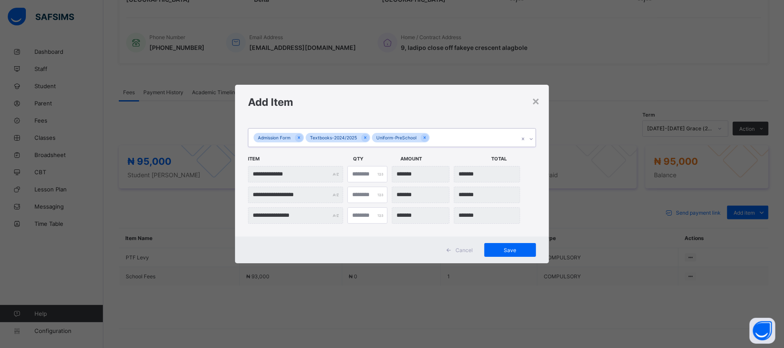
click at [443, 136] on div "Admission Form Textbooks-2024/2025 Uniform-PreSchool" at bounding box center [383, 138] width 270 height 18
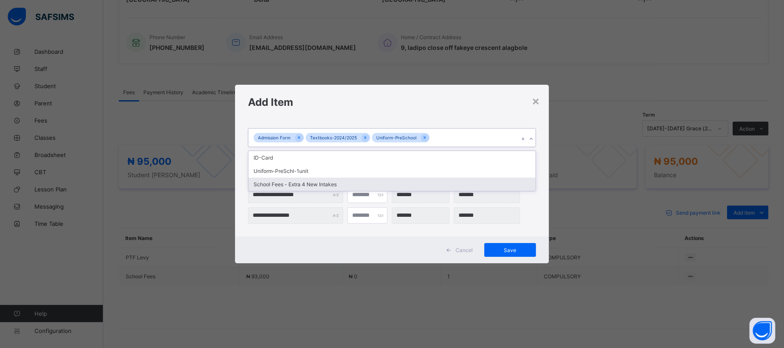
click at [306, 187] on div "School Fees - Extra 4 New Intakes" at bounding box center [391, 184] width 287 height 13
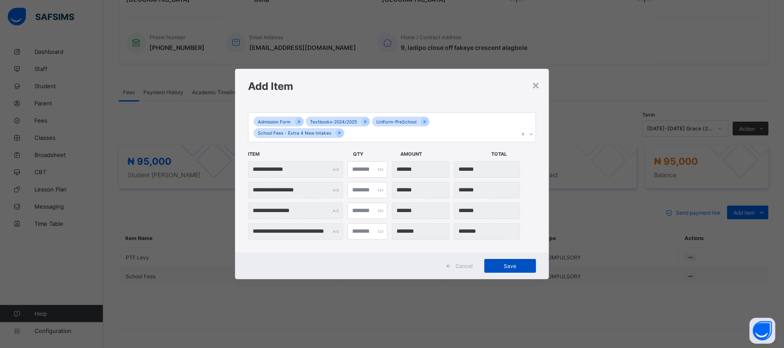
click at [505, 263] on span "Save" at bounding box center [510, 266] width 39 height 6
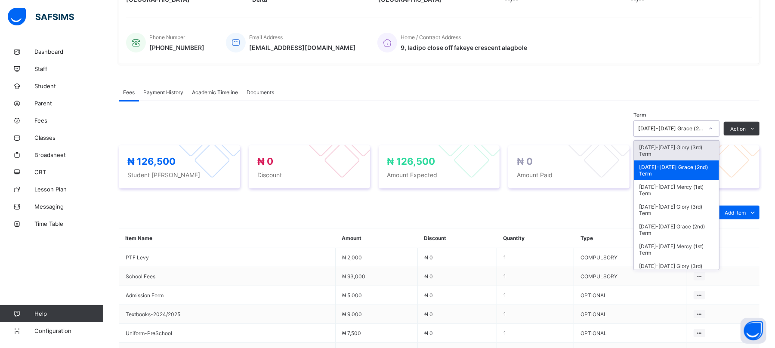
click at [714, 128] on div at bounding box center [711, 129] width 15 height 14
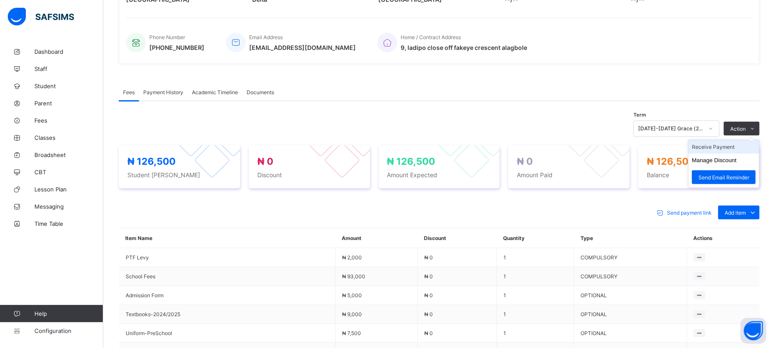
click at [718, 149] on li "Receive Payment" at bounding box center [724, 146] width 71 height 13
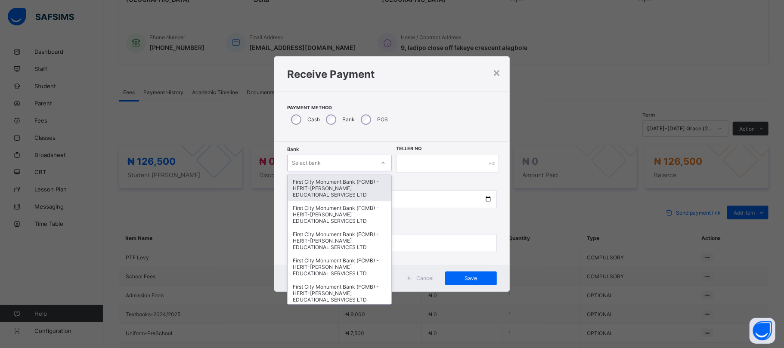
click at [324, 163] on div "Select bank" at bounding box center [330, 163] width 87 height 12
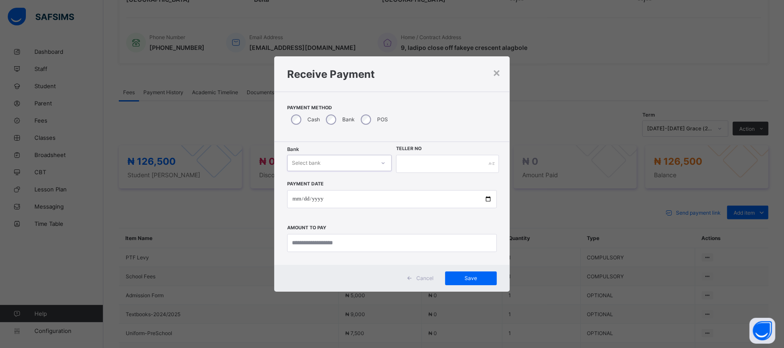
click at [324, 163] on div "Select bank" at bounding box center [330, 163] width 87 height 12
click at [339, 161] on div "Select bank" at bounding box center [330, 163] width 87 height 12
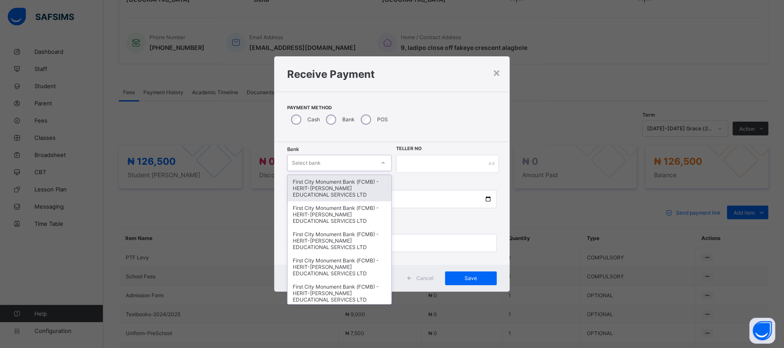
click at [333, 187] on div "First City Monument Bank (FCMB) - HERIT-[PERSON_NAME] EDUCATIONAL SERVICES LTD" at bounding box center [339, 188] width 104 height 26
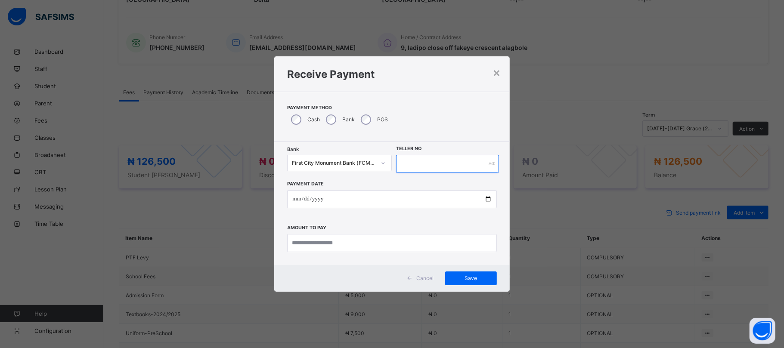
click at [408, 163] on input "text" at bounding box center [447, 164] width 102 height 18
type input "******"
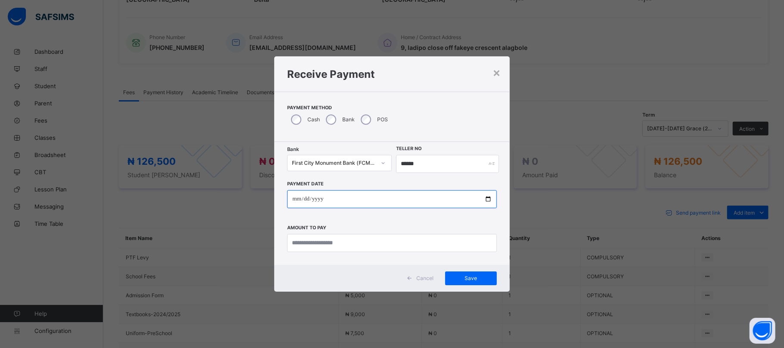
click at [489, 198] on input "date" at bounding box center [391, 199] width 209 height 18
type input "**********"
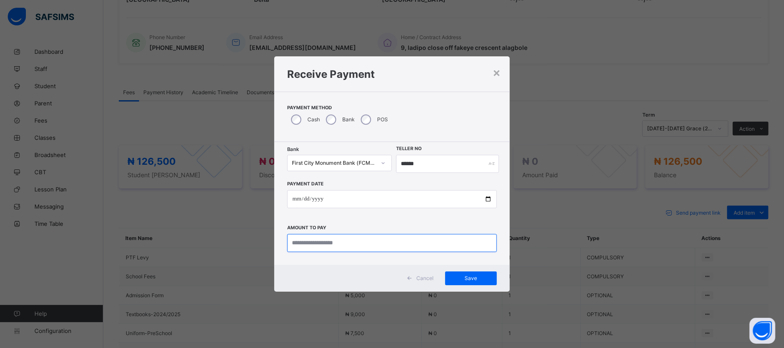
click at [337, 249] on input "currency" at bounding box center [391, 243] width 209 height 18
type input "*********"
click at [481, 276] on span "Save" at bounding box center [470, 278] width 39 height 6
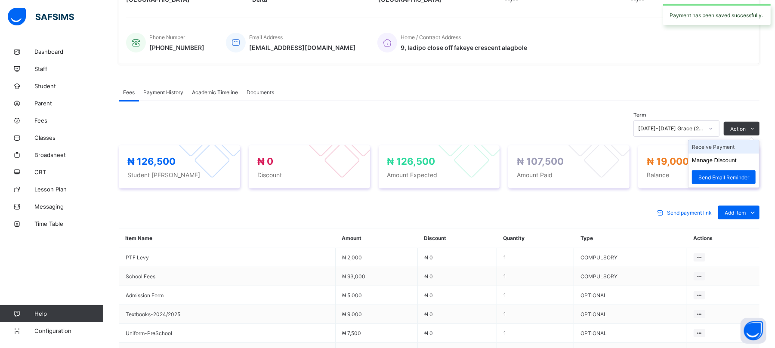
click at [717, 147] on li "Receive Payment" at bounding box center [724, 146] width 71 height 13
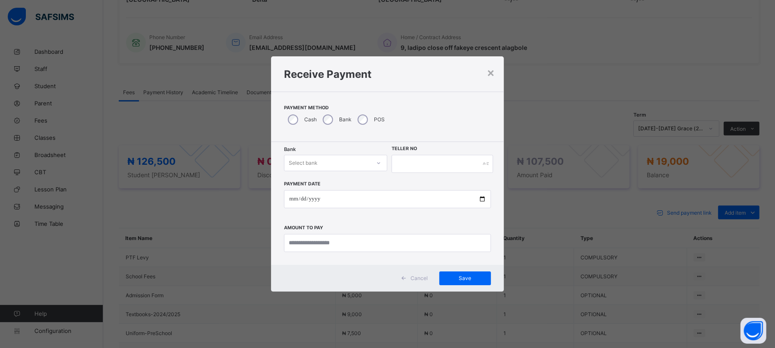
click at [314, 159] on div "Select bank" at bounding box center [303, 163] width 29 height 16
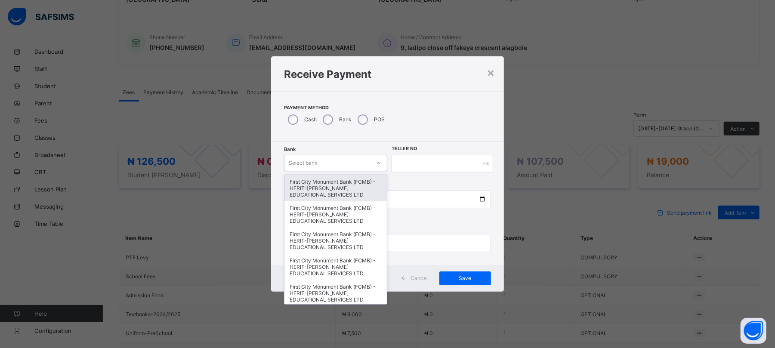
click at [314, 176] on div "First City Monument Bank (FCMB) - HERIT-[PERSON_NAME] EDUCATIONAL SERVICES LTD" at bounding box center [335, 188] width 102 height 26
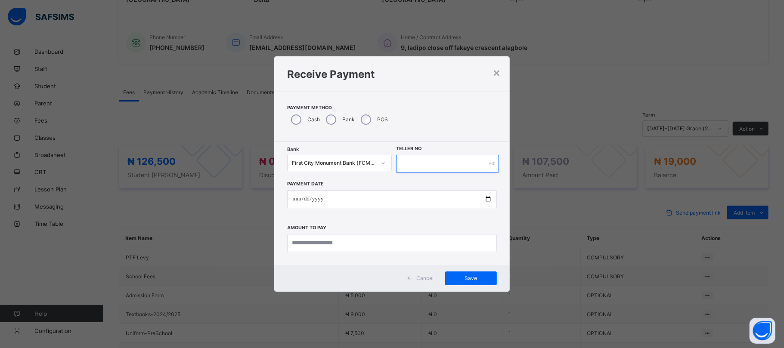
click at [412, 162] on input "text" at bounding box center [447, 164] width 102 height 18
type input "******"
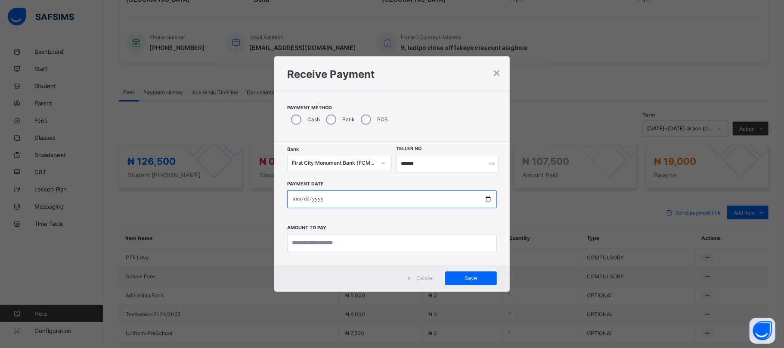
click at [486, 195] on input "date" at bounding box center [391, 199] width 209 height 18
type input "**********"
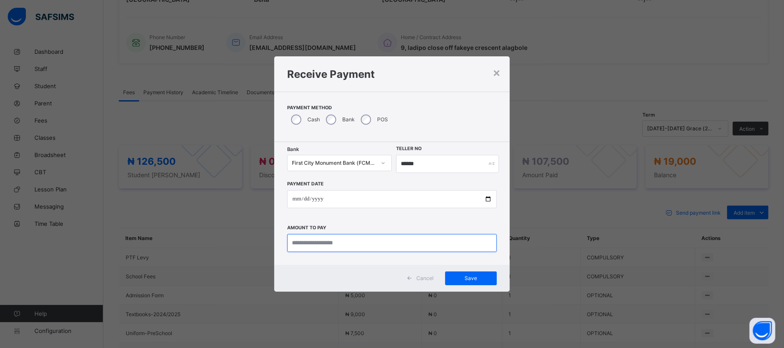
click at [370, 246] on input "currency" at bounding box center [391, 243] width 209 height 18
type input "*******"
click at [473, 272] on div "Save" at bounding box center [471, 279] width 52 height 14
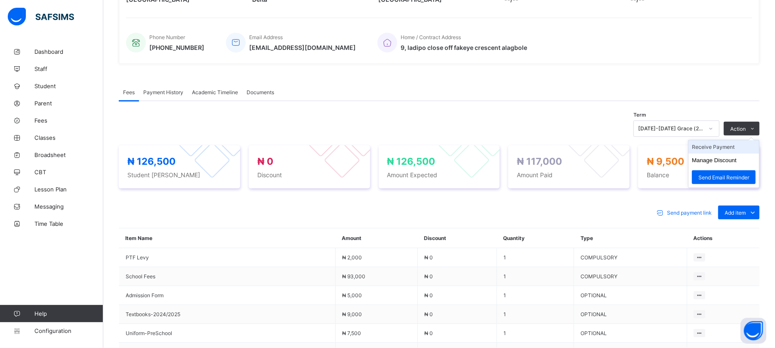
click at [714, 145] on li "Receive Payment" at bounding box center [724, 146] width 71 height 13
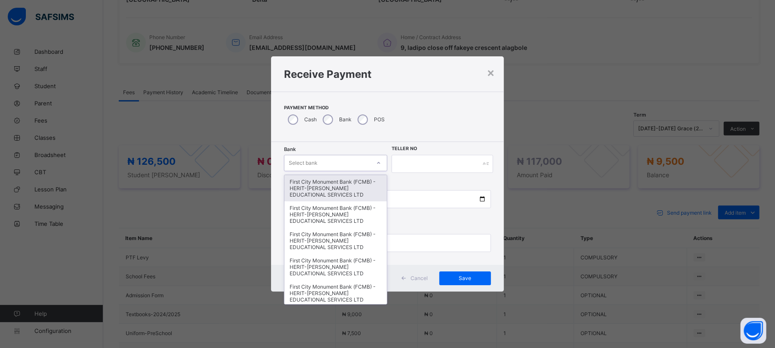
click at [324, 161] on div "Select bank" at bounding box center [327, 163] width 86 height 12
click at [321, 188] on div "First City Monument Bank (FCMB) - HERIT-[PERSON_NAME] EDUCATIONAL SERVICES LTD" at bounding box center [335, 188] width 102 height 26
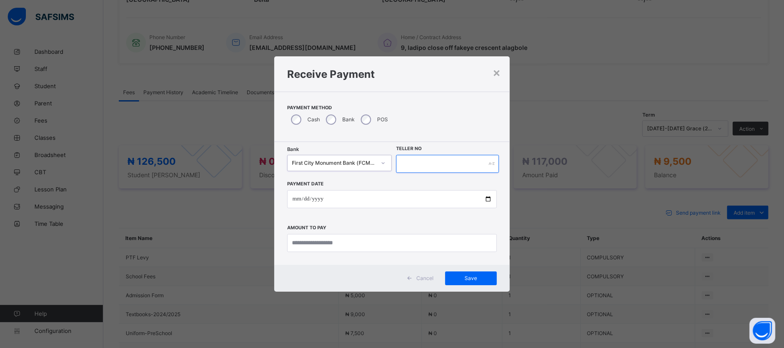
click at [408, 161] on input "text" at bounding box center [447, 164] width 102 height 18
type input "******"
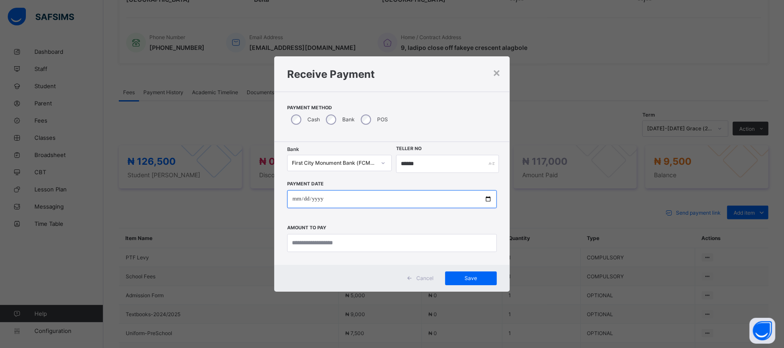
click at [486, 198] on input "date" at bounding box center [391, 199] width 209 height 18
type input "**********"
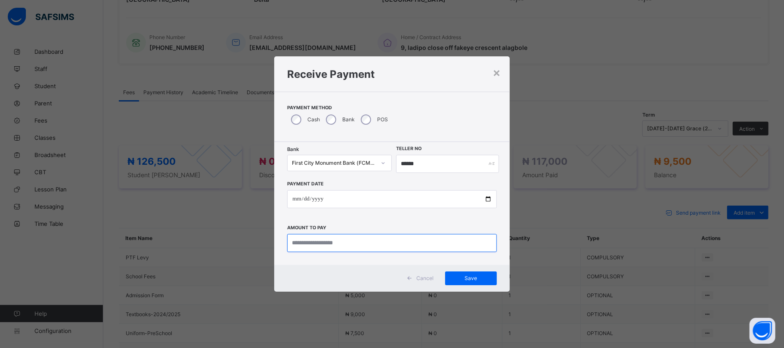
click at [357, 245] on input "currency" at bounding box center [391, 243] width 209 height 18
type input "*******"
click at [471, 275] on span "Save" at bounding box center [470, 278] width 39 height 6
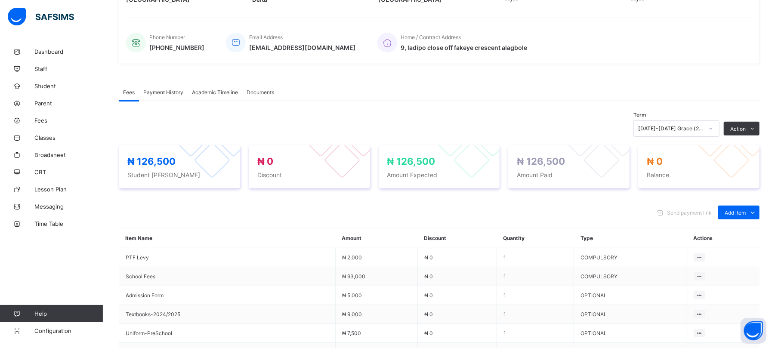
click at [171, 89] on span "Payment History" at bounding box center [163, 92] width 40 height 6
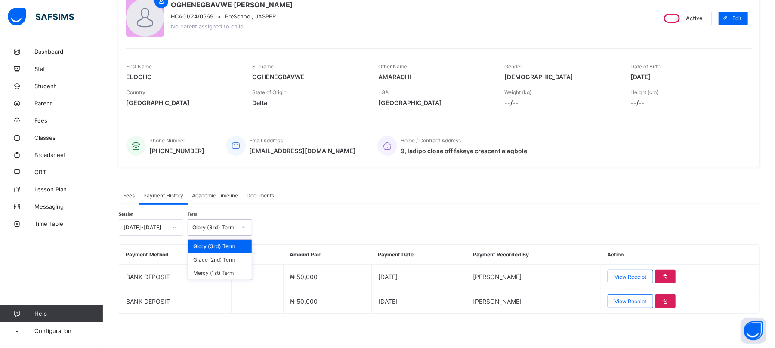
click at [236, 221] on div at bounding box center [243, 228] width 15 height 14
click at [224, 262] on div "Grace (2nd) Term" at bounding box center [220, 259] width 64 height 13
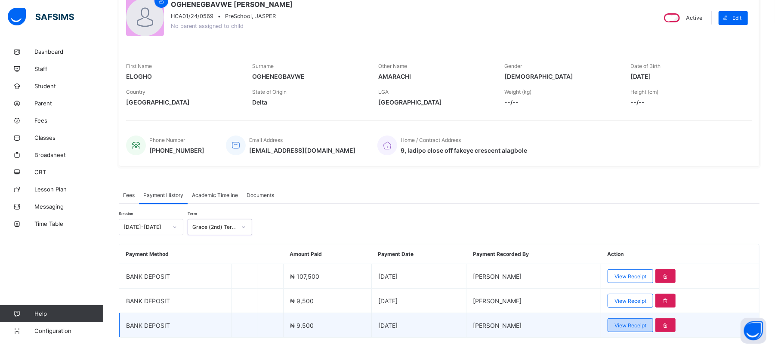
click at [638, 326] on span "View Receipt" at bounding box center [631, 325] width 32 height 6
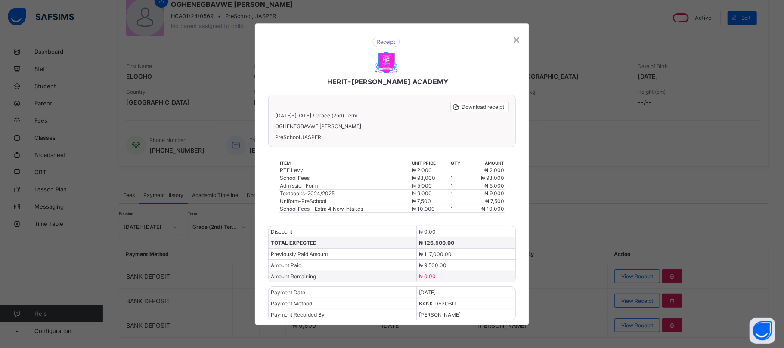
click at [522, 35] on div "HERIT-[PERSON_NAME] ACADEMY Download receipt [DATE]-[DATE] / Grace (2nd) Term O…" at bounding box center [392, 174] width 274 height 302
click at [508, 41] on div "HERIT-[PERSON_NAME] ACADEMY" at bounding box center [385, 61] width 253 height 67
click at [516, 38] on div "×" at bounding box center [516, 39] width 8 height 15
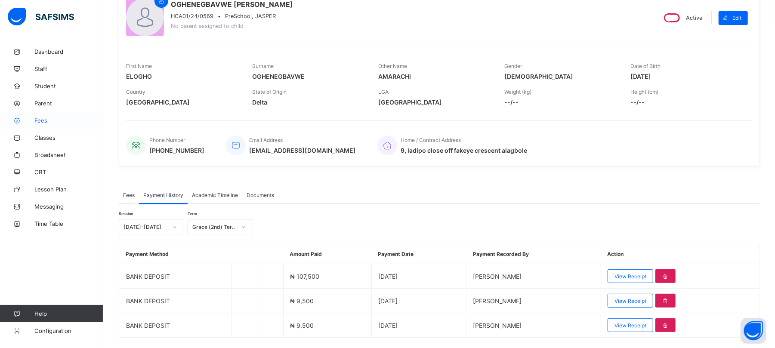
click at [40, 123] on span "Fees" at bounding box center [68, 120] width 69 height 7
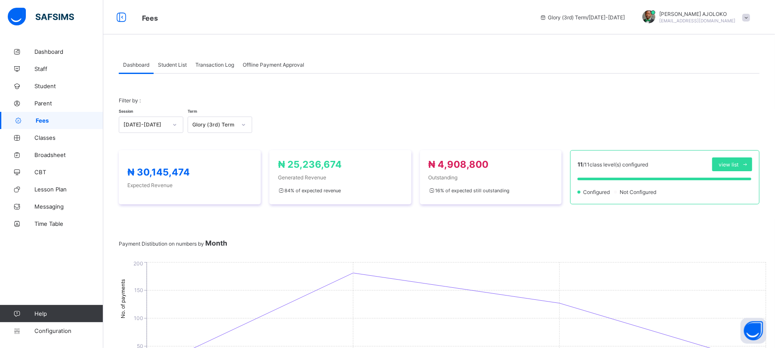
click at [170, 64] on span "Student List" at bounding box center [172, 65] width 29 height 6
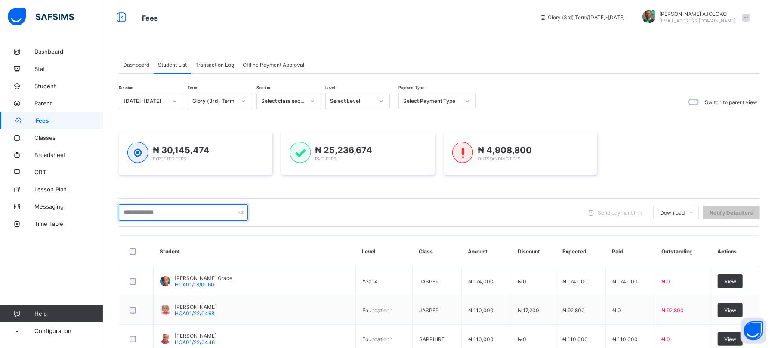
click at [158, 213] on input "text" at bounding box center [183, 212] width 129 height 16
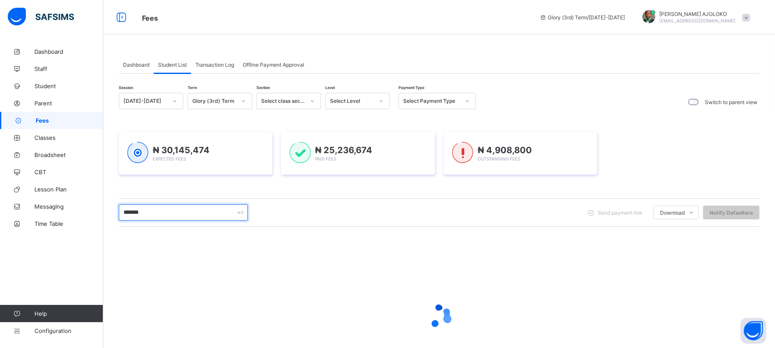
type input "*******"
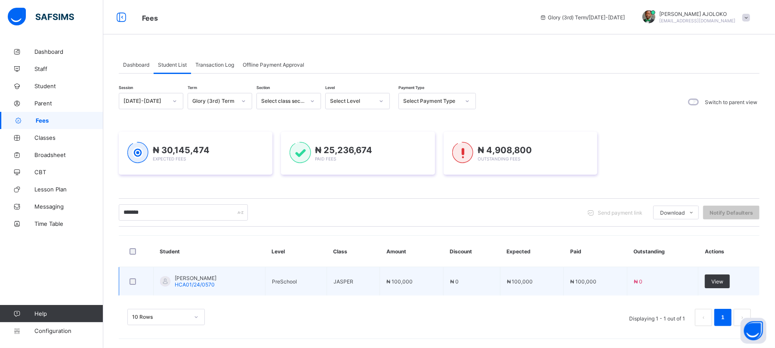
click at [216, 280] on span "[PERSON_NAME]" at bounding box center [196, 278] width 42 height 6
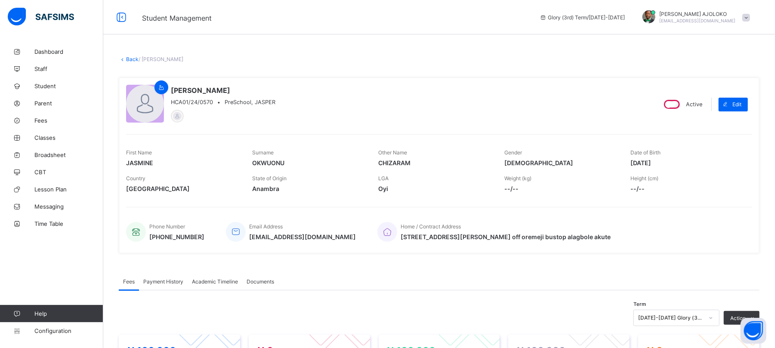
scroll to position [218, 0]
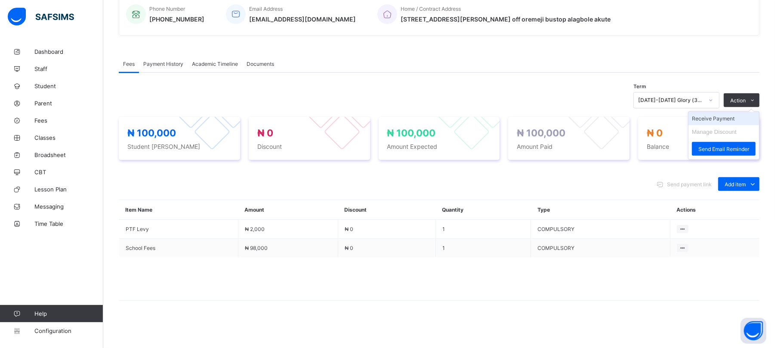
click at [714, 117] on li "Receive Payment" at bounding box center [724, 118] width 71 height 13
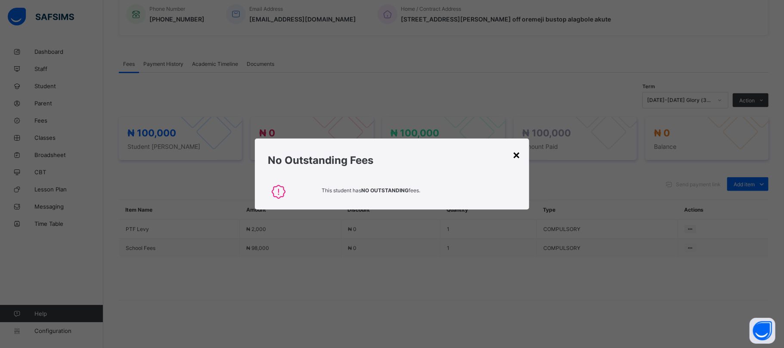
click at [513, 153] on div "×" at bounding box center [516, 154] width 8 height 15
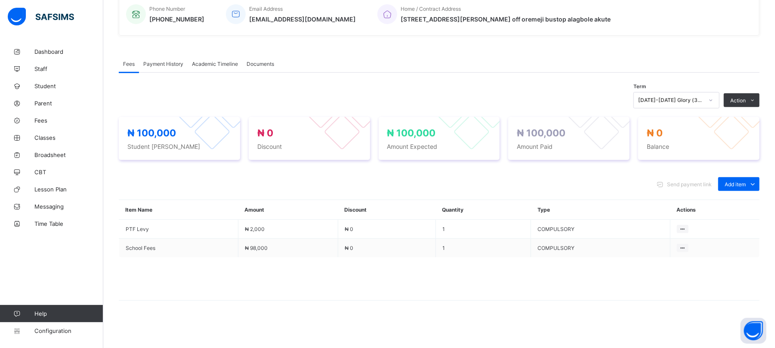
click at [161, 54] on div "Fees Payment History Academic Timeline Documents Fees More Options Term [DATE]-…" at bounding box center [439, 188] width 641 height 293
click at [162, 64] on span "Payment History" at bounding box center [163, 64] width 40 height 6
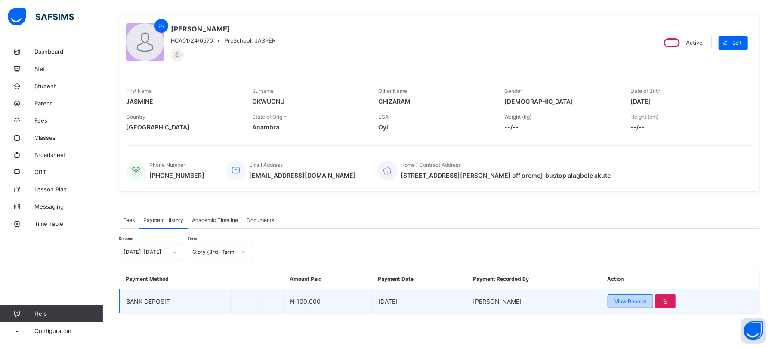
click at [646, 299] on span "View Receipt" at bounding box center [631, 301] width 32 height 6
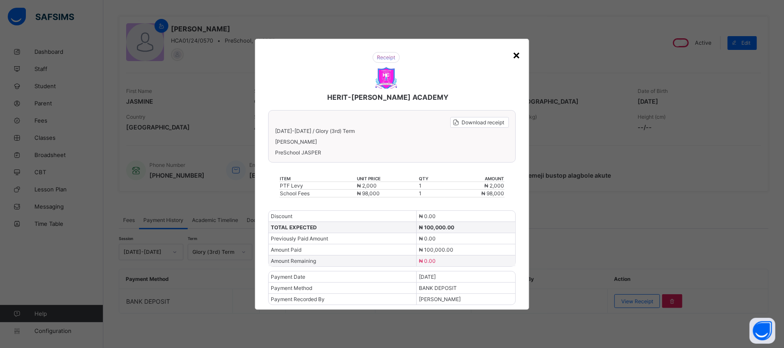
click at [518, 54] on div "×" at bounding box center [516, 54] width 8 height 15
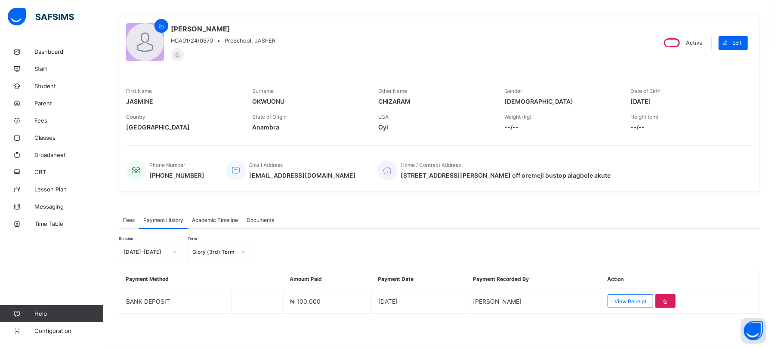
click at [210, 252] on div "Glory (3rd) Term" at bounding box center [214, 252] width 44 height 6
click at [221, 285] on div "Grace (2nd) Term" at bounding box center [220, 284] width 64 height 13
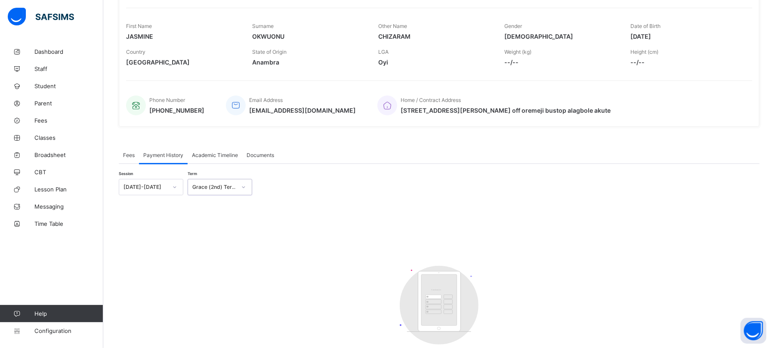
scroll to position [161, 0]
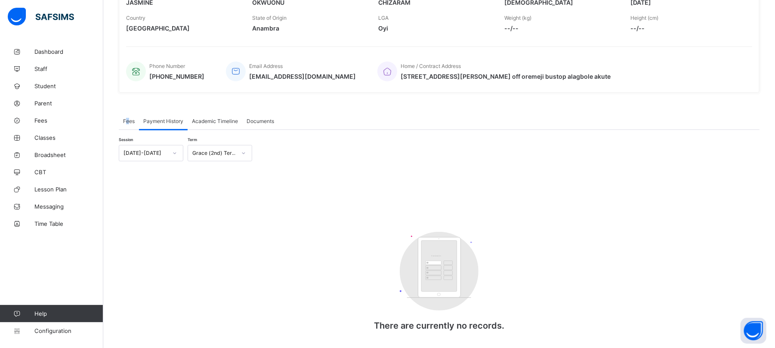
click at [128, 122] on span "Fees" at bounding box center [129, 121] width 12 height 6
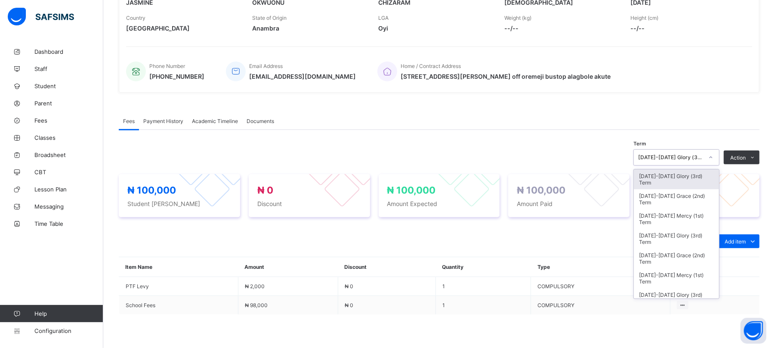
click at [665, 158] on div "[DATE]-[DATE] Glory (3rd) Term" at bounding box center [670, 157] width 65 height 6
click at [680, 195] on div "[DATE]-[DATE] Grace (2nd) Term" at bounding box center [676, 199] width 85 height 20
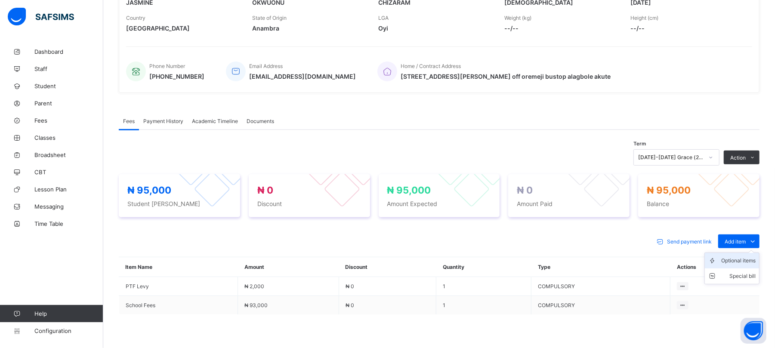
click at [739, 260] on div "Optional items" at bounding box center [738, 260] width 34 height 9
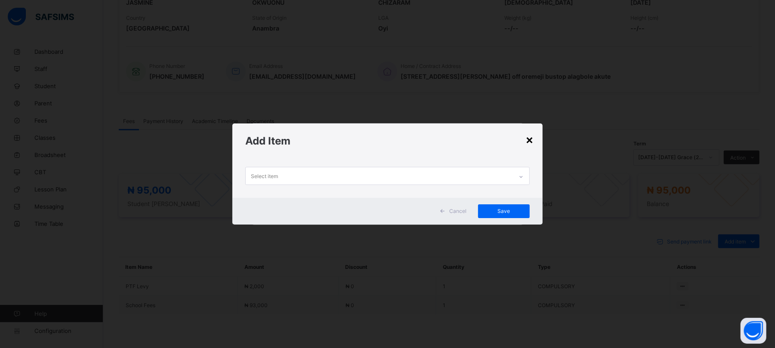
click at [533, 139] on div "×" at bounding box center [530, 139] width 8 height 15
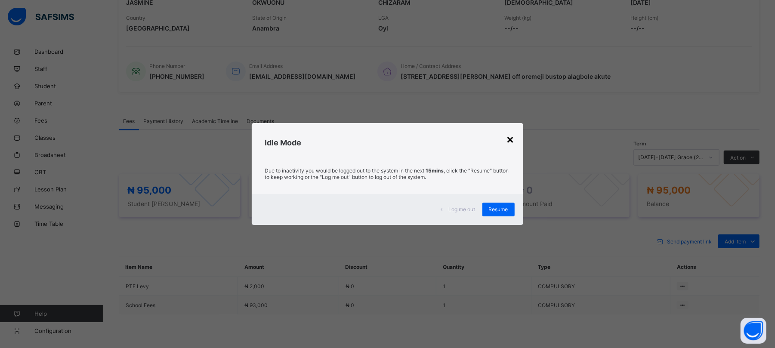
click at [512, 140] on div "×" at bounding box center [511, 139] width 8 height 15
